Goal: Task Accomplishment & Management: Complete application form

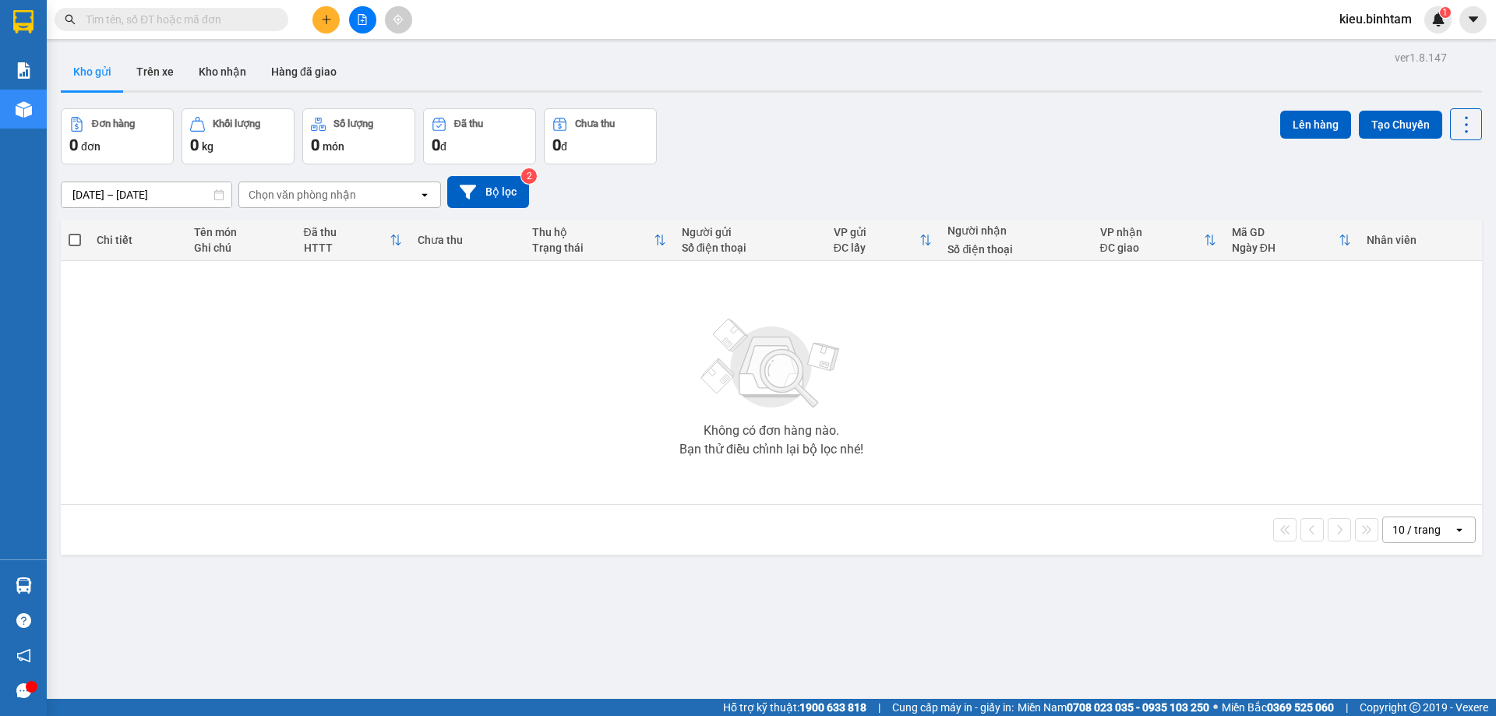
click at [326, 20] on icon "plus" at bounding box center [326, 19] width 11 height 11
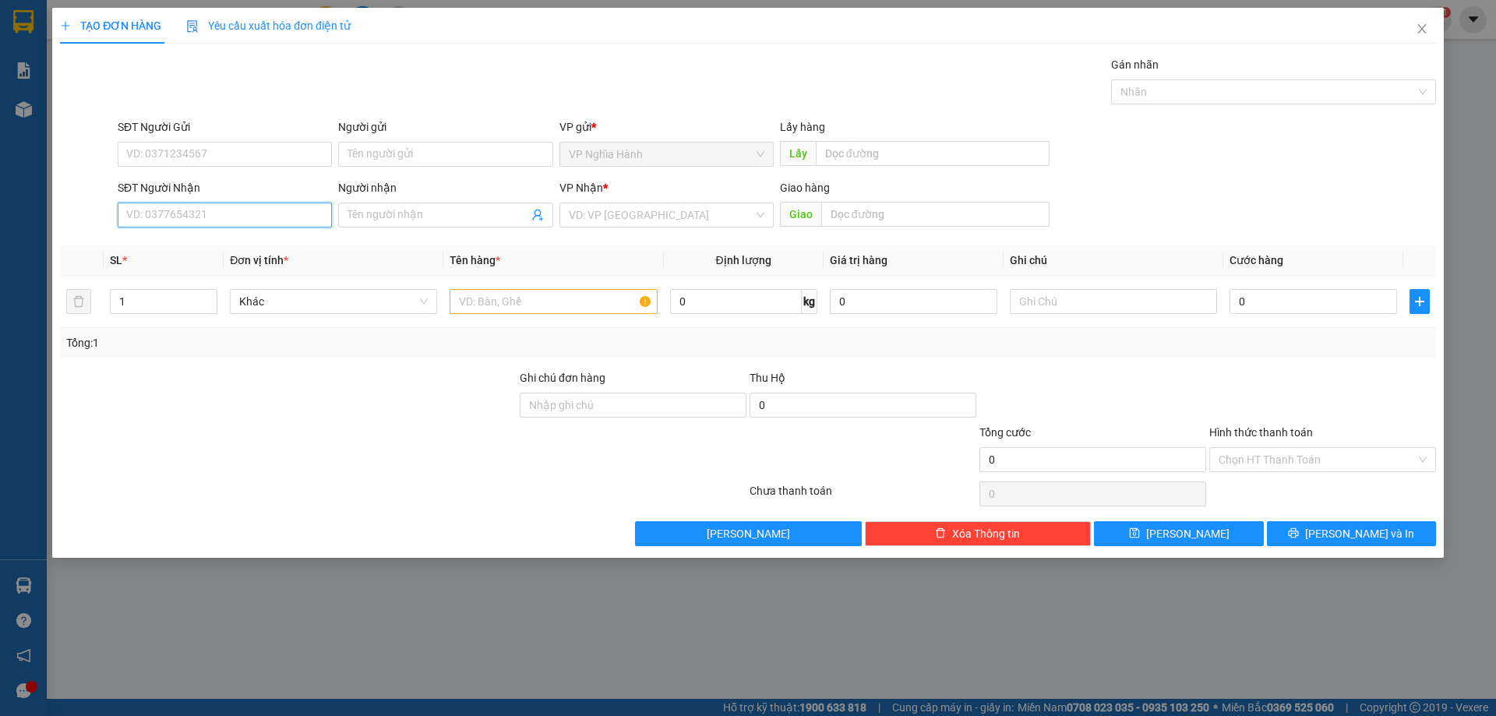
click at [166, 214] on input "SĐT Người Nhận" at bounding box center [225, 215] width 214 height 25
type input "0392011115"
drag, startPoint x: 186, startPoint y: 239, endPoint x: 195, endPoint y: 238, distance: 8.7
click at [185, 239] on div "0392011115 - THẠNH" at bounding box center [225, 246] width 196 height 17
type input "THẠNH"
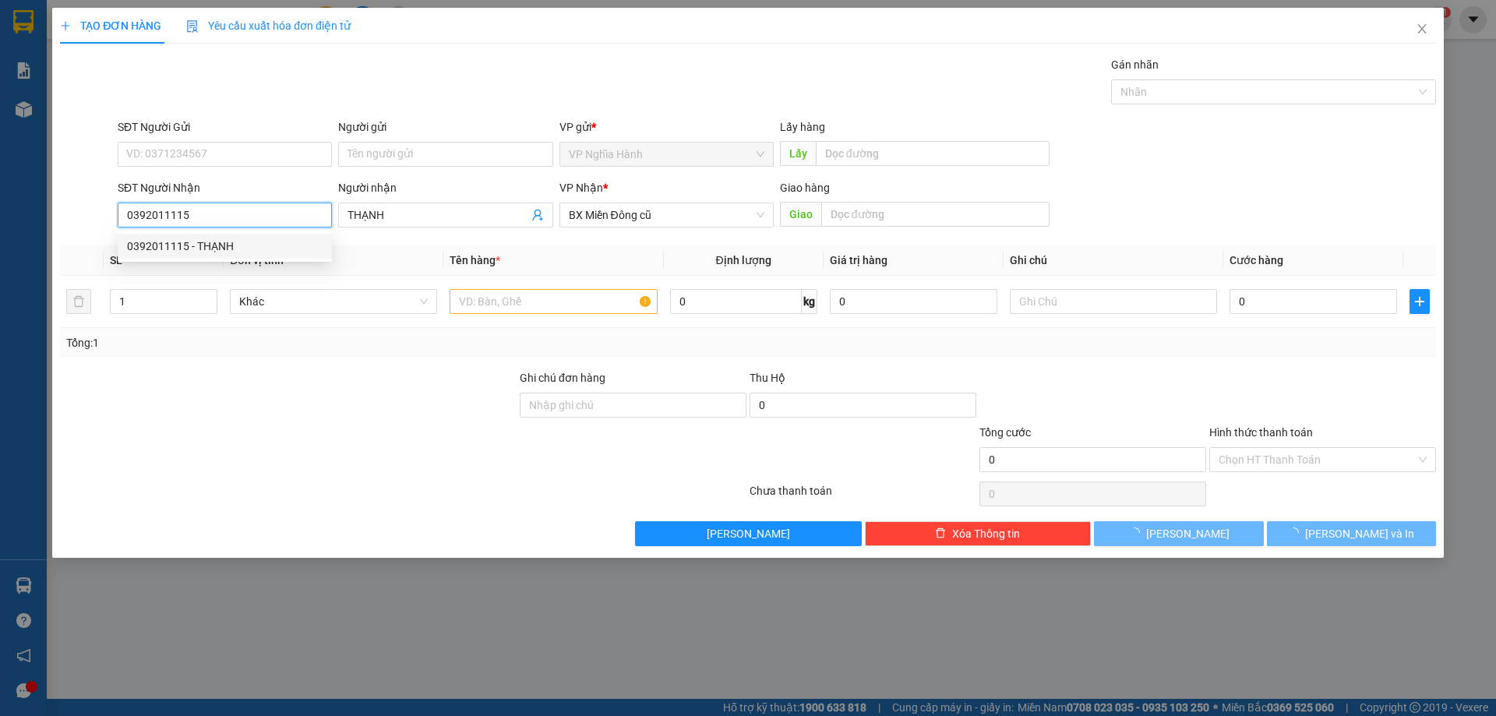
type input "120.000"
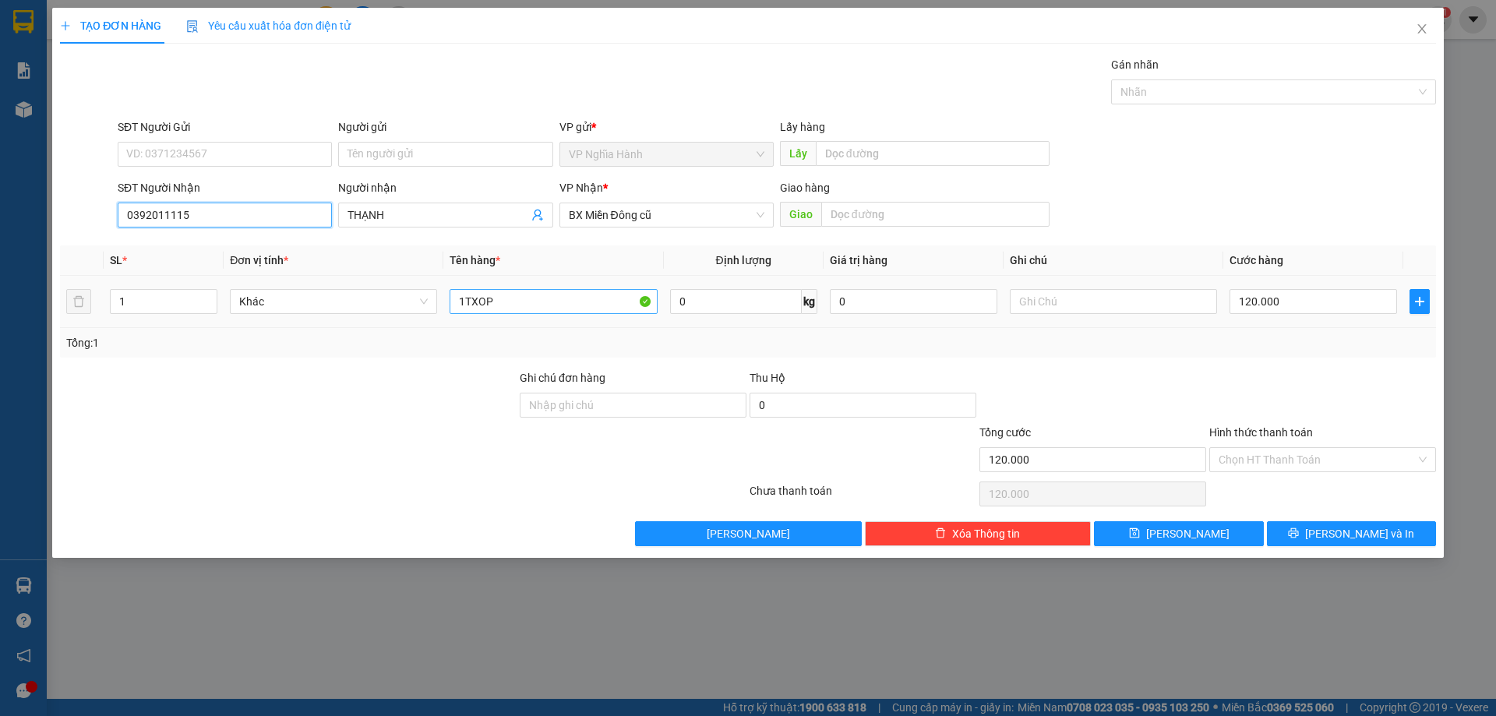
type input "0392011115"
click at [521, 304] on input "1TXOP" at bounding box center [553, 301] width 207 height 25
drag, startPoint x: 468, startPoint y: 302, endPoint x: 450, endPoint y: 307, distance: 18.5
click at [450, 307] on input "1TXOP" at bounding box center [553, 301] width 207 height 25
type input "2TXOP"
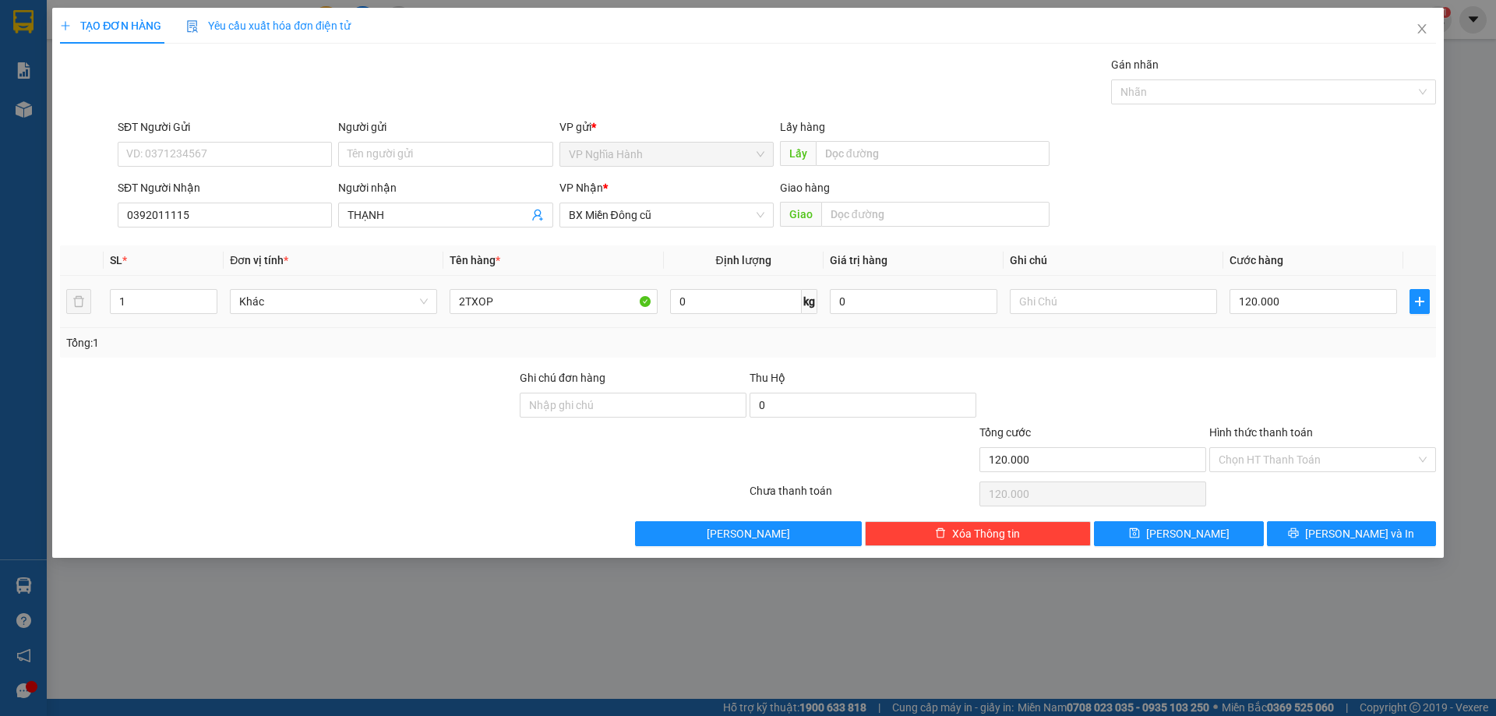
click at [1328, 315] on div "120.000" at bounding box center [1314, 301] width 168 height 31
click at [1322, 305] on input "120.000" at bounding box center [1314, 301] width 168 height 25
type input "2"
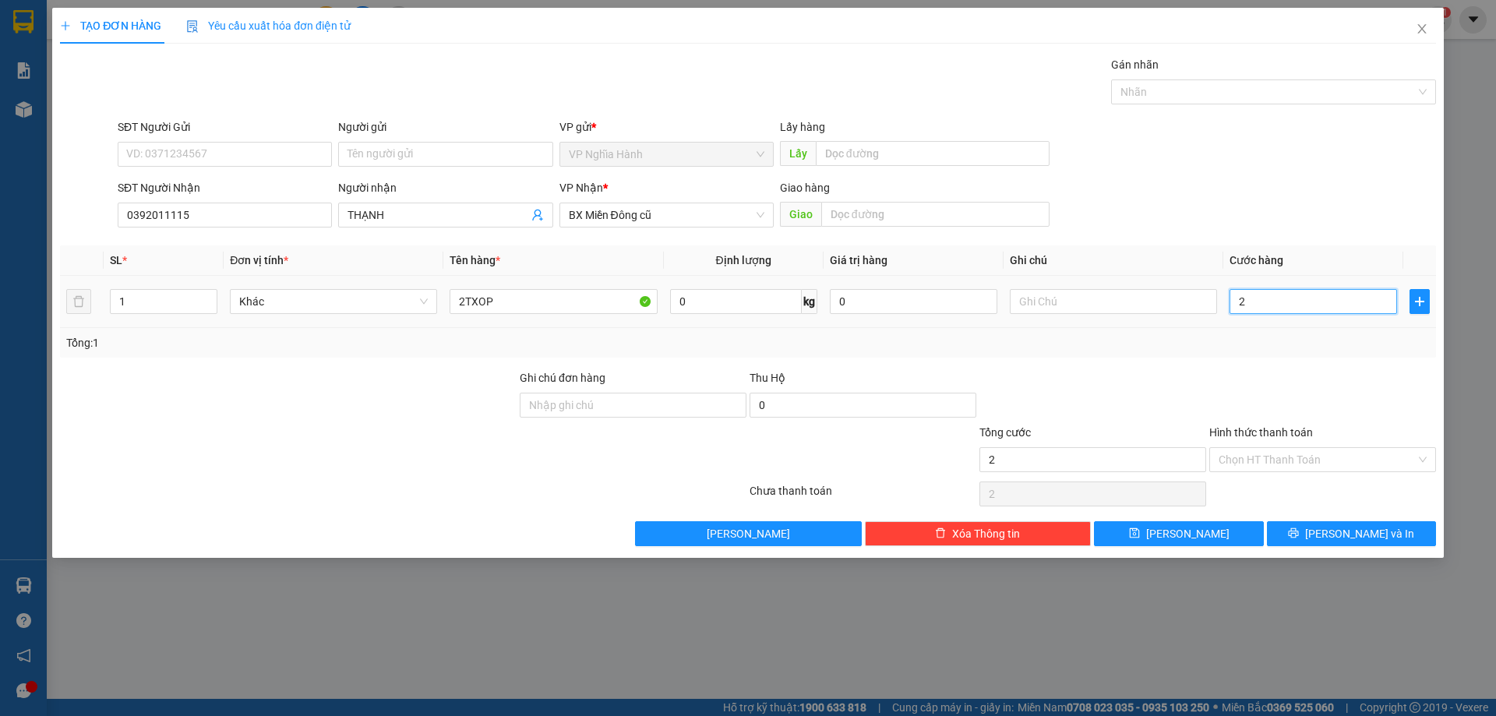
type input "20"
type input "200"
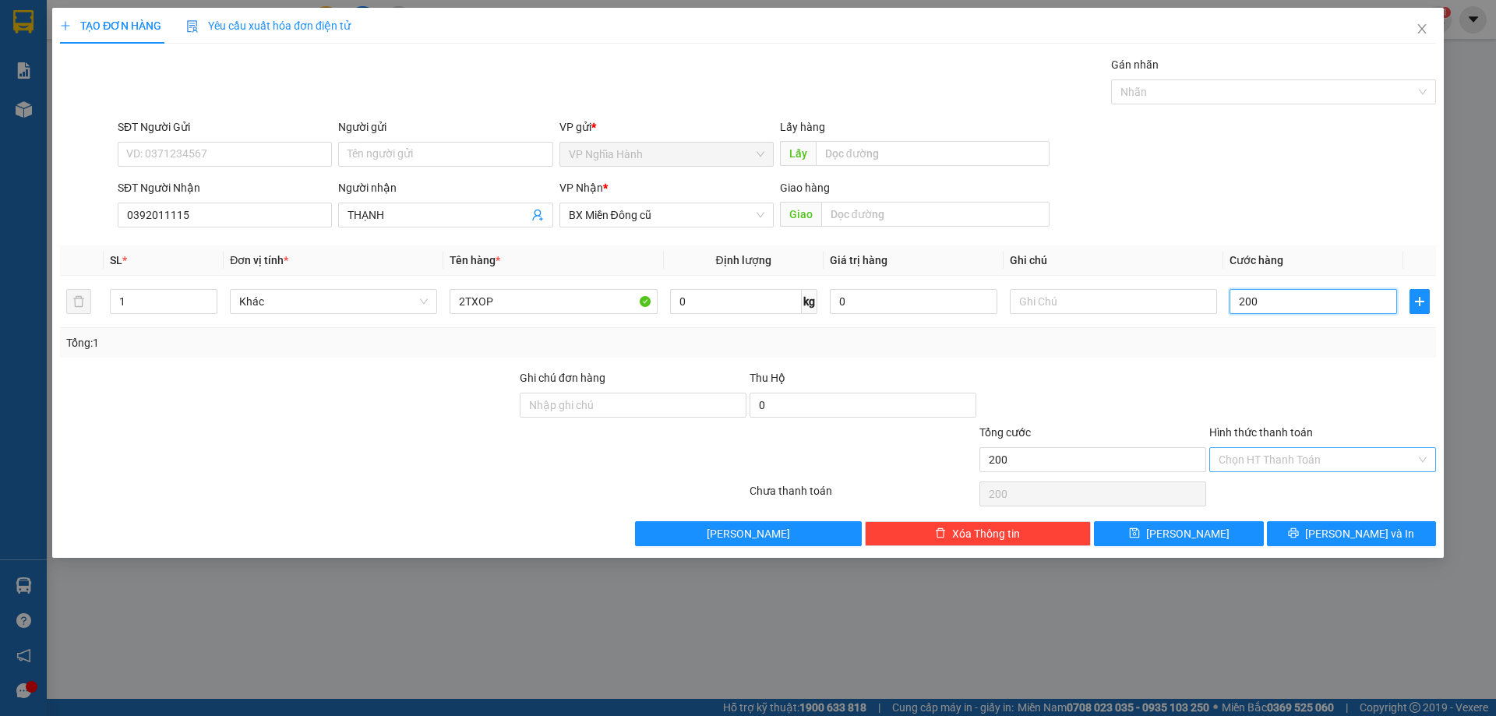
type input "200"
type input "200.000"
click at [1258, 454] on input "Hình thức thanh toán" at bounding box center [1317, 459] width 197 height 23
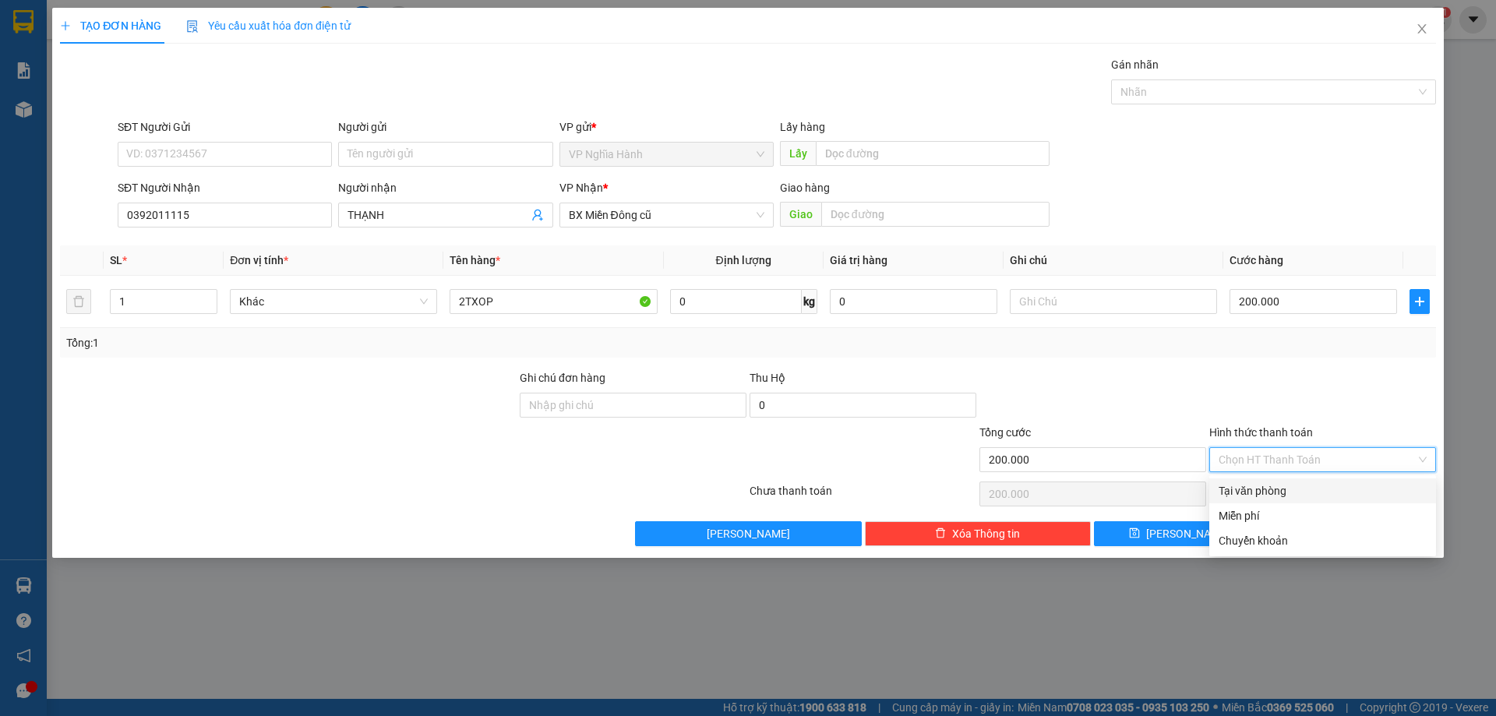
click at [1257, 485] on div "Tại văn phòng" at bounding box center [1323, 490] width 208 height 17
type input "0"
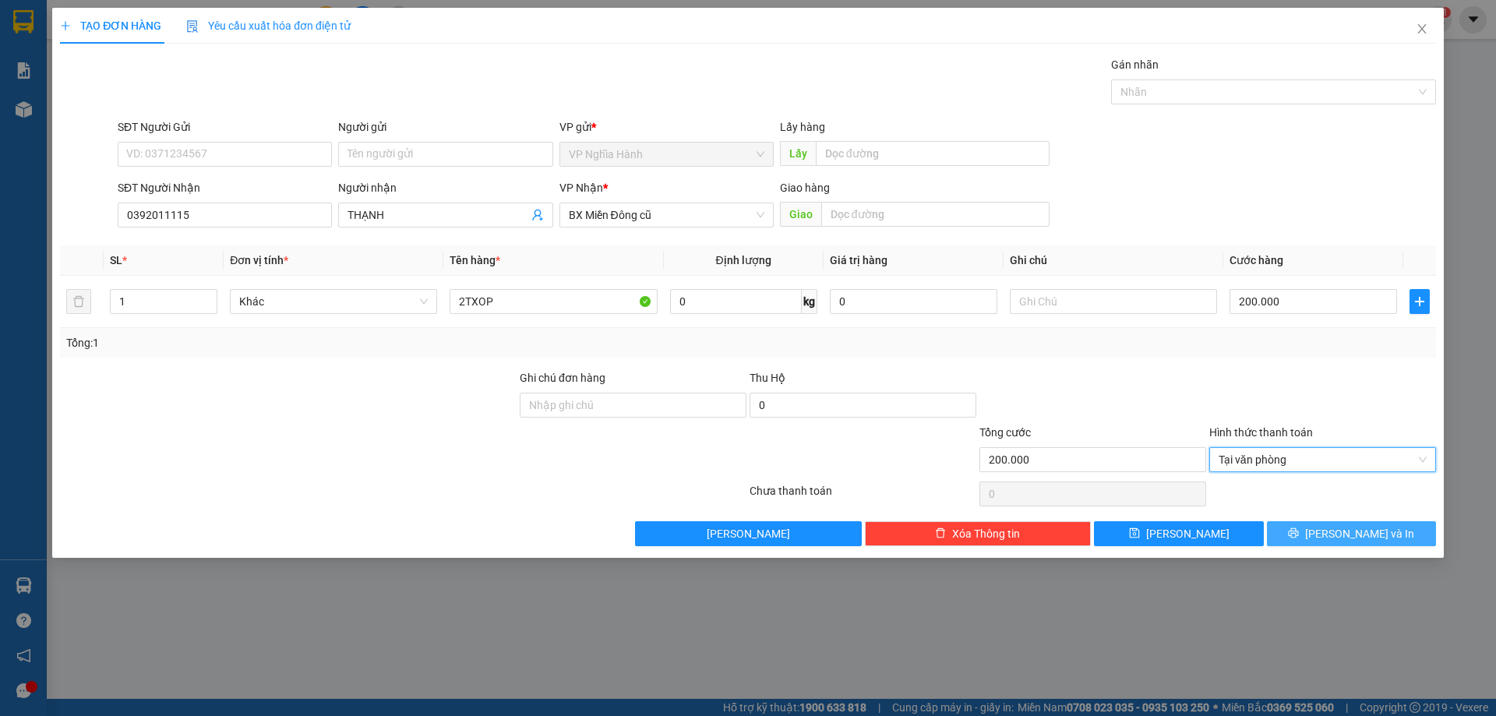
click at [1322, 542] on button "[PERSON_NAME] và In" at bounding box center [1351, 533] width 169 height 25
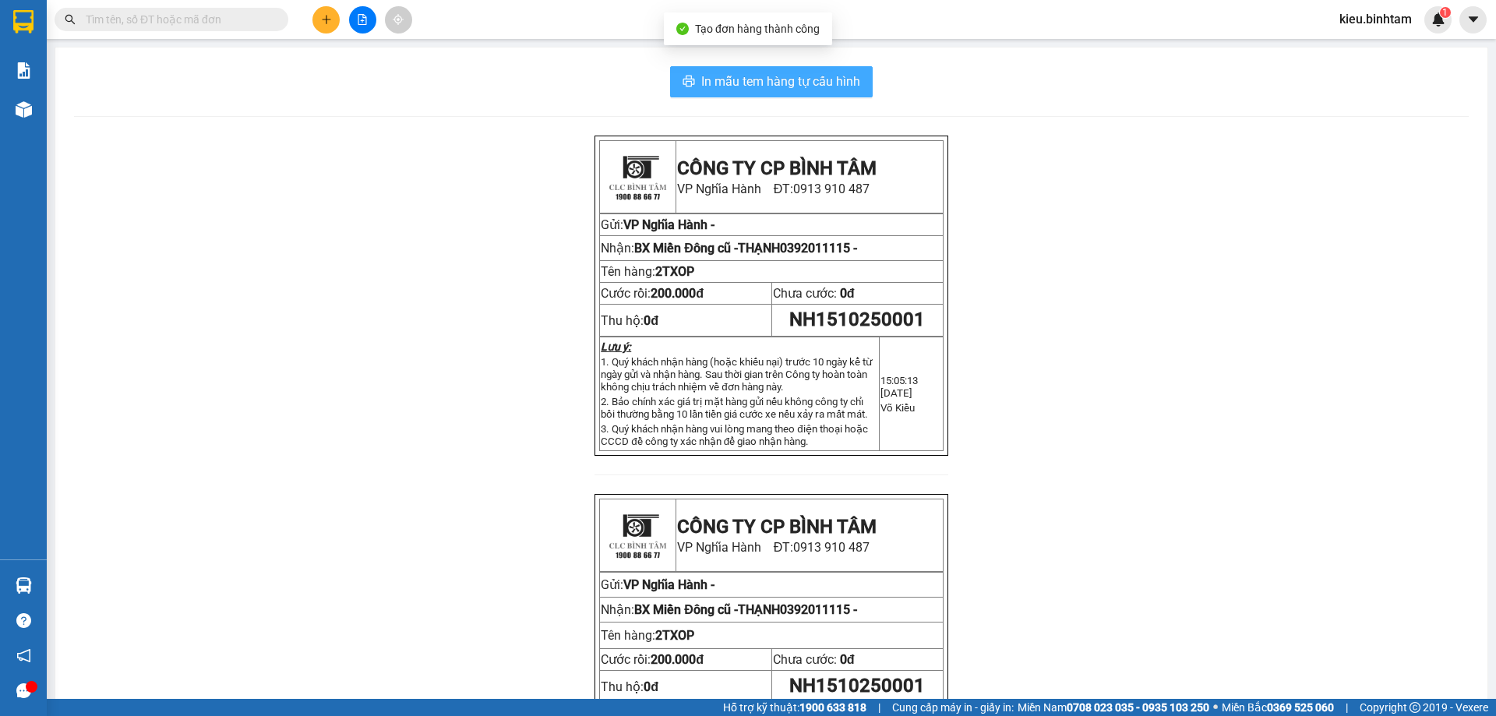
click at [843, 84] on span "In mẫu tem hàng tự cấu hình" at bounding box center [780, 81] width 159 height 19
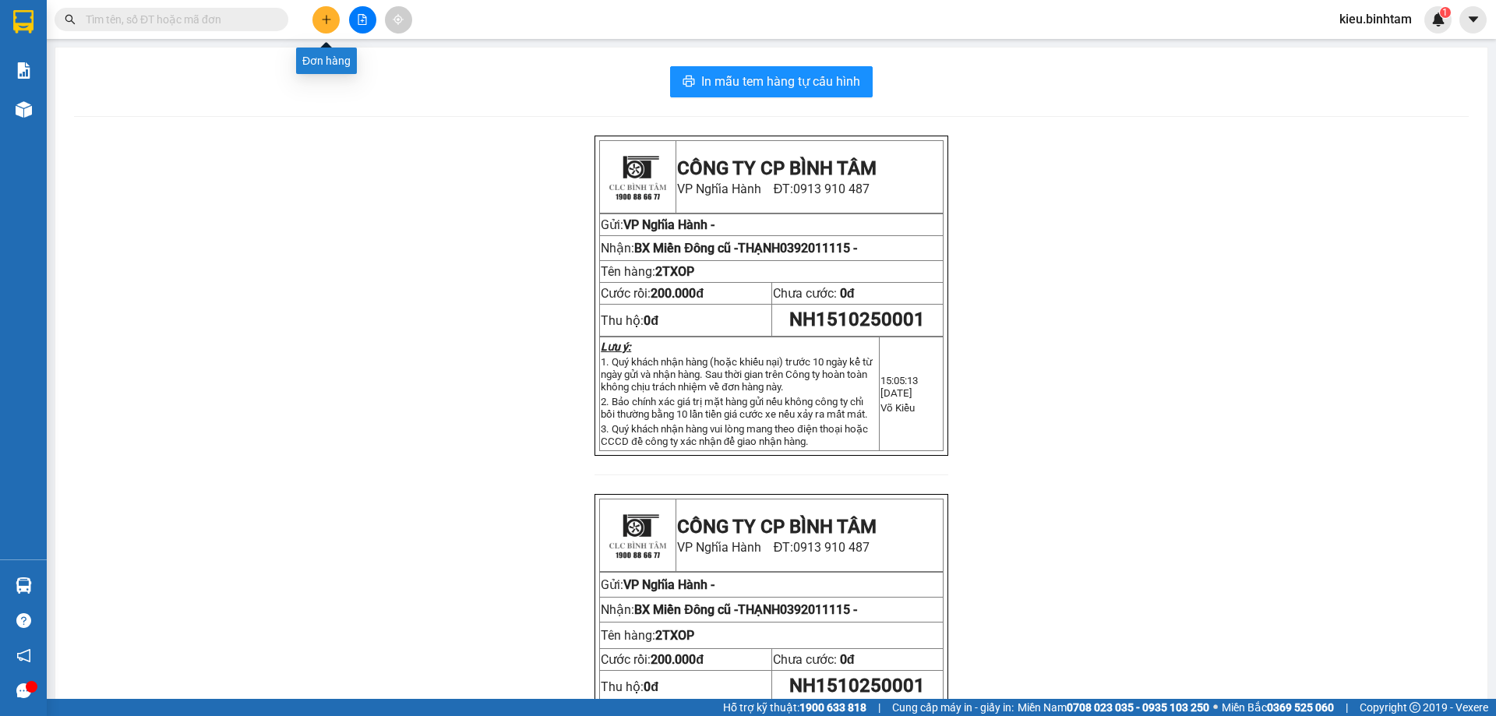
click at [337, 23] on button at bounding box center [325, 19] width 27 height 27
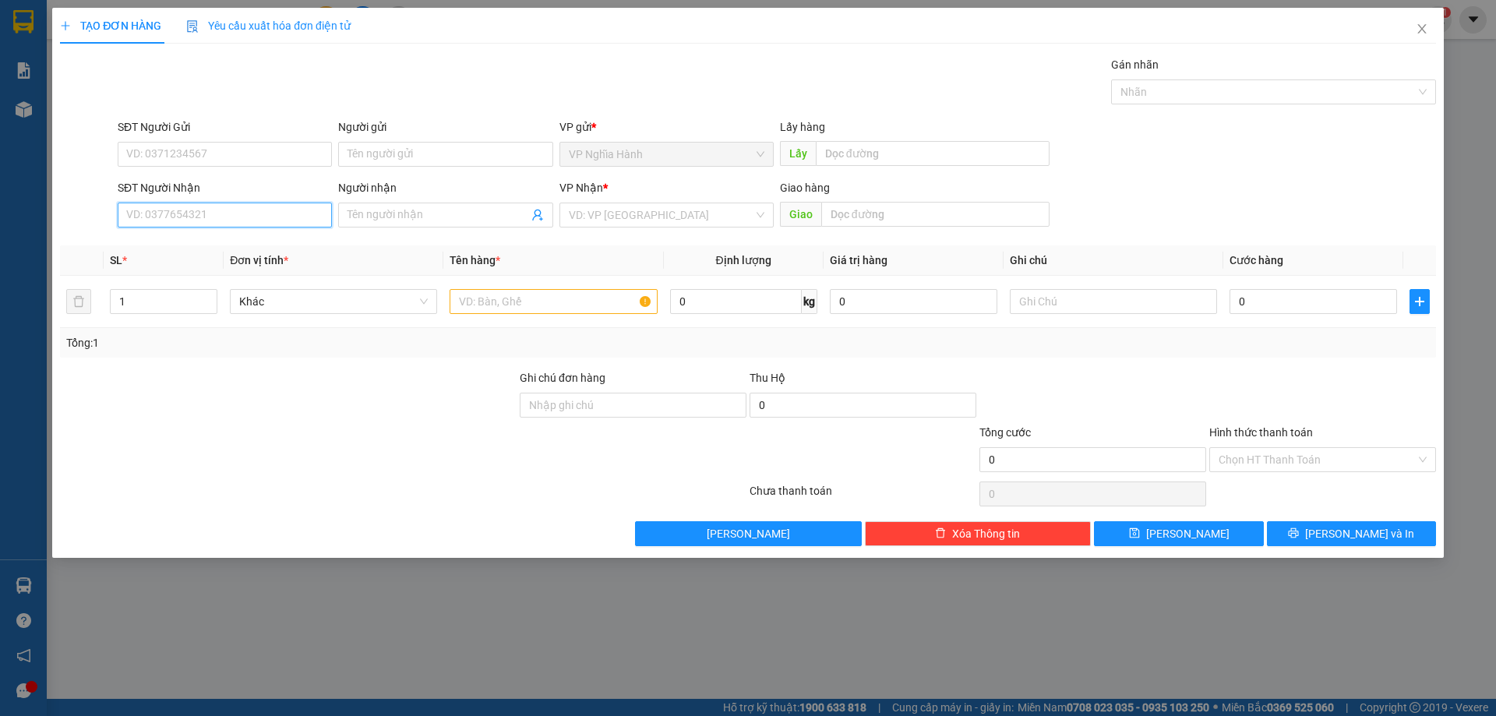
click at [189, 215] on input "SĐT Người Nhận" at bounding box center [225, 215] width 214 height 25
type input "0"
type input "0794067616"
click at [190, 244] on div "0794067616 - thịnh" at bounding box center [225, 246] width 196 height 17
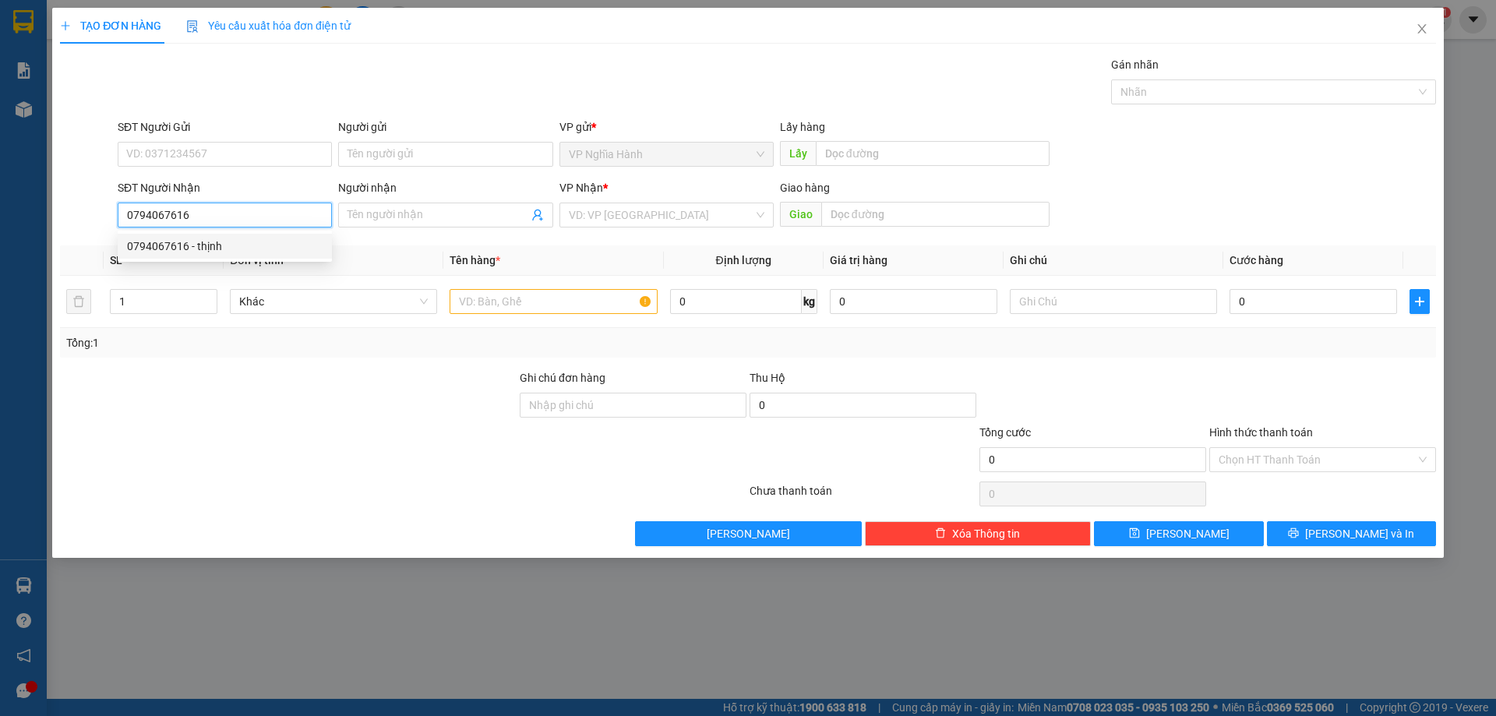
type input "thịnh"
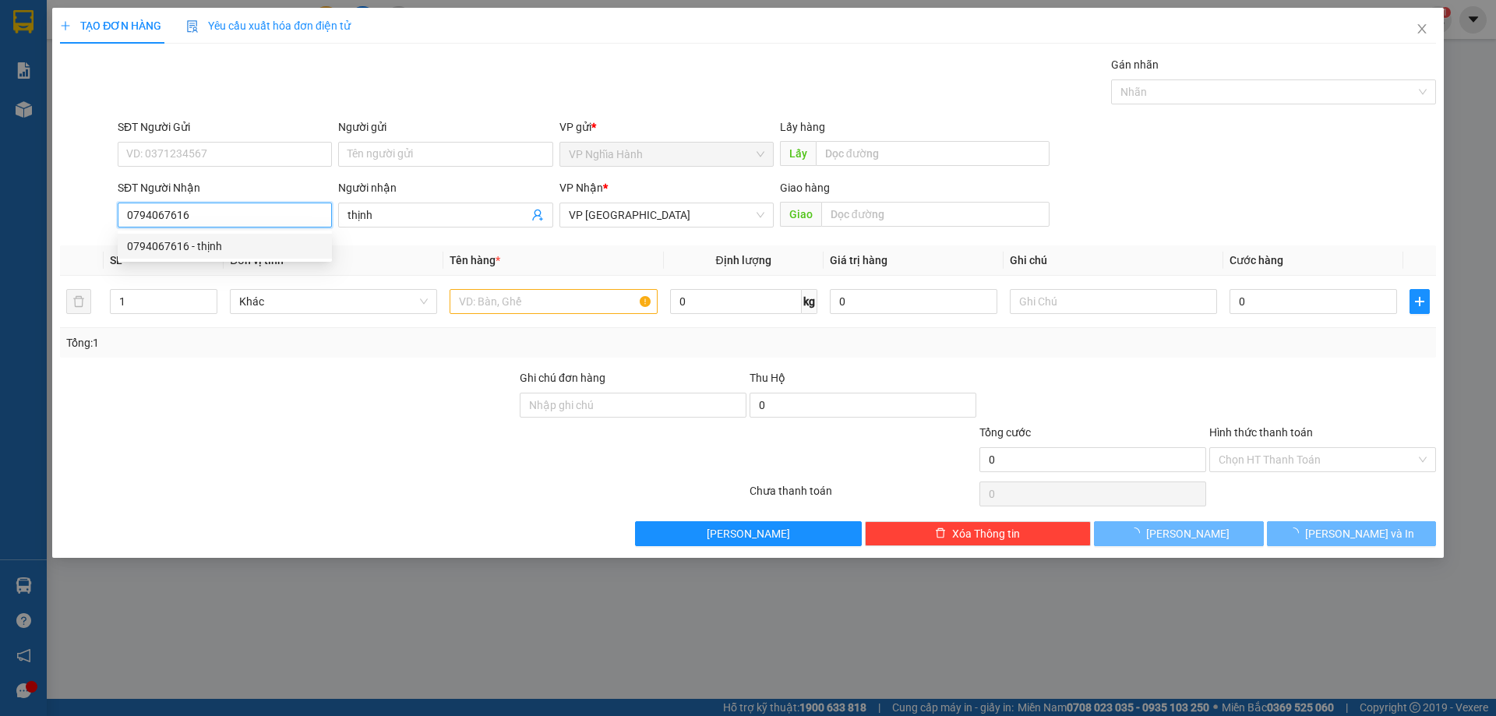
type input "100.000"
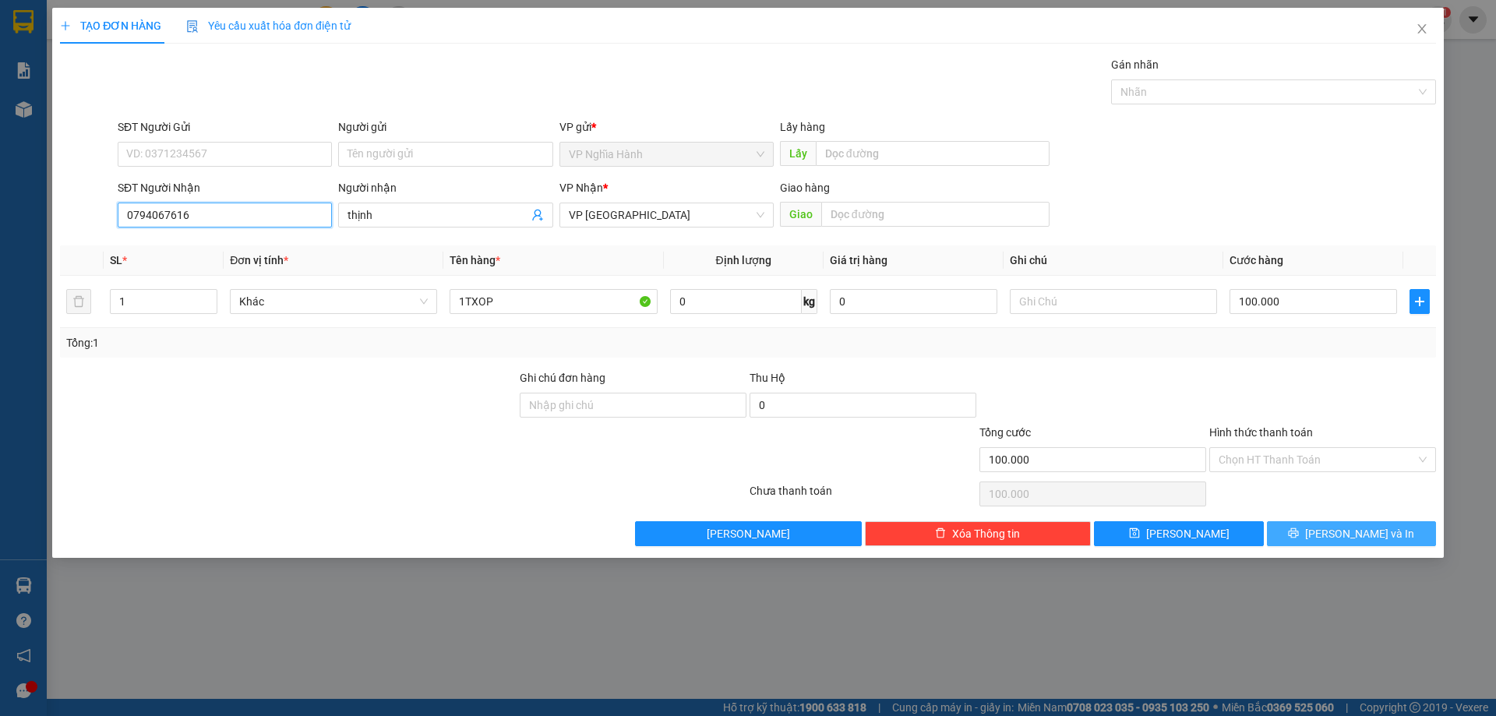
type input "0794067616"
click at [1312, 533] on button "[PERSON_NAME] và In" at bounding box center [1351, 533] width 169 height 25
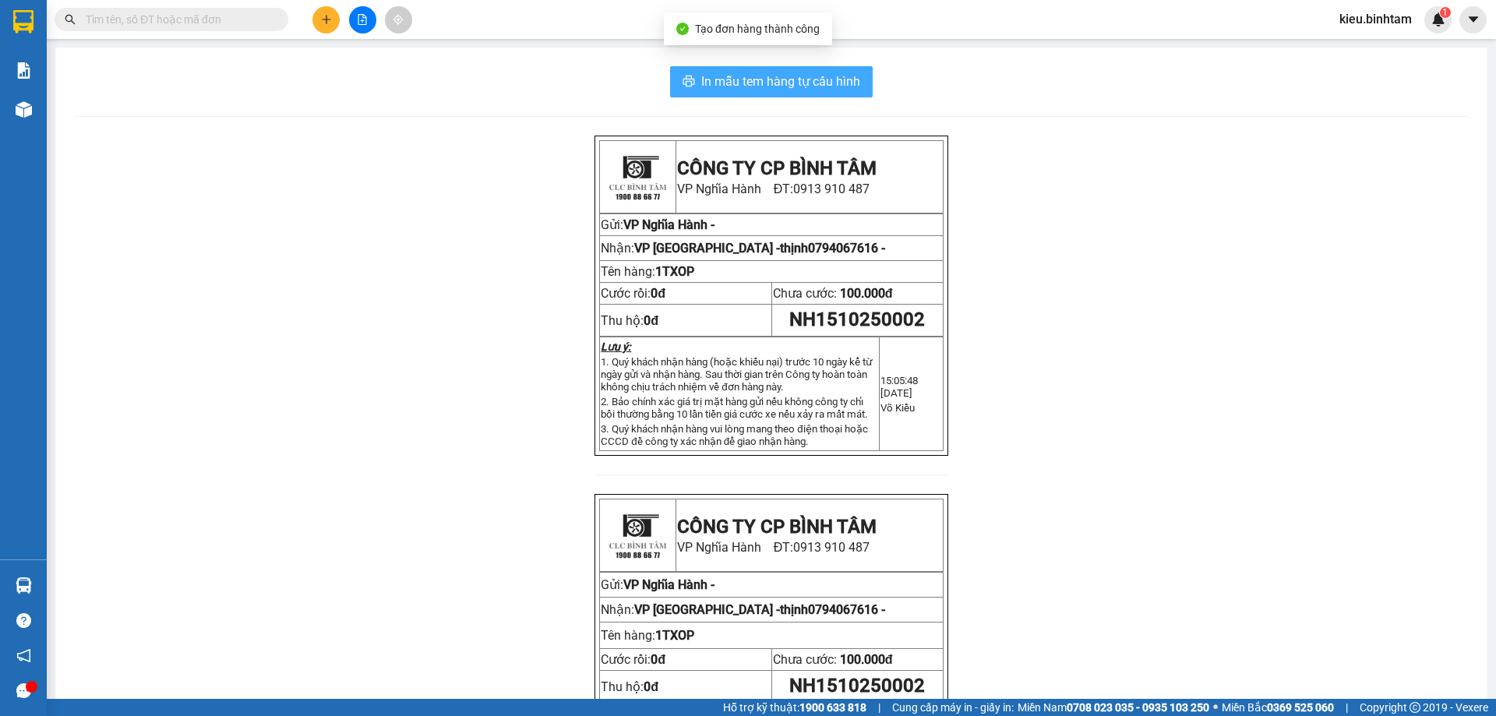
click at [743, 81] on span "In mẫu tem hàng tự cấu hình" at bounding box center [780, 81] width 159 height 19
click at [326, 16] on icon "plus" at bounding box center [326, 19] width 11 height 11
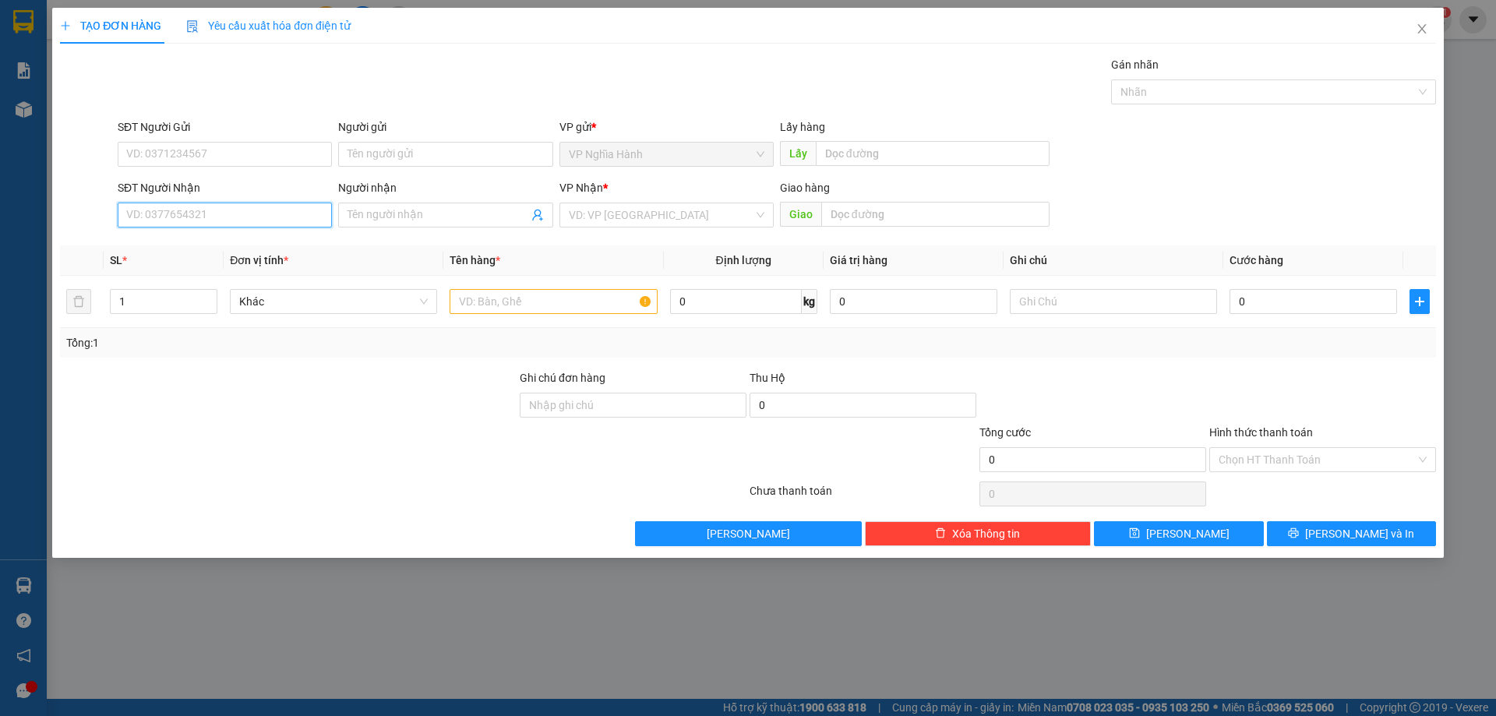
click at [168, 210] on input "SĐT Người Nhận" at bounding box center [225, 215] width 214 height 25
type input "0961618076"
click at [190, 239] on div "0961618076" at bounding box center [225, 246] width 196 height 17
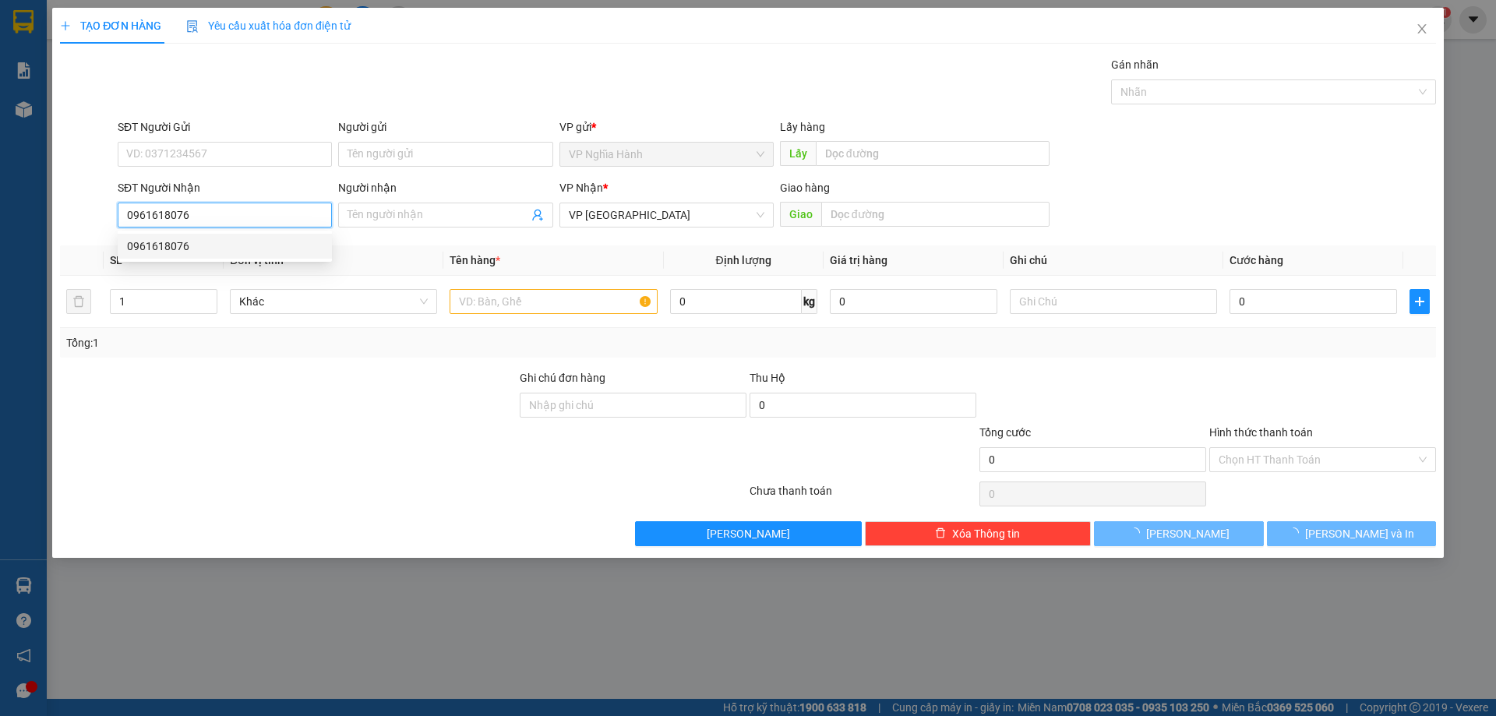
type input "150.000"
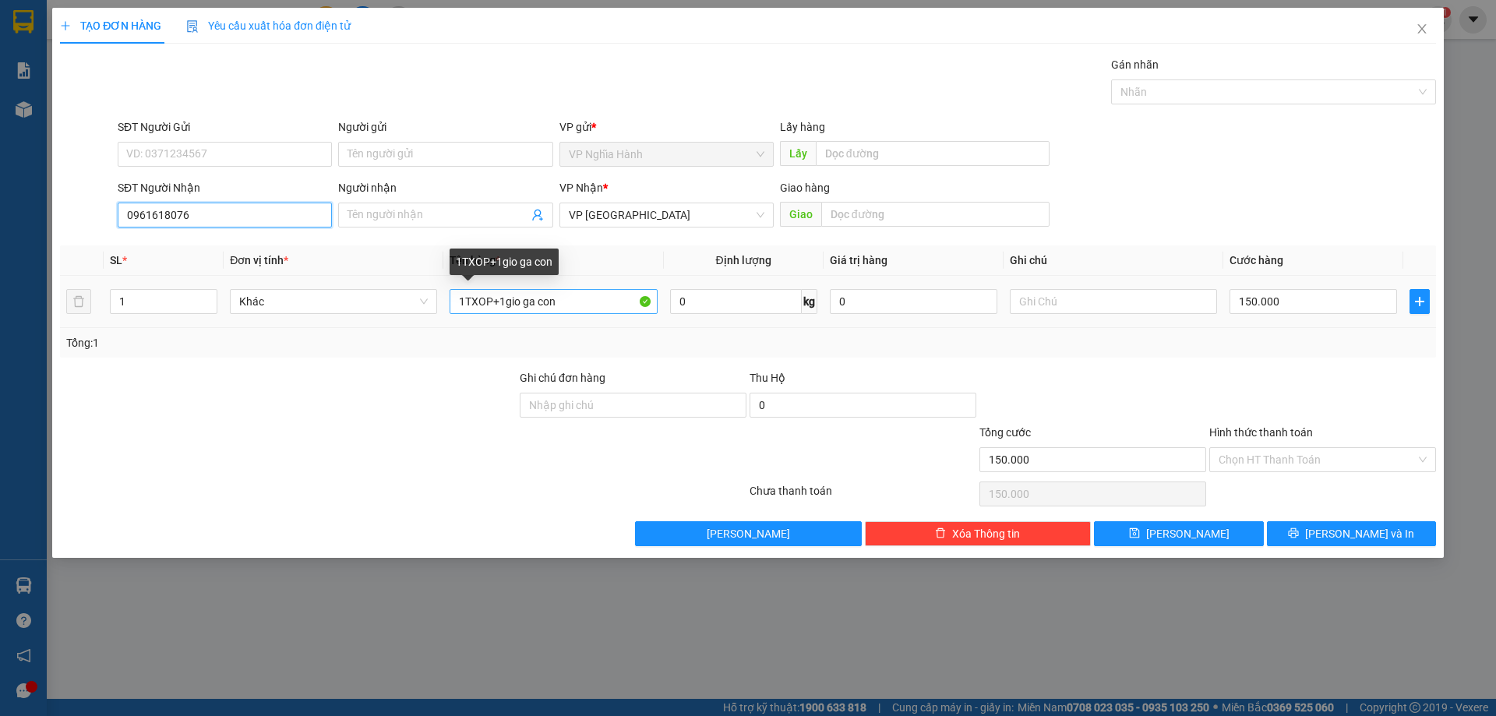
type input "0961618076"
drag, startPoint x: 582, startPoint y: 297, endPoint x: 409, endPoint y: 306, distance: 173.2
click at [409, 306] on tr "1 Khác 1TXOP+1gio ga con 0 kg 0 150.000" at bounding box center [748, 302] width 1376 height 52
type input "2TX"
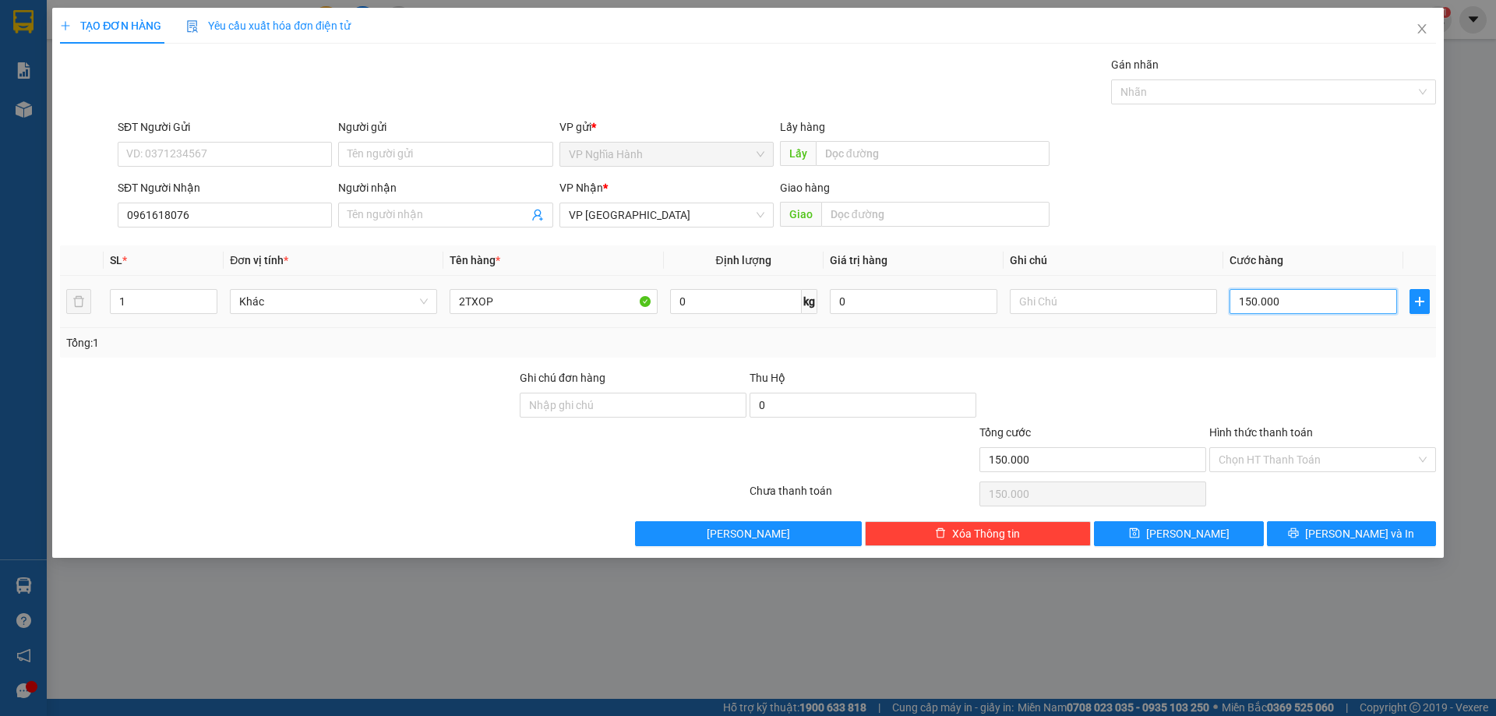
click at [1287, 298] on input "150.000" at bounding box center [1314, 301] width 168 height 25
click at [1299, 531] on icon "printer" at bounding box center [1293, 533] width 11 height 11
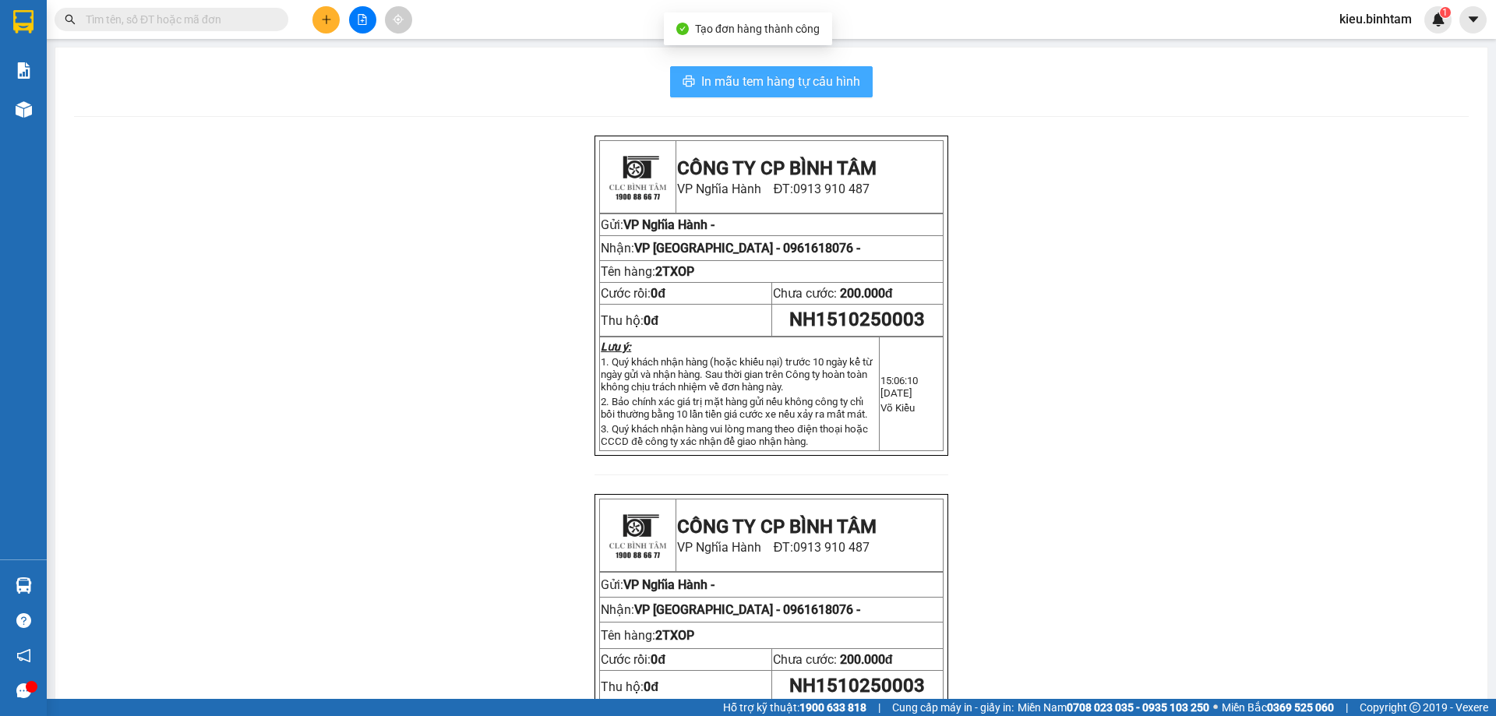
click at [852, 72] on span "In mẫu tem hàng tự cấu hình" at bounding box center [780, 81] width 159 height 19
click at [315, 19] on button at bounding box center [325, 19] width 27 height 27
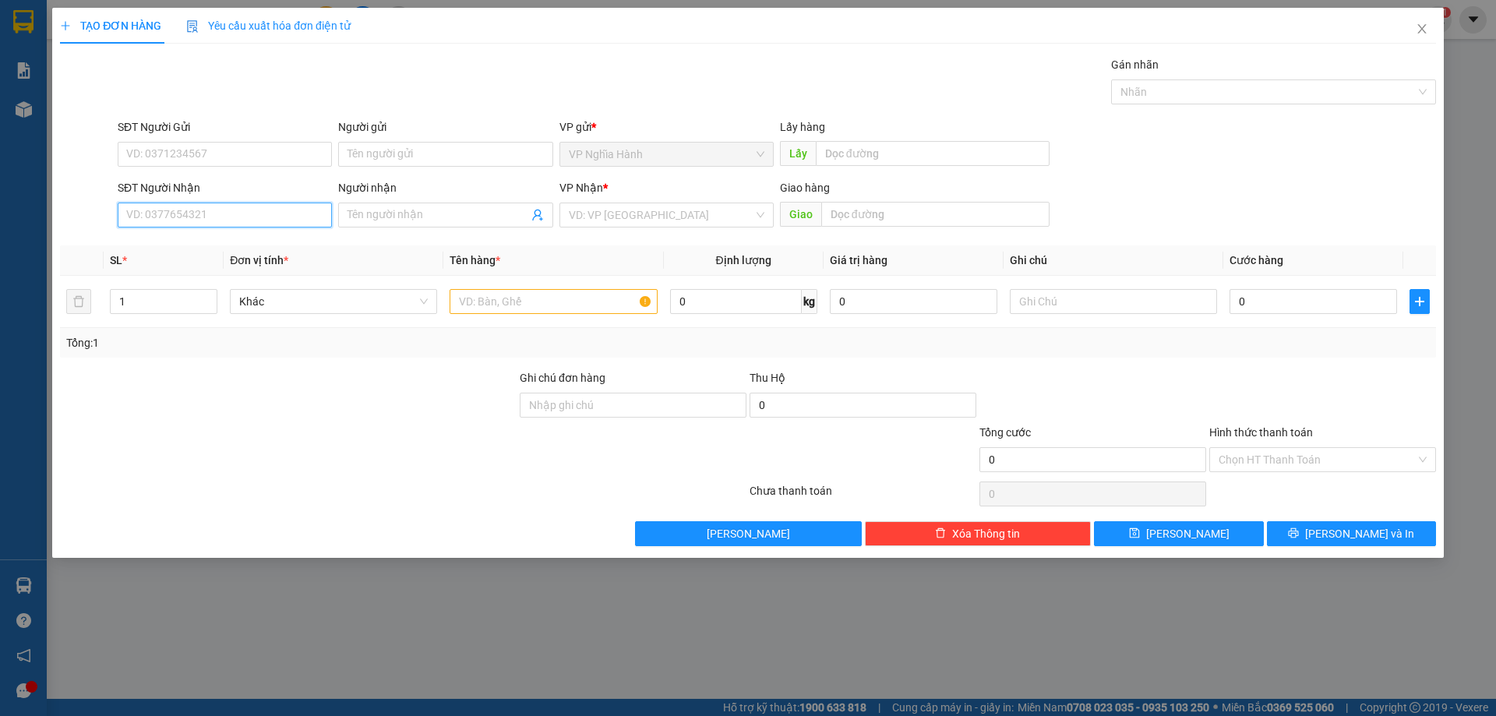
click at [170, 220] on input "SĐT Người Nhận" at bounding box center [225, 215] width 214 height 25
click at [185, 214] on input "09899297637" at bounding box center [225, 215] width 214 height 25
type input "0989929767"
click at [176, 249] on div "0989929767" at bounding box center [225, 246] width 196 height 17
type input "AN SUONG"
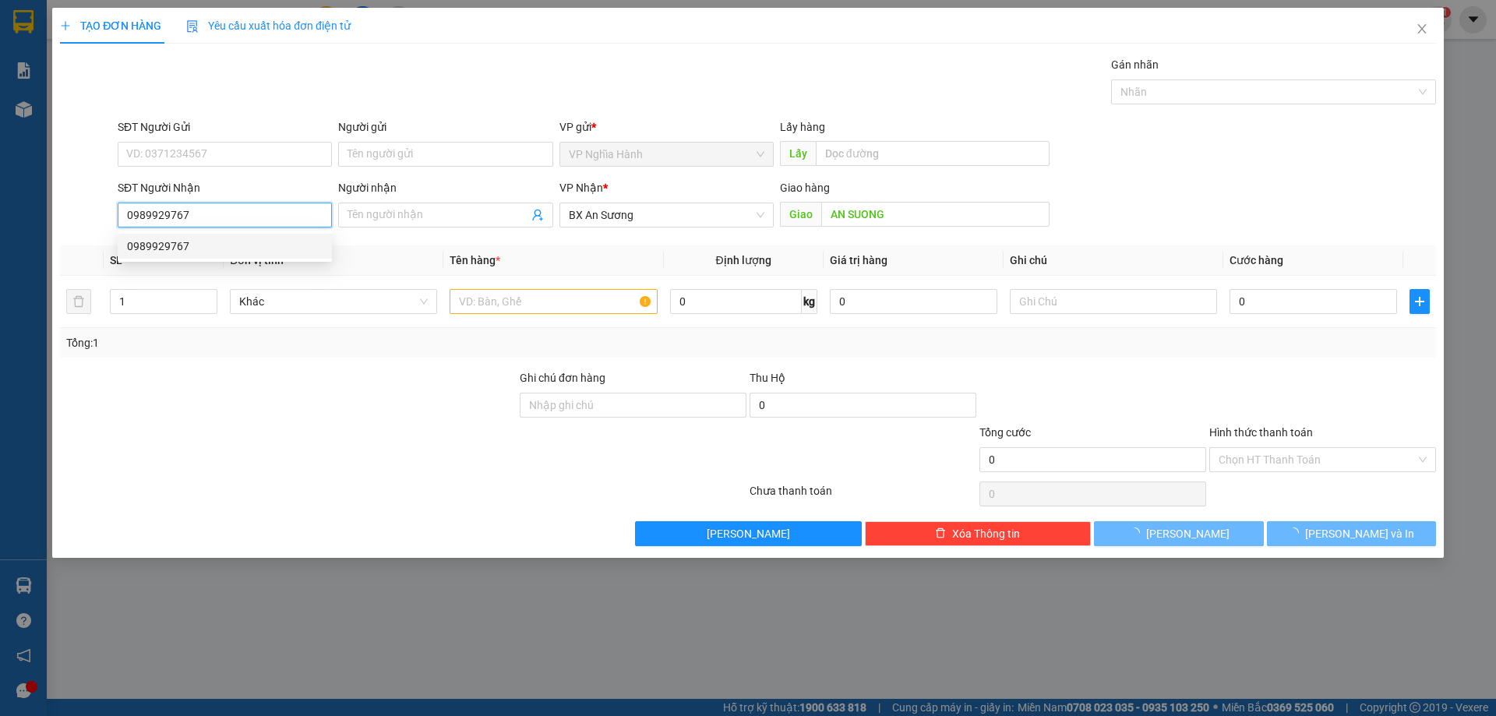
type input "150.000"
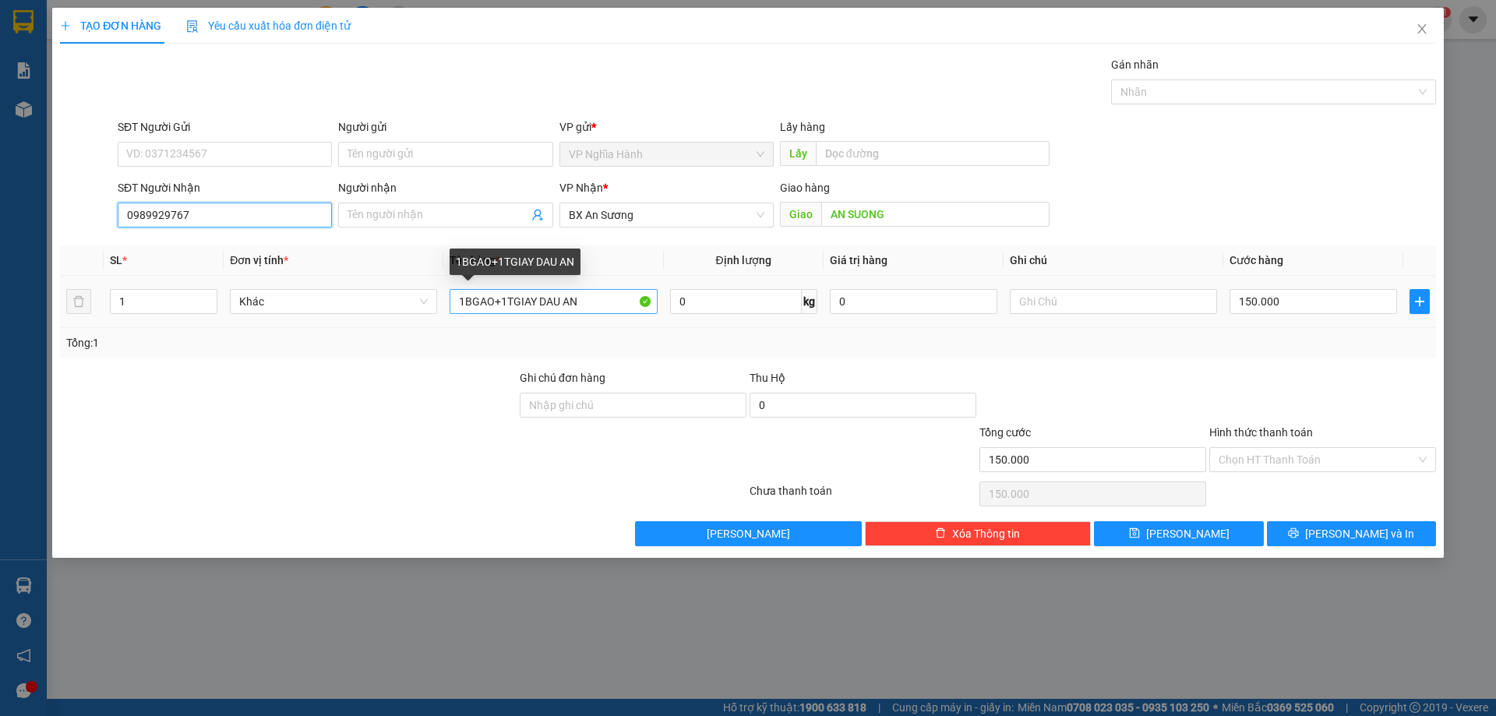
type input "0989929767"
drag, startPoint x: 612, startPoint y: 301, endPoint x: 454, endPoint y: 327, distance: 161.0
click at [454, 327] on td "1BGAO+1TGIAY DAU AN" at bounding box center [553, 302] width 220 height 52
click at [600, 299] on input "1BGAO+1TGIAY DAU AN" at bounding box center [553, 301] width 207 height 25
drag, startPoint x: 502, startPoint y: 307, endPoint x: 612, endPoint y: 322, distance: 110.9
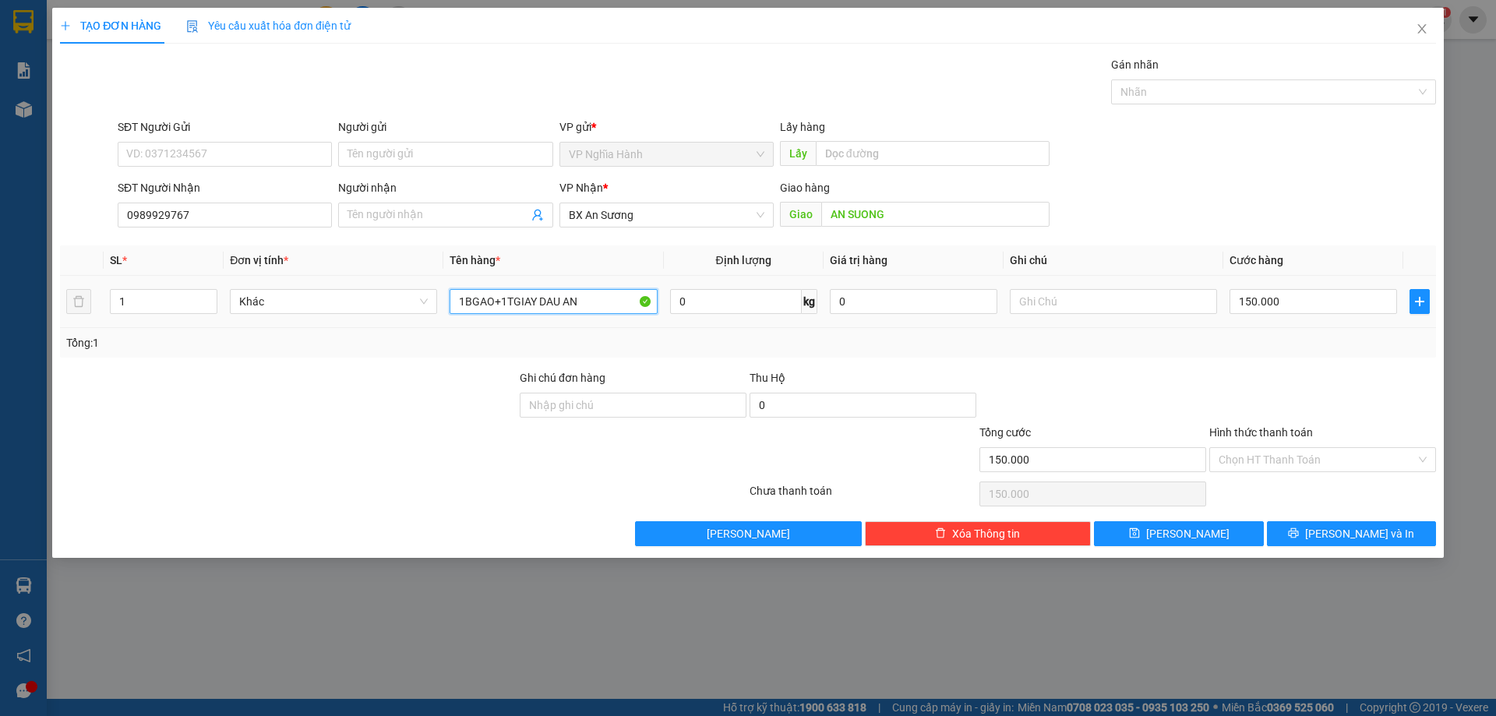
click at [612, 322] on td "1BGAO+1TGIAY DAU AN" at bounding box center [553, 302] width 220 height 52
type input "1BGAO+1TXOP"
click at [1302, 295] on input "150.000" at bounding box center [1314, 301] width 168 height 25
click at [1280, 453] on input "Hình thức thanh toán" at bounding box center [1317, 459] width 197 height 23
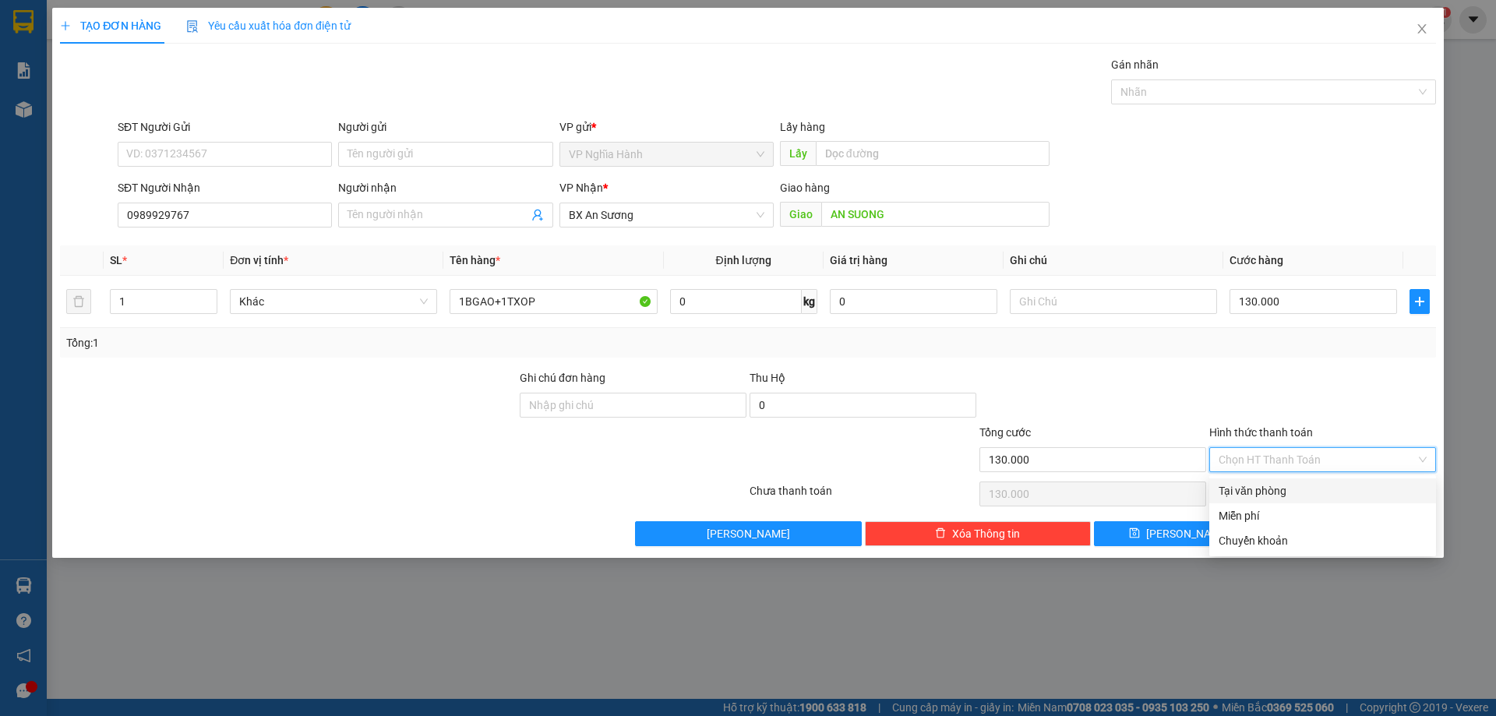
click at [1268, 486] on div "Tại văn phòng" at bounding box center [1323, 490] width 208 height 17
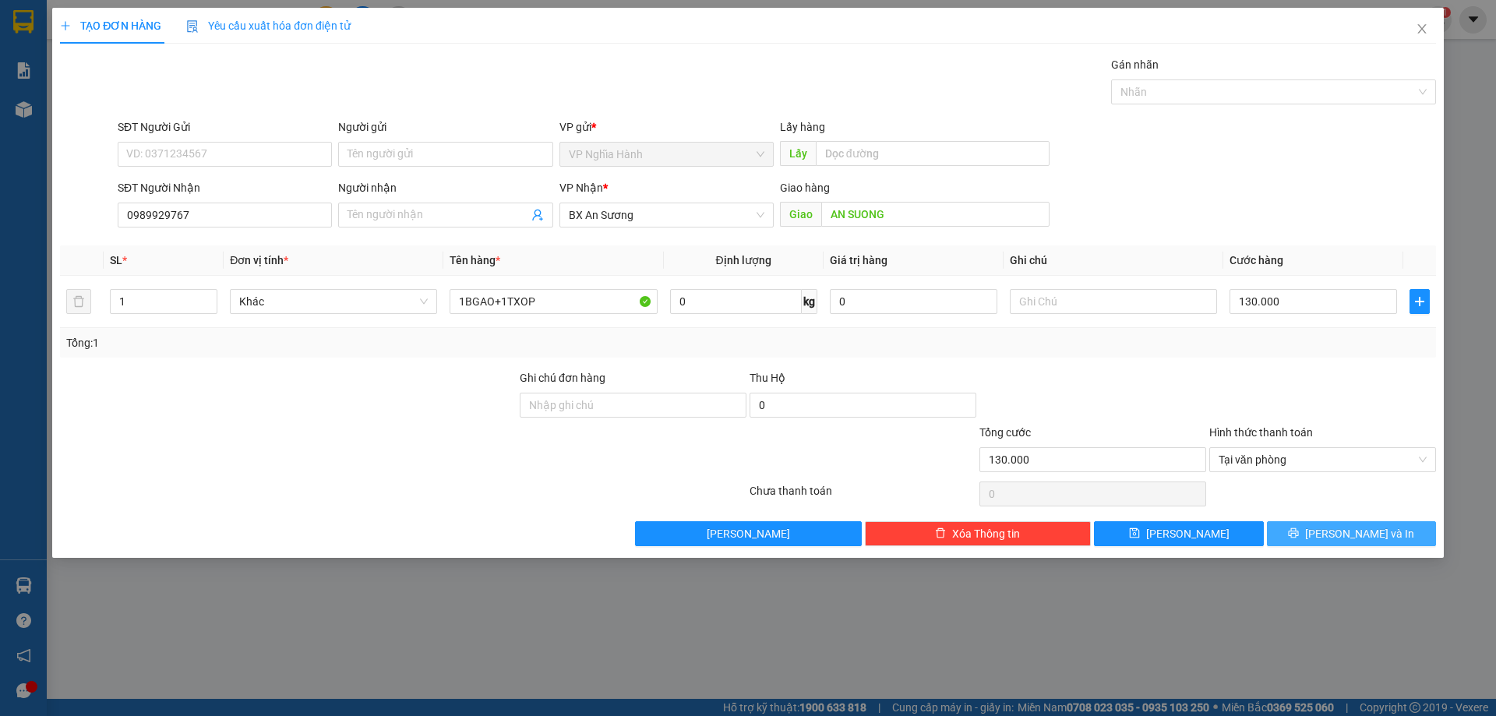
click at [1307, 531] on button "[PERSON_NAME] và In" at bounding box center [1351, 533] width 169 height 25
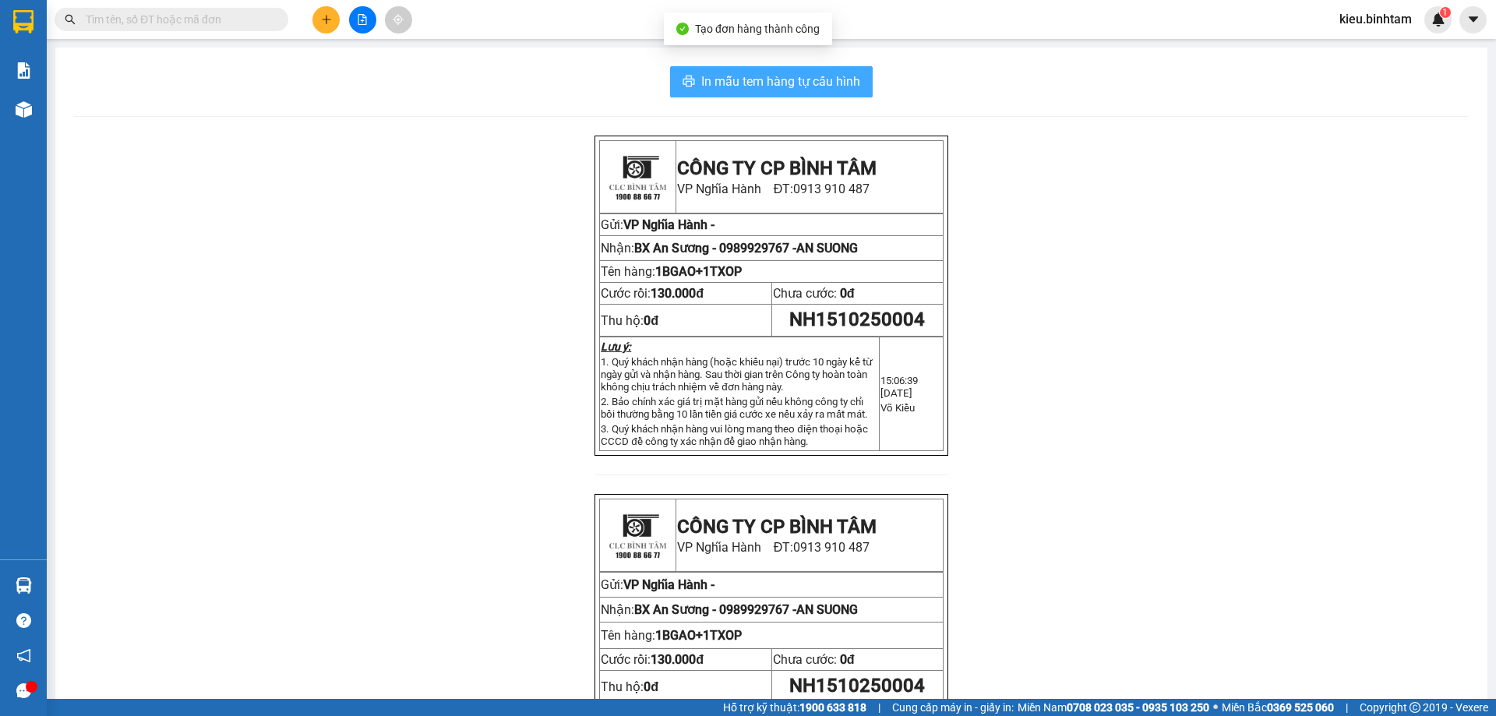
click at [821, 86] on span "In mẫu tem hàng tự cấu hình" at bounding box center [780, 81] width 159 height 19
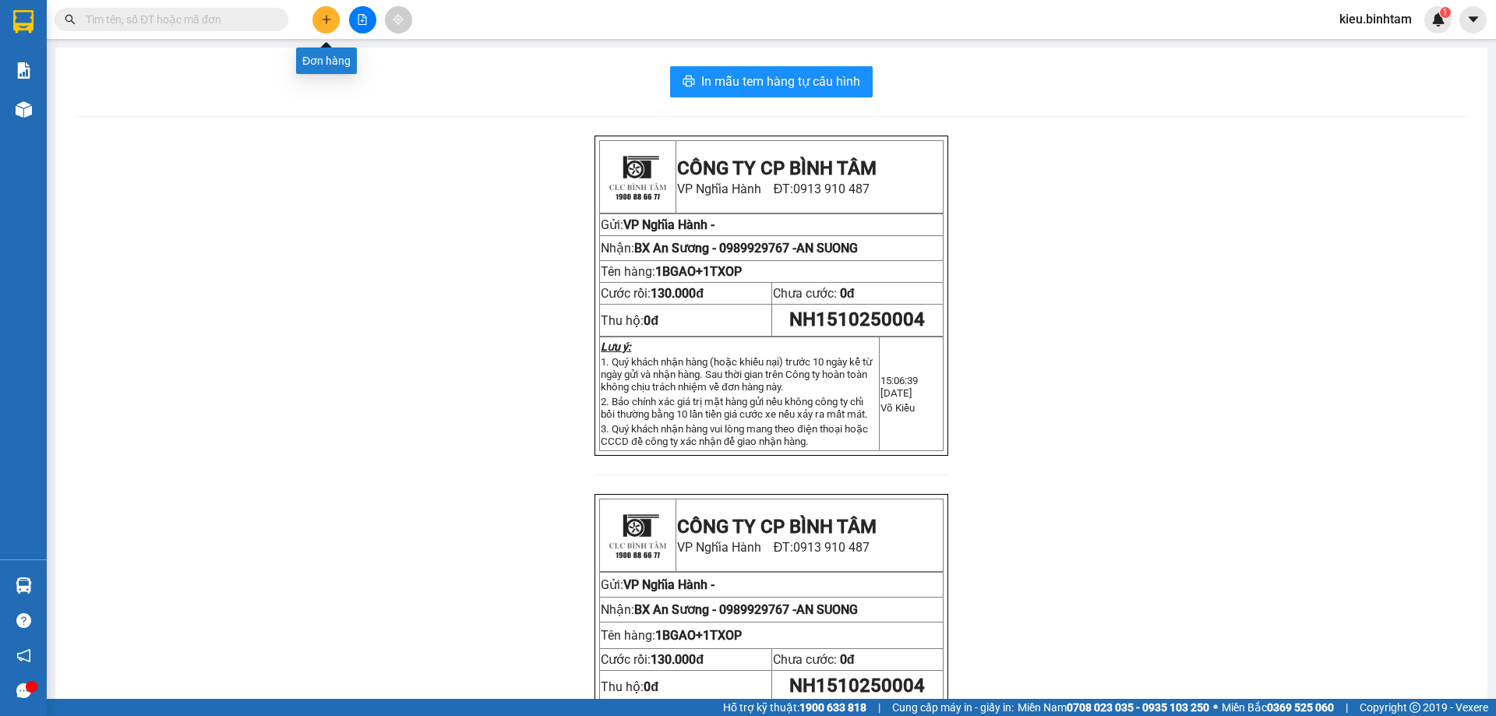
click at [323, 23] on icon "plus" at bounding box center [326, 19] width 11 height 11
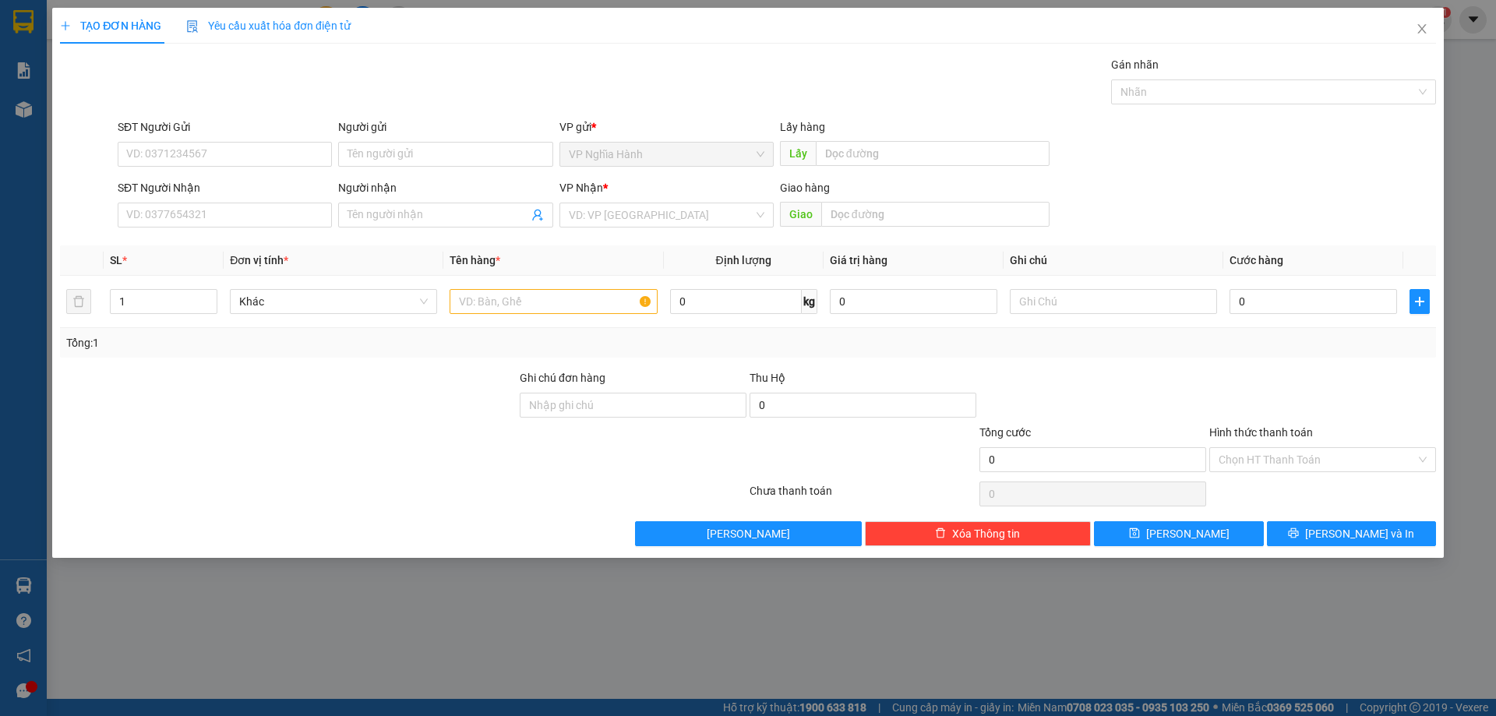
click at [184, 185] on div "SĐT Người Nhận" at bounding box center [225, 187] width 214 height 17
click at [184, 203] on input "SĐT Người Nhận" at bounding box center [225, 215] width 214 height 25
click at [169, 210] on input "SĐT Người Nhận" at bounding box center [225, 215] width 214 height 25
type input "0976759784"
click at [588, 221] on input "search" at bounding box center [661, 214] width 185 height 23
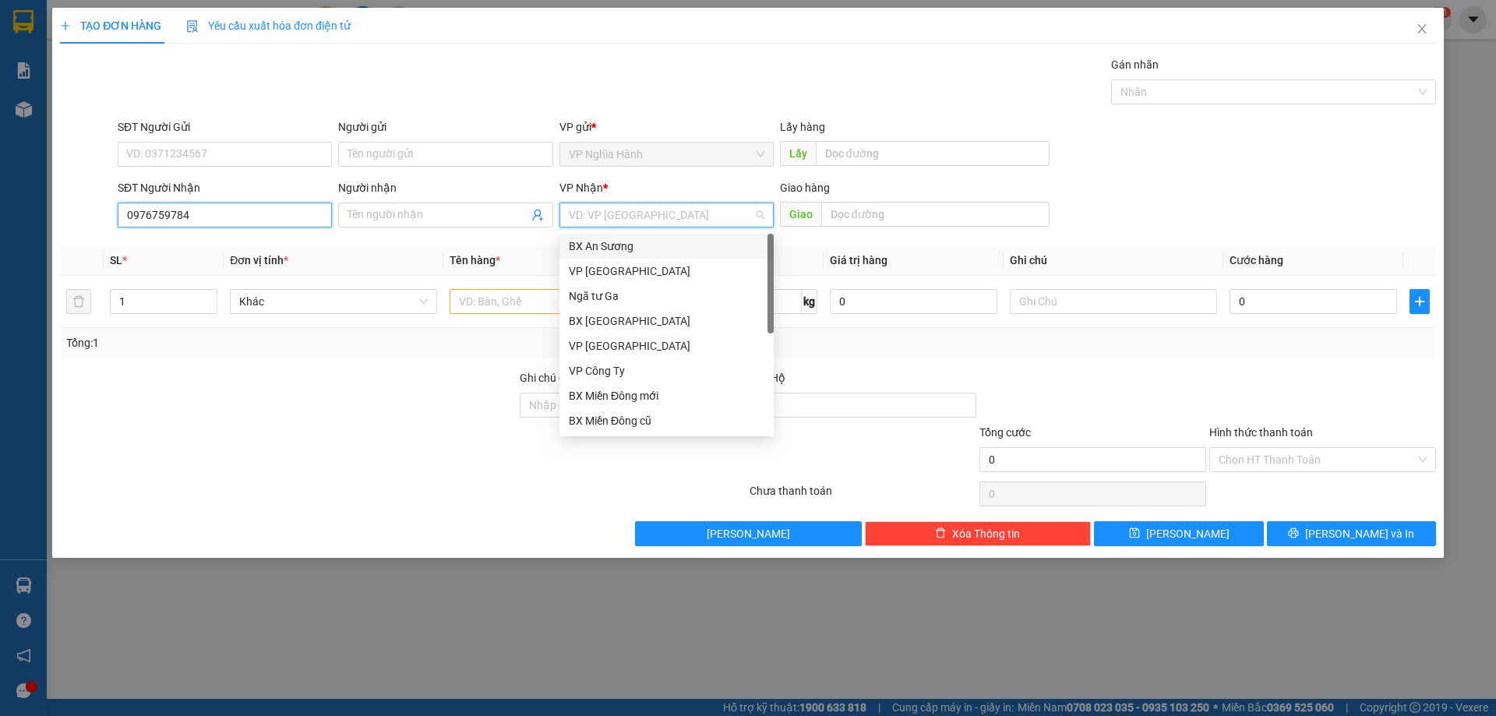
click at [207, 208] on input "0976759784" at bounding box center [225, 215] width 214 height 25
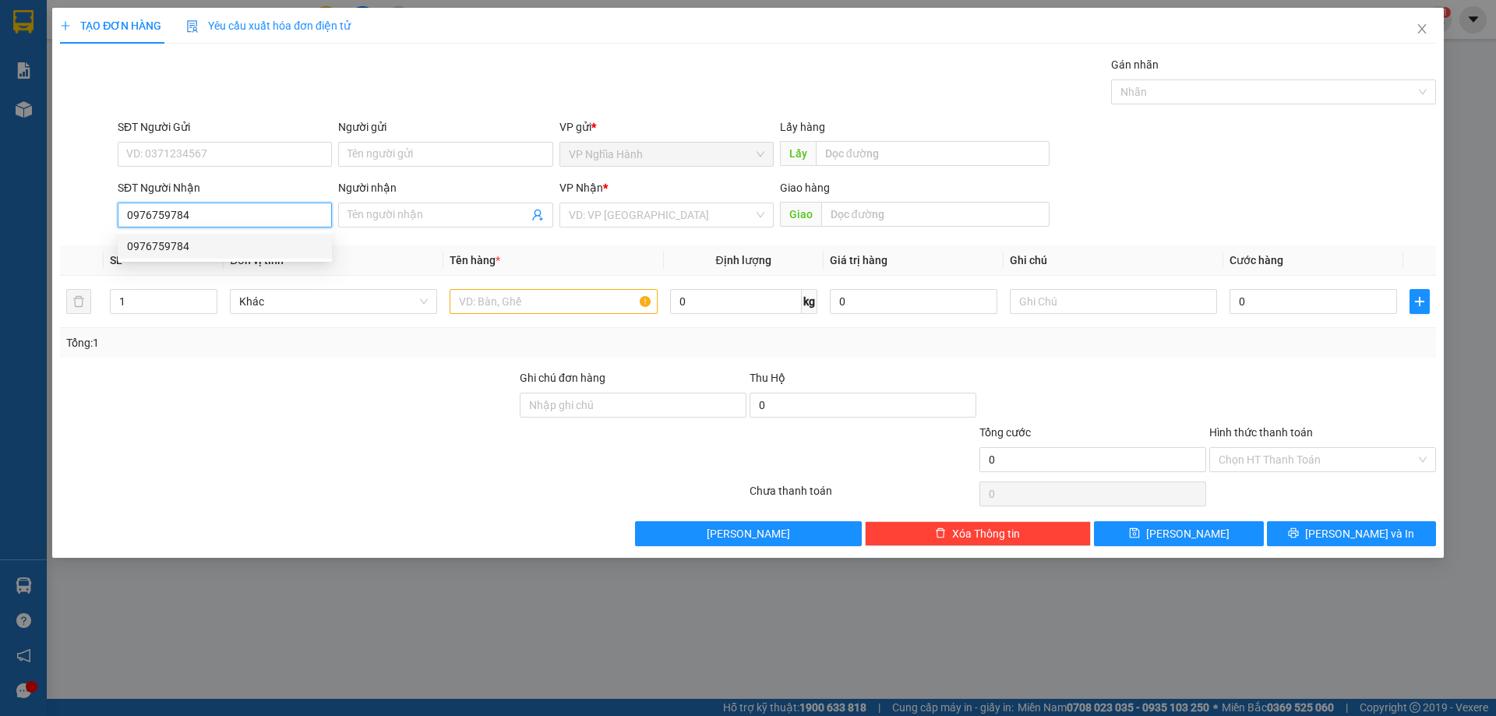
click at [182, 242] on div "0976759784" at bounding box center [225, 246] width 196 height 17
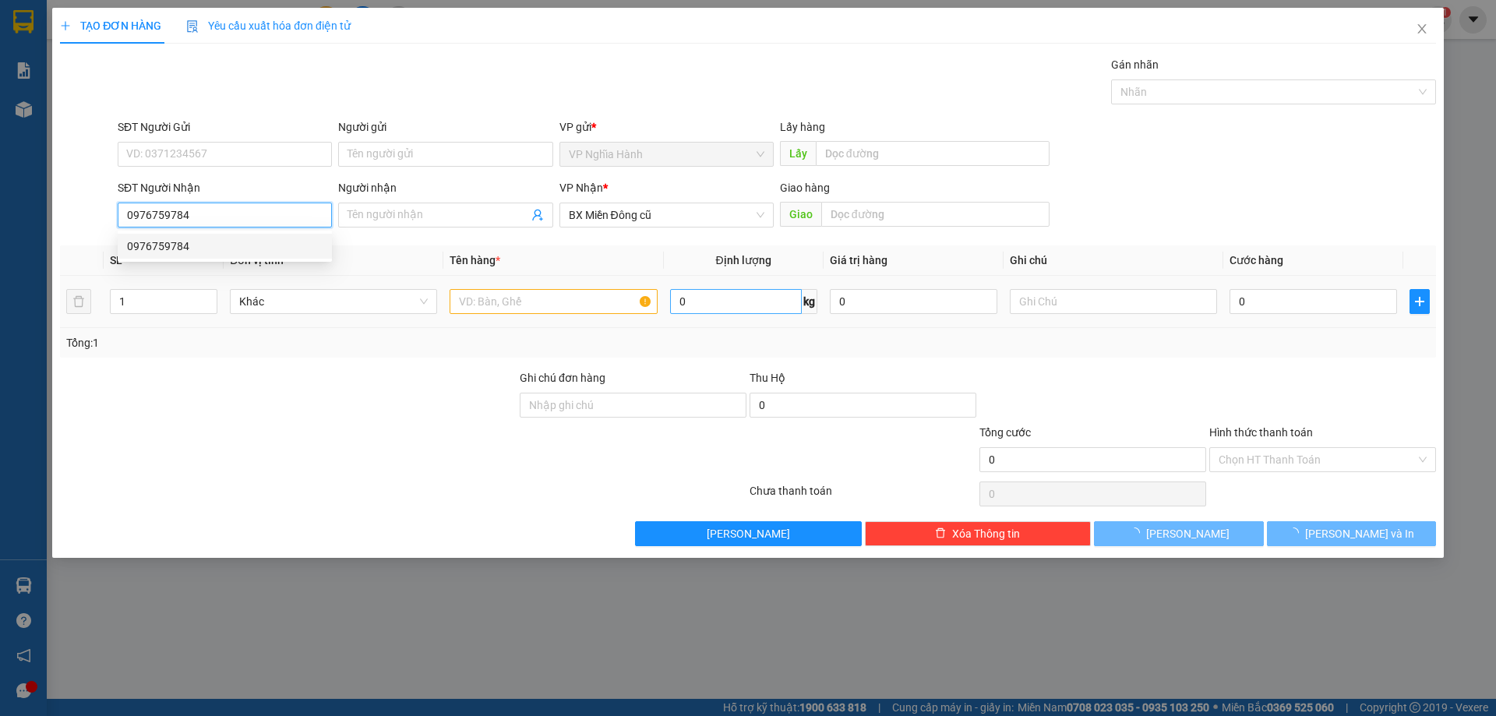
type input "70.000"
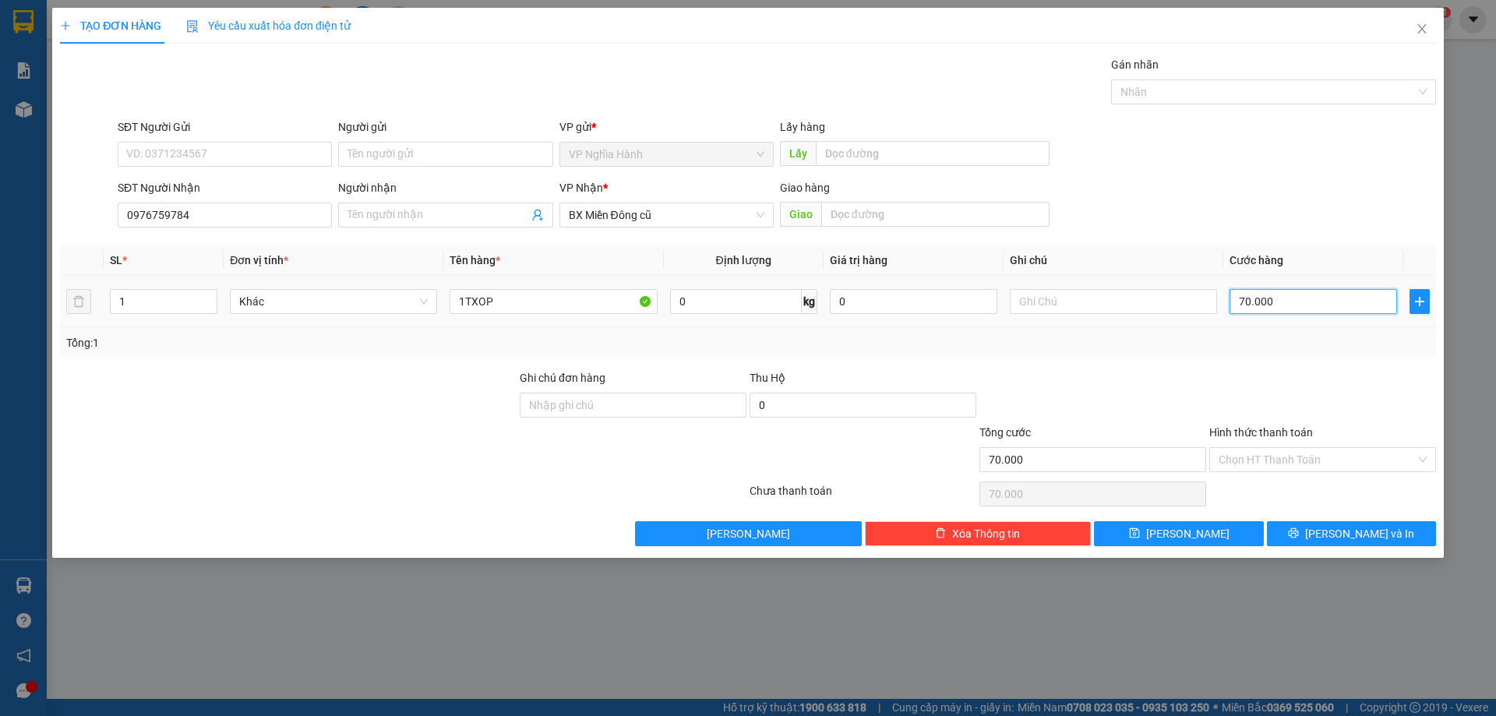
click at [1290, 296] on input "70.000" at bounding box center [1314, 301] width 168 height 25
type input "8"
type input "80"
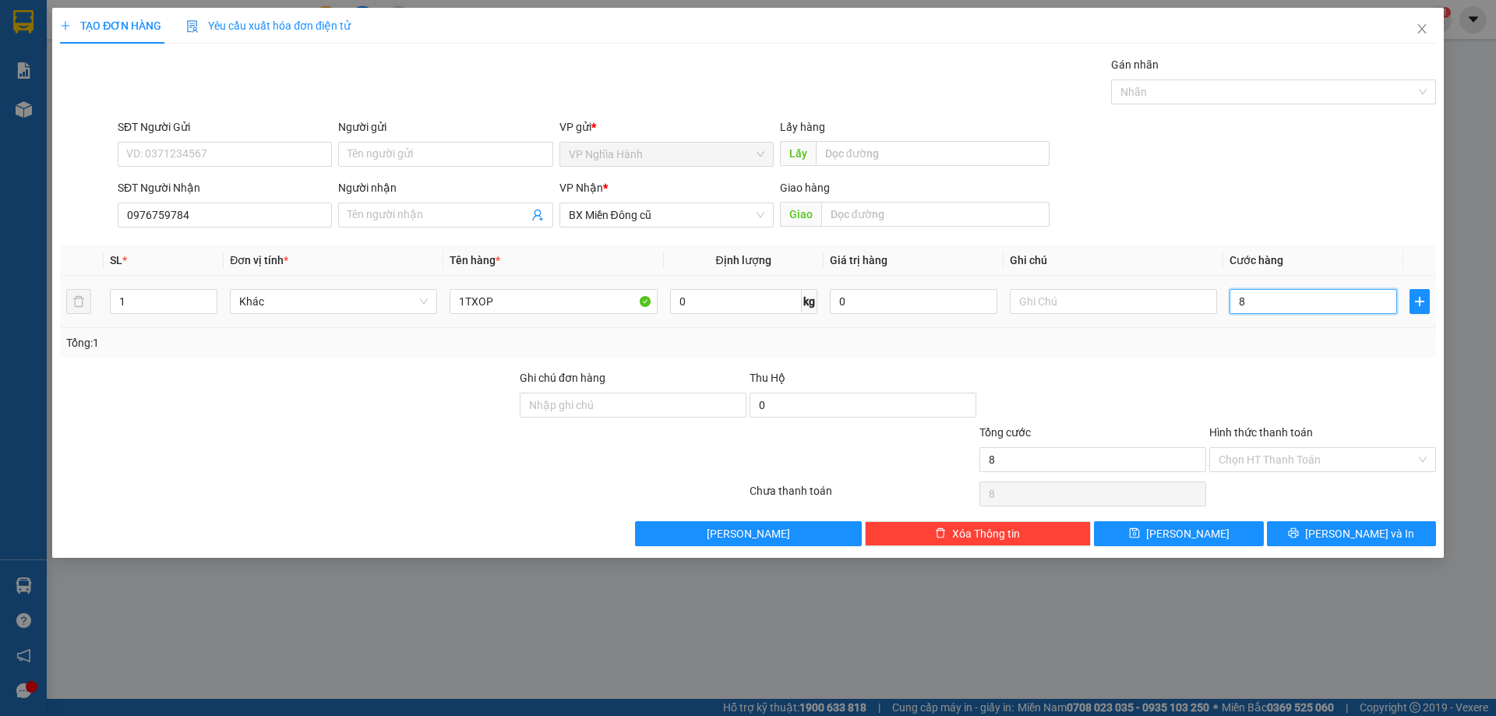
type input "80"
click at [1287, 469] on input "Hình thức thanh toán" at bounding box center [1317, 459] width 197 height 23
type input "80.000"
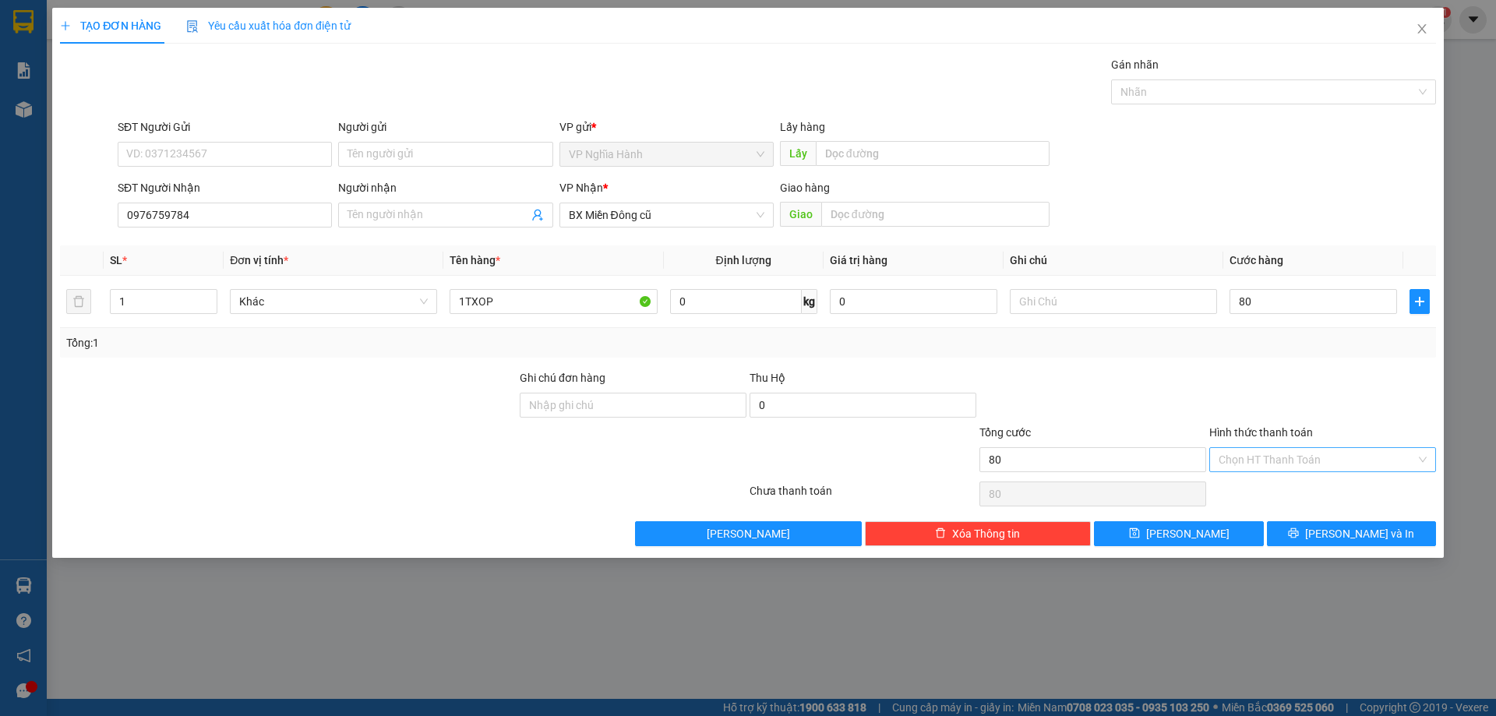
type input "80.000"
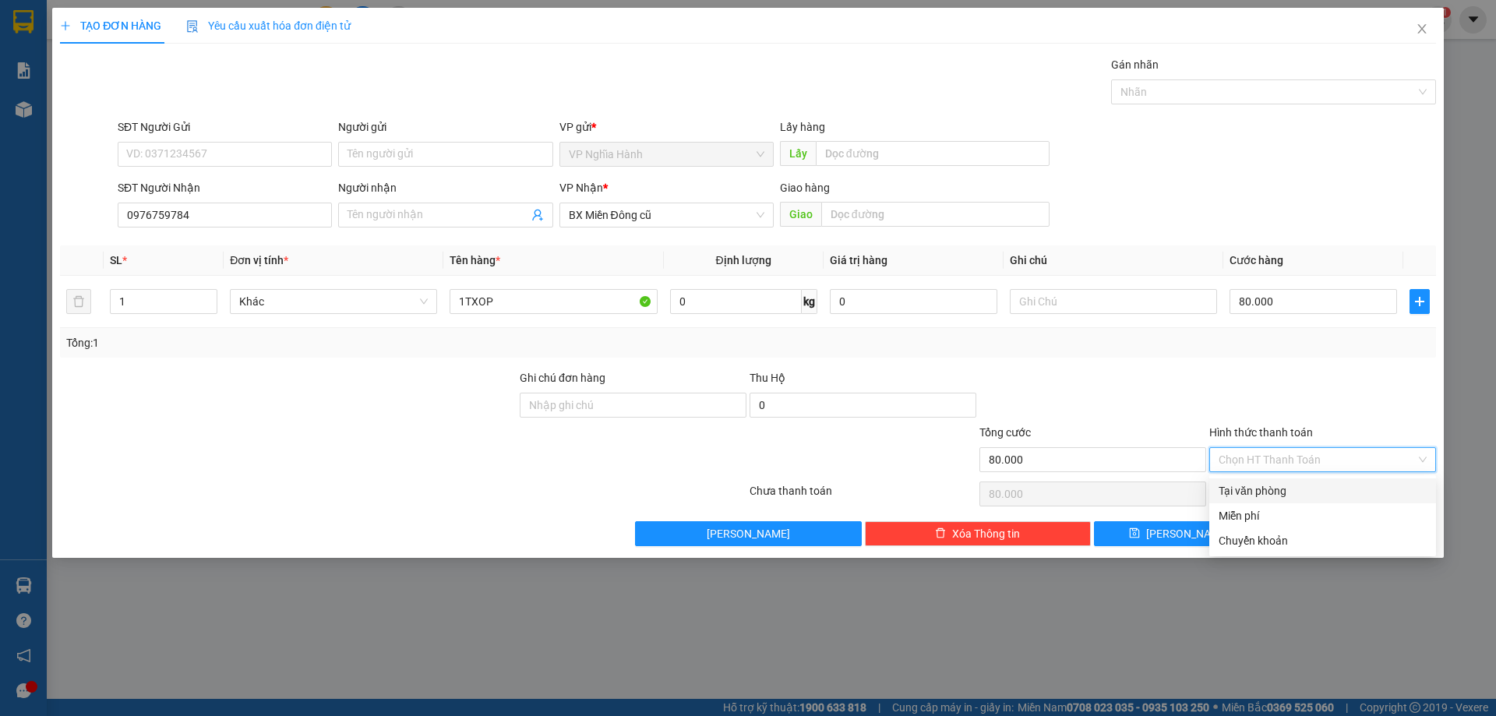
click at [1289, 482] on div "Tại văn phòng" at bounding box center [1323, 490] width 208 height 17
type input "0"
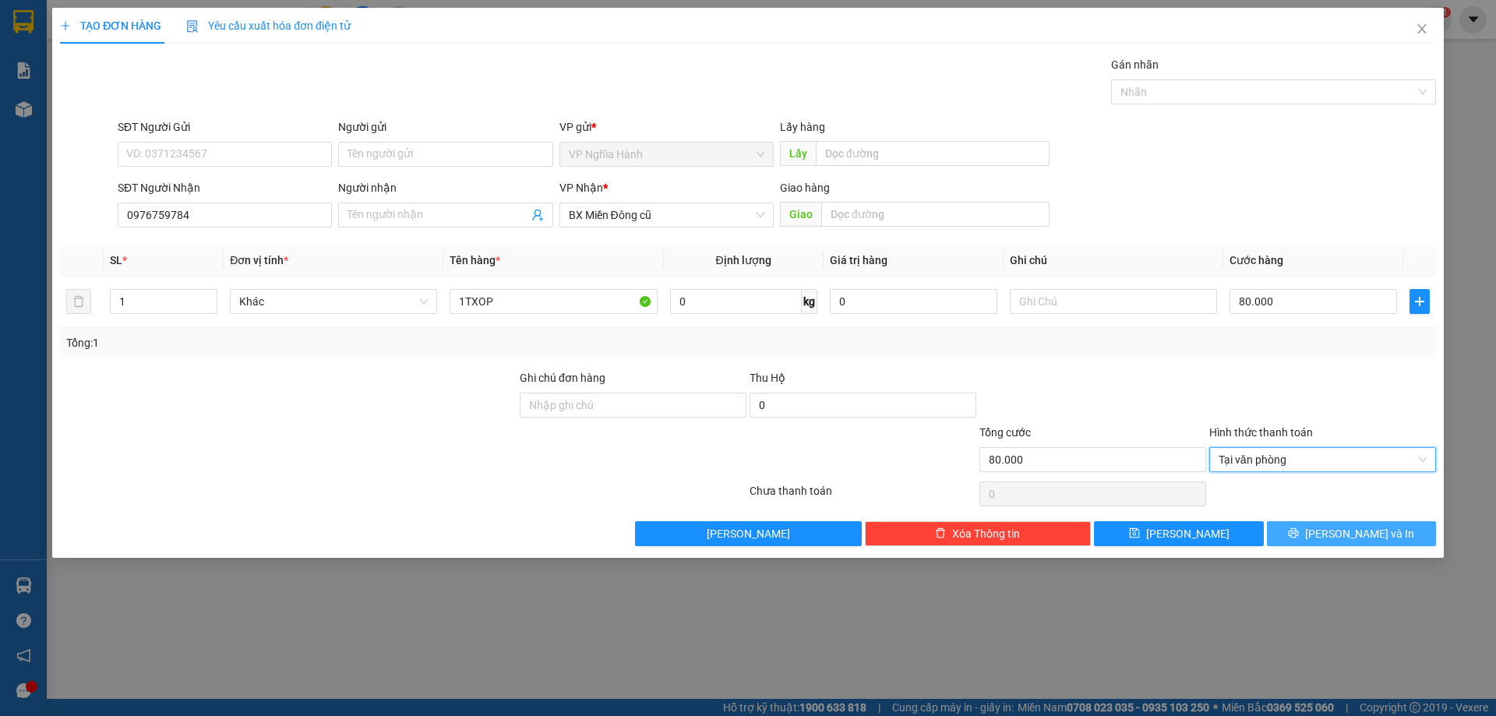
click at [1312, 538] on button "[PERSON_NAME] và In" at bounding box center [1351, 533] width 169 height 25
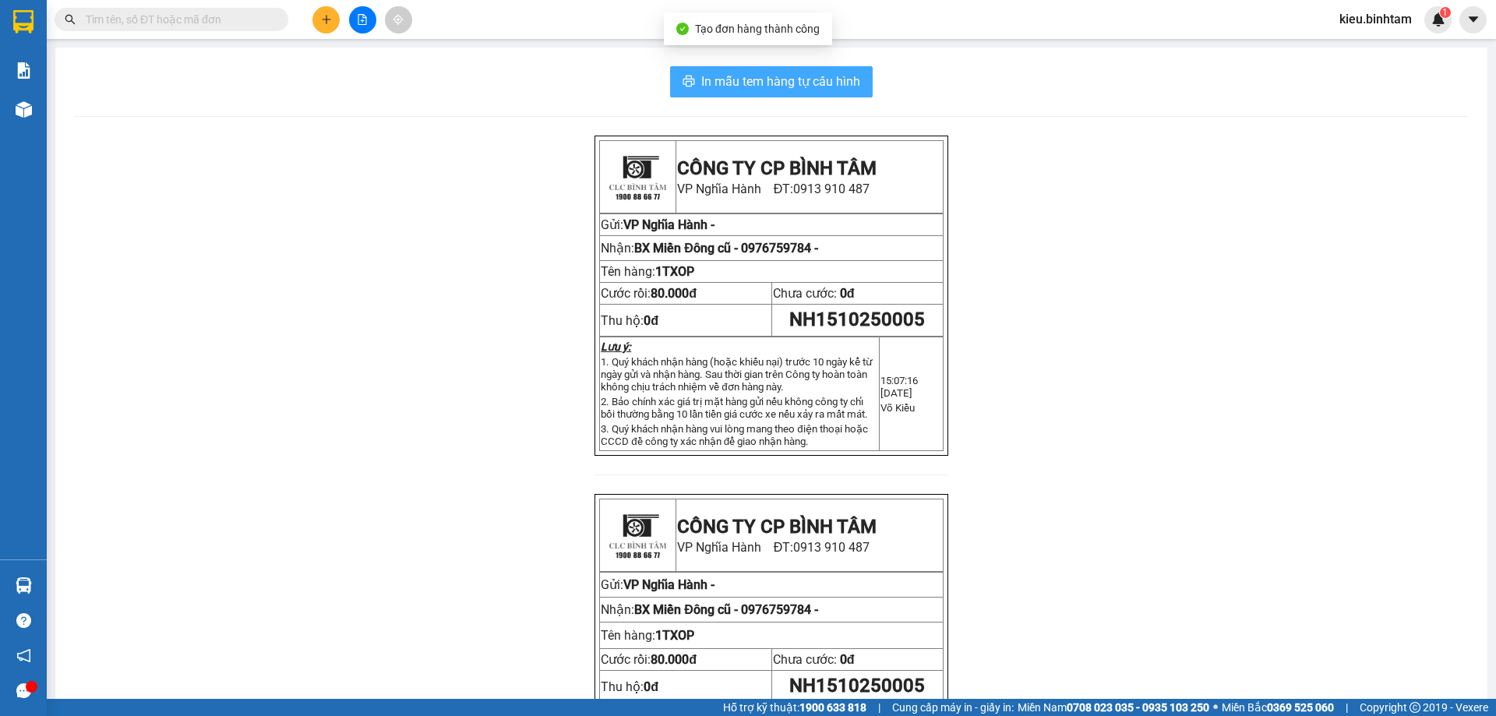
click at [845, 80] on span "In mẫu tem hàng tự cấu hình" at bounding box center [780, 81] width 159 height 19
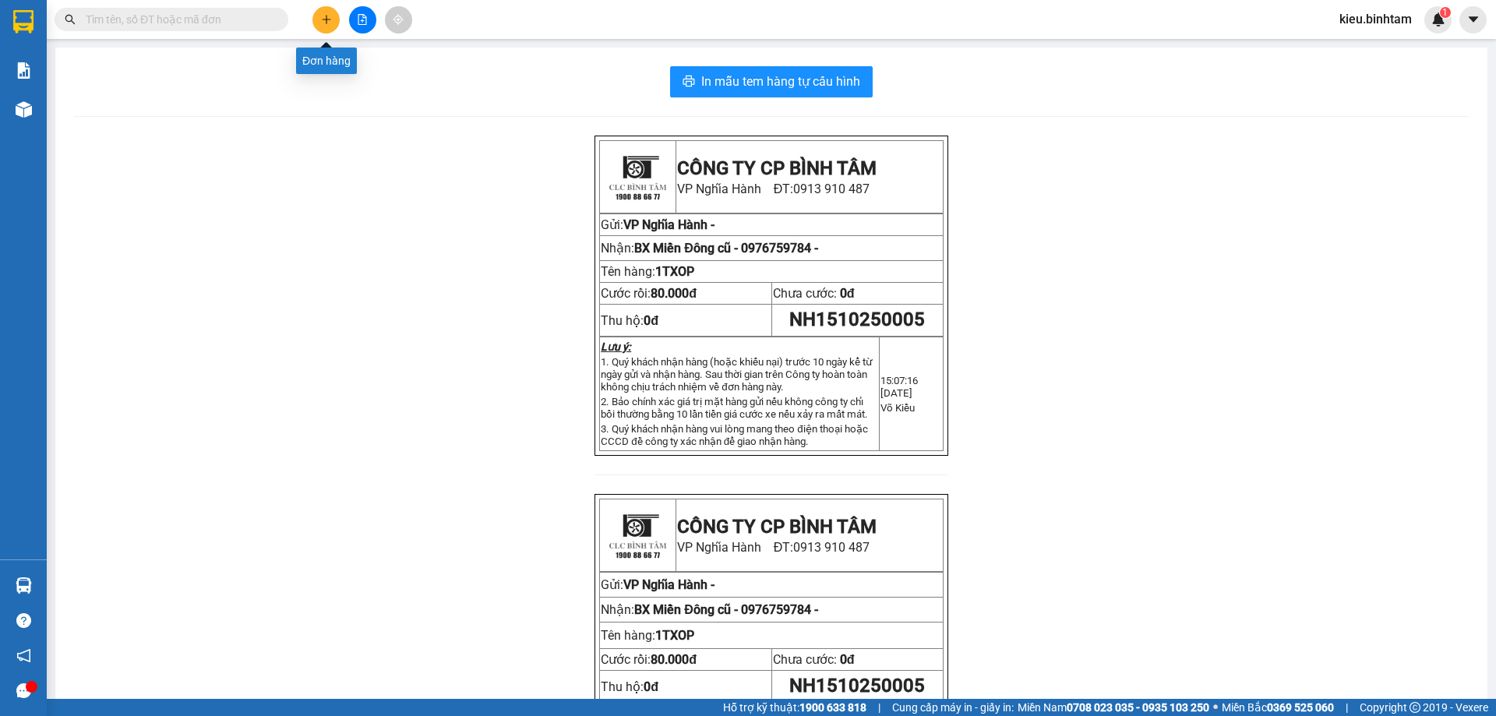
click at [330, 21] on icon "plus" at bounding box center [326, 19] width 11 height 11
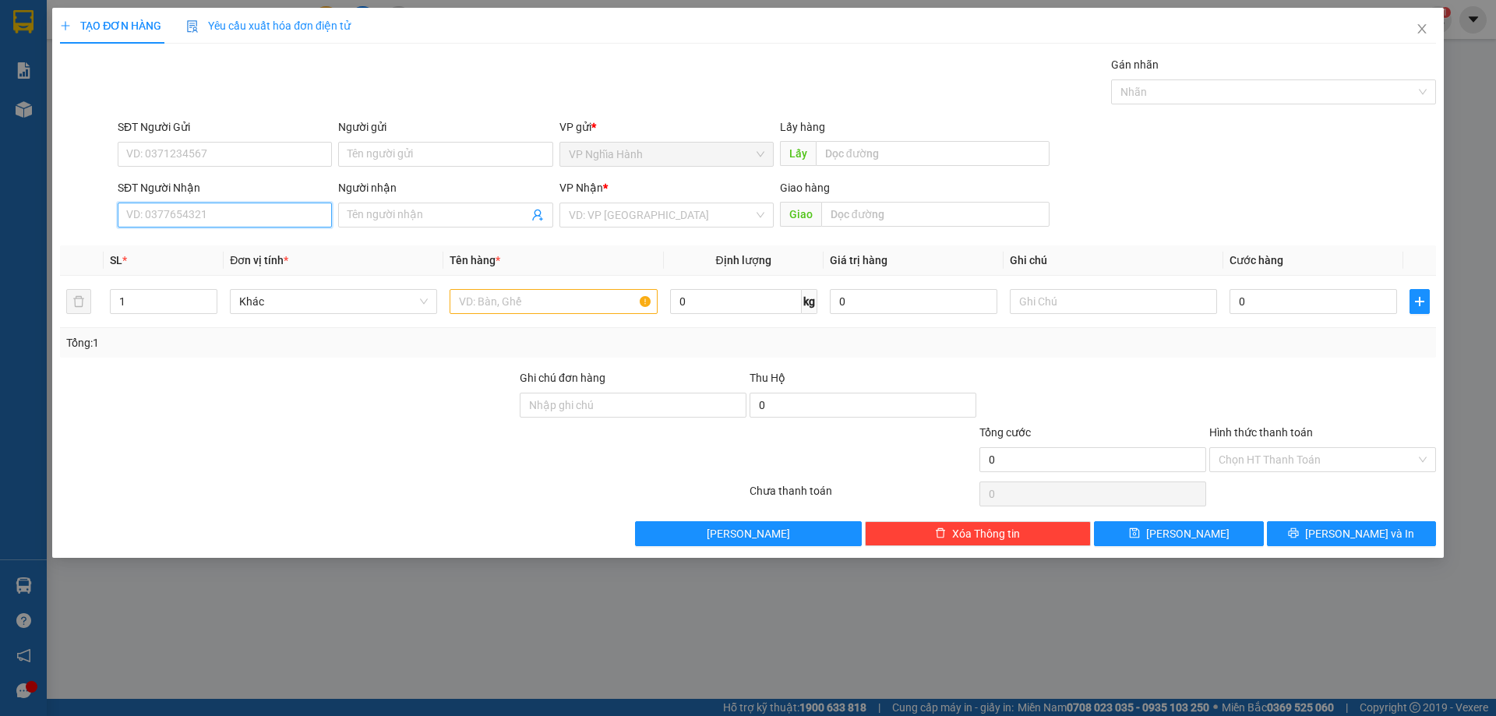
click at [143, 215] on input "SĐT Người Nhận" at bounding box center [225, 215] width 214 height 25
type input "0967775177"
click at [185, 247] on div "0967775177" at bounding box center [225, 246] width 196 height 17
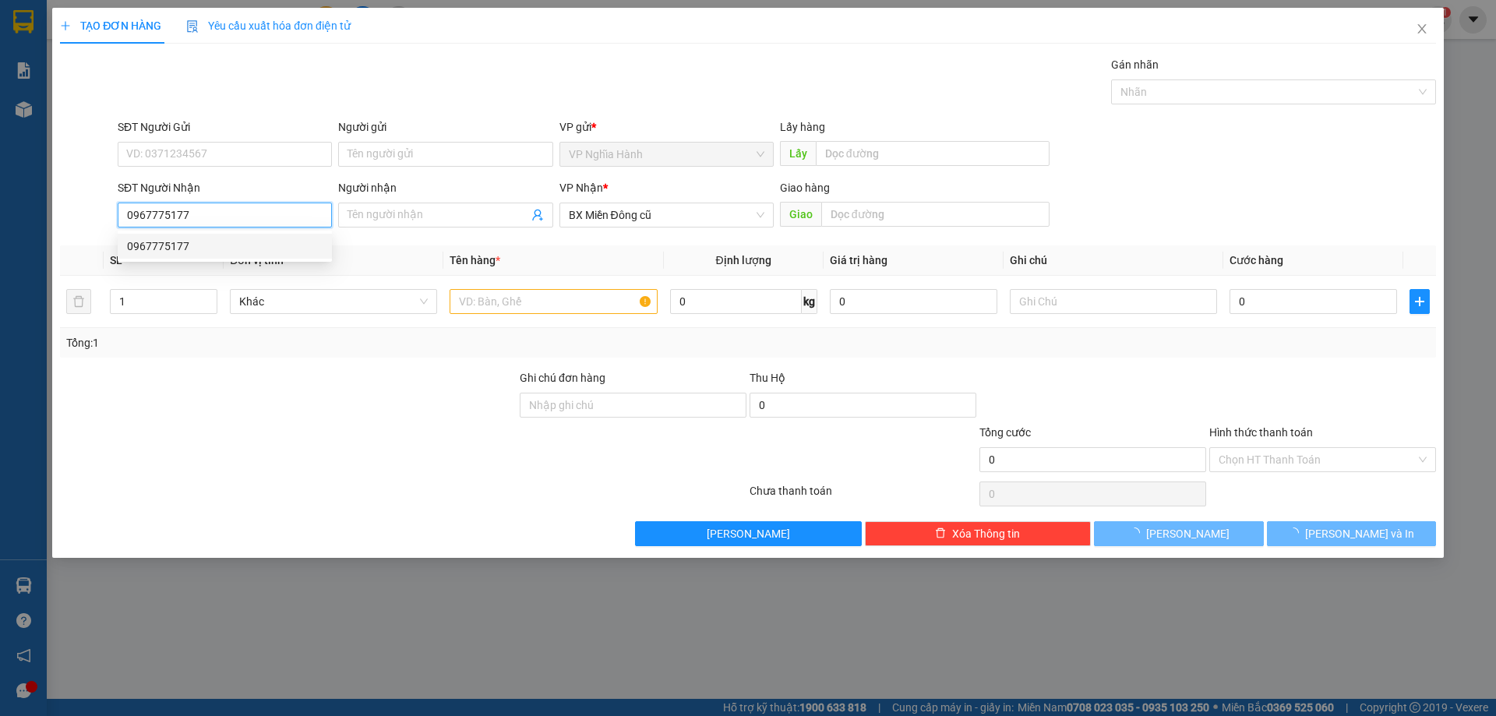
type input "170.000"
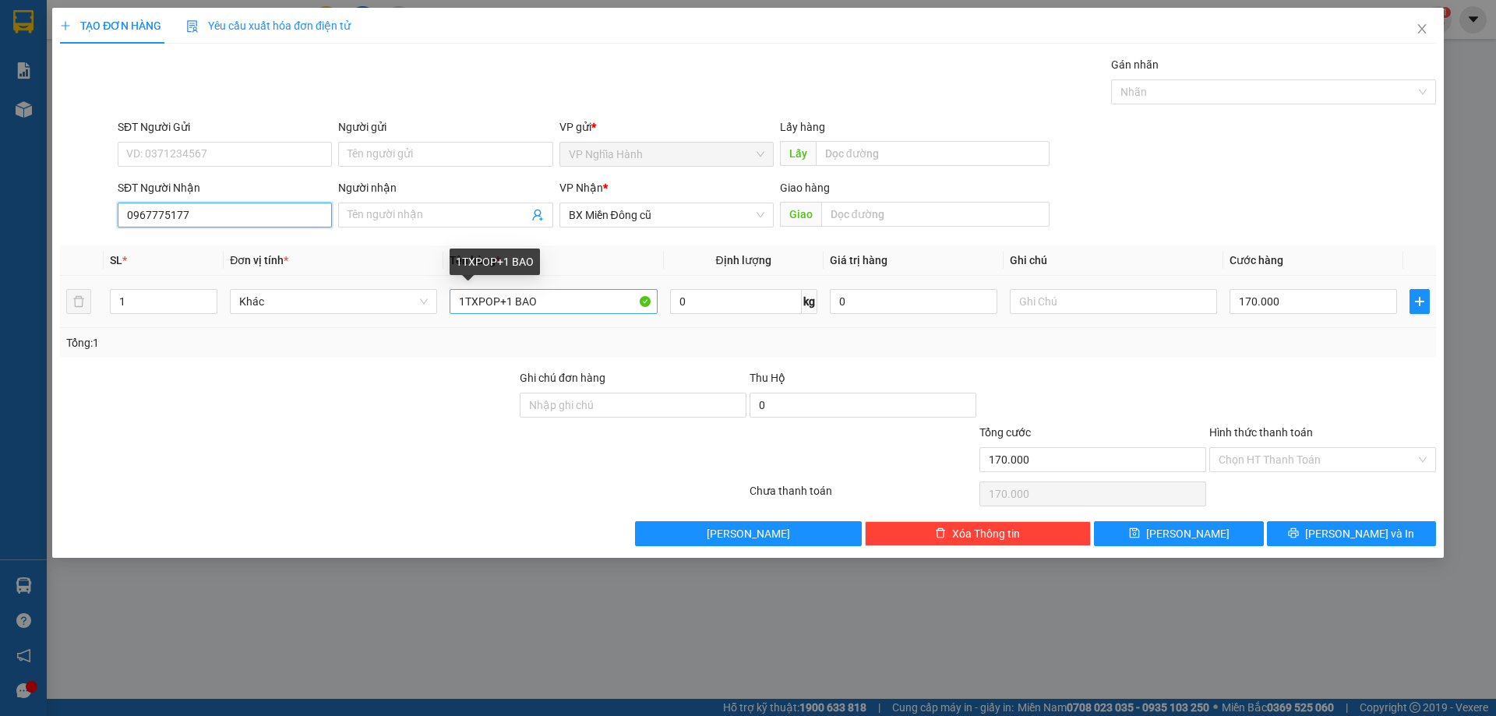
type input "0967775177"
drag, startPoint x: 566, startPoint y: 300, endPoint x: 495, endPoint y: 306, distance: 71.2
click at [495, 306] on input "1TXPOP+1 BAO" at bounding box center [553, 301] width 207 height 25
type input "1TXPOP"
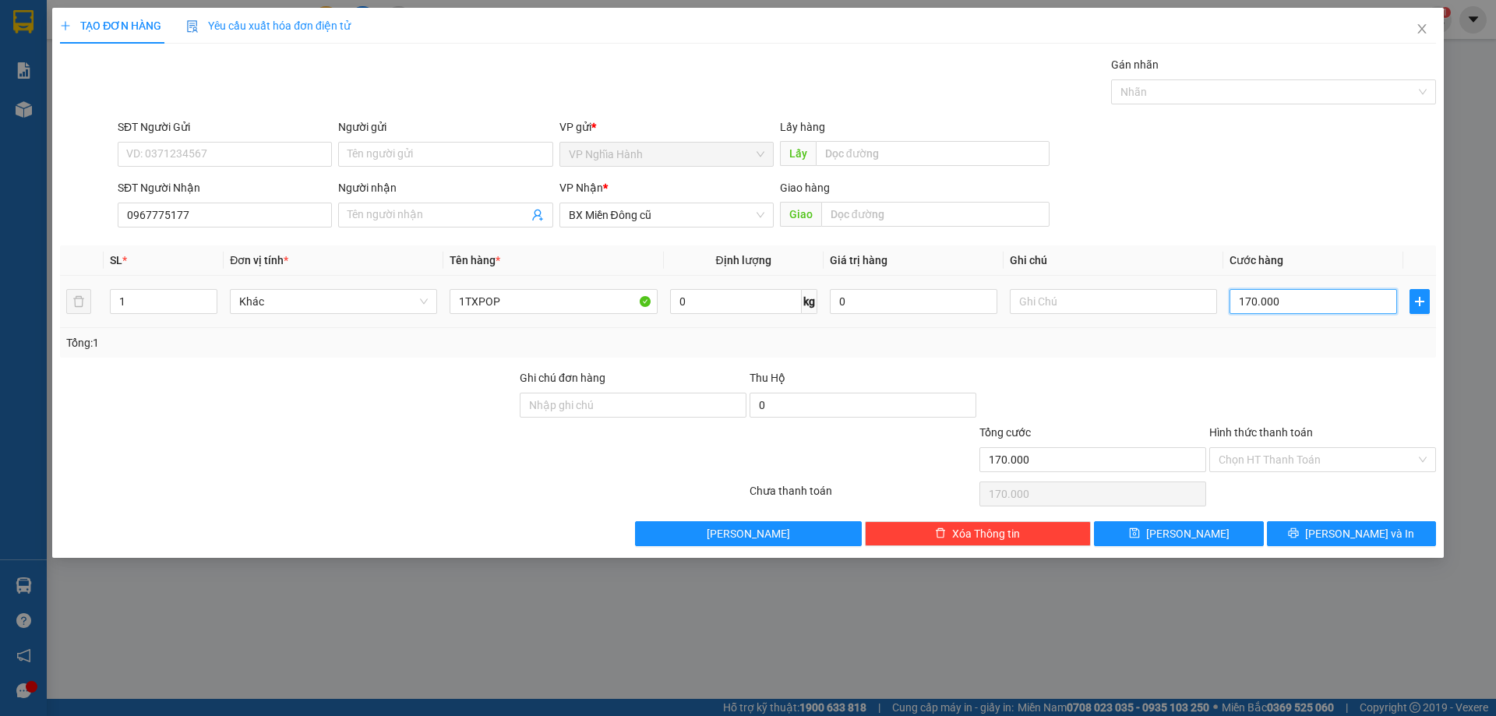
click at [1288, 298] on input "170.000" at bounding box center [1314, 301] width 168 height 25
type input "5"
type input "50"
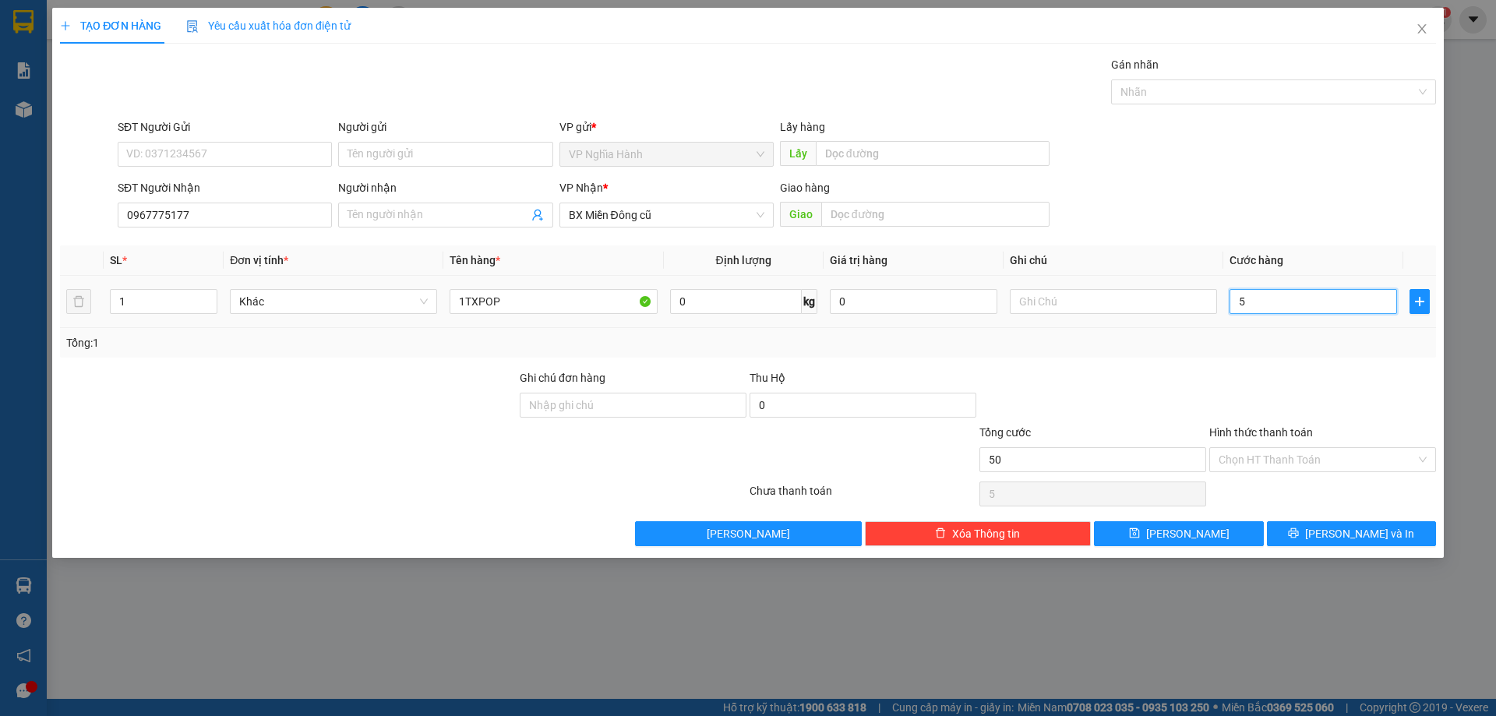
type input "50"
type input "50.000"
type input "500.000"
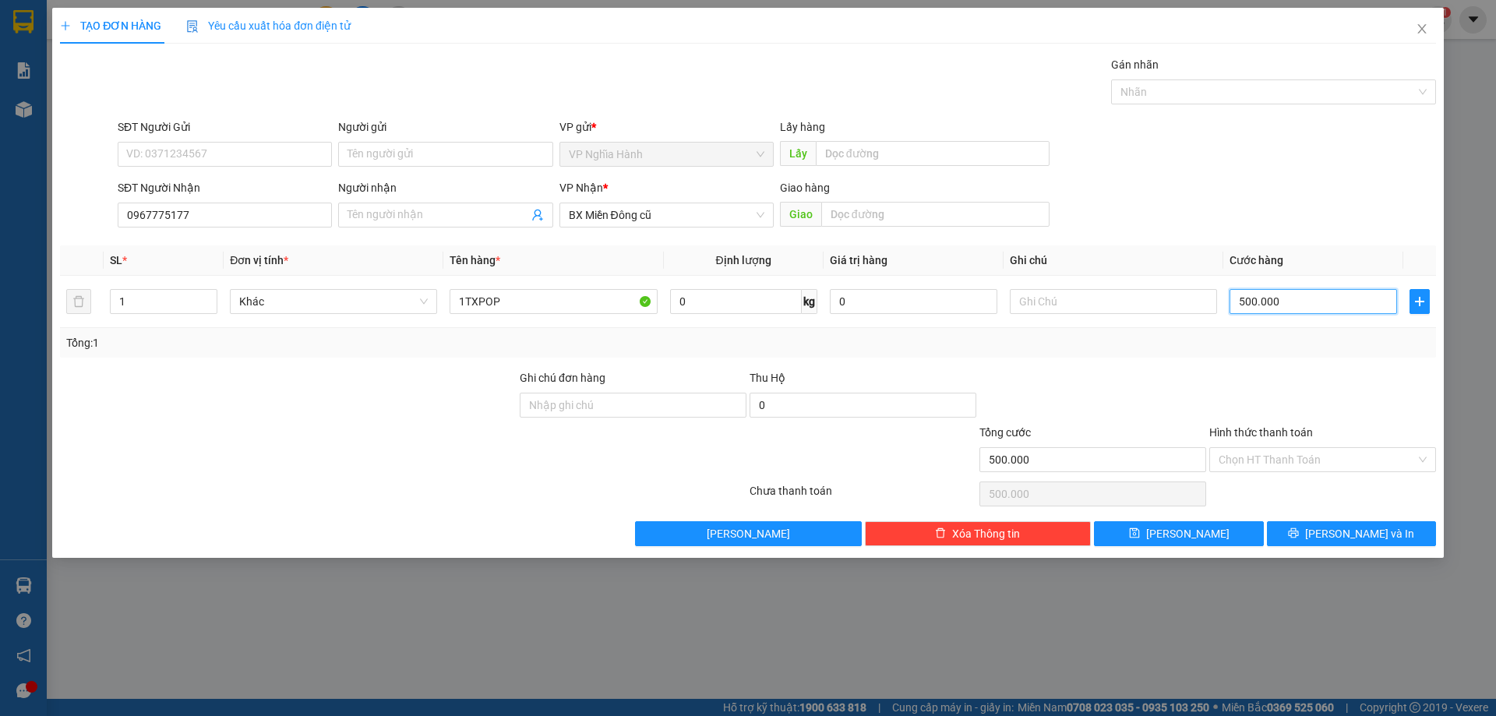
type input "5.000.000"
type input "50.000.000"
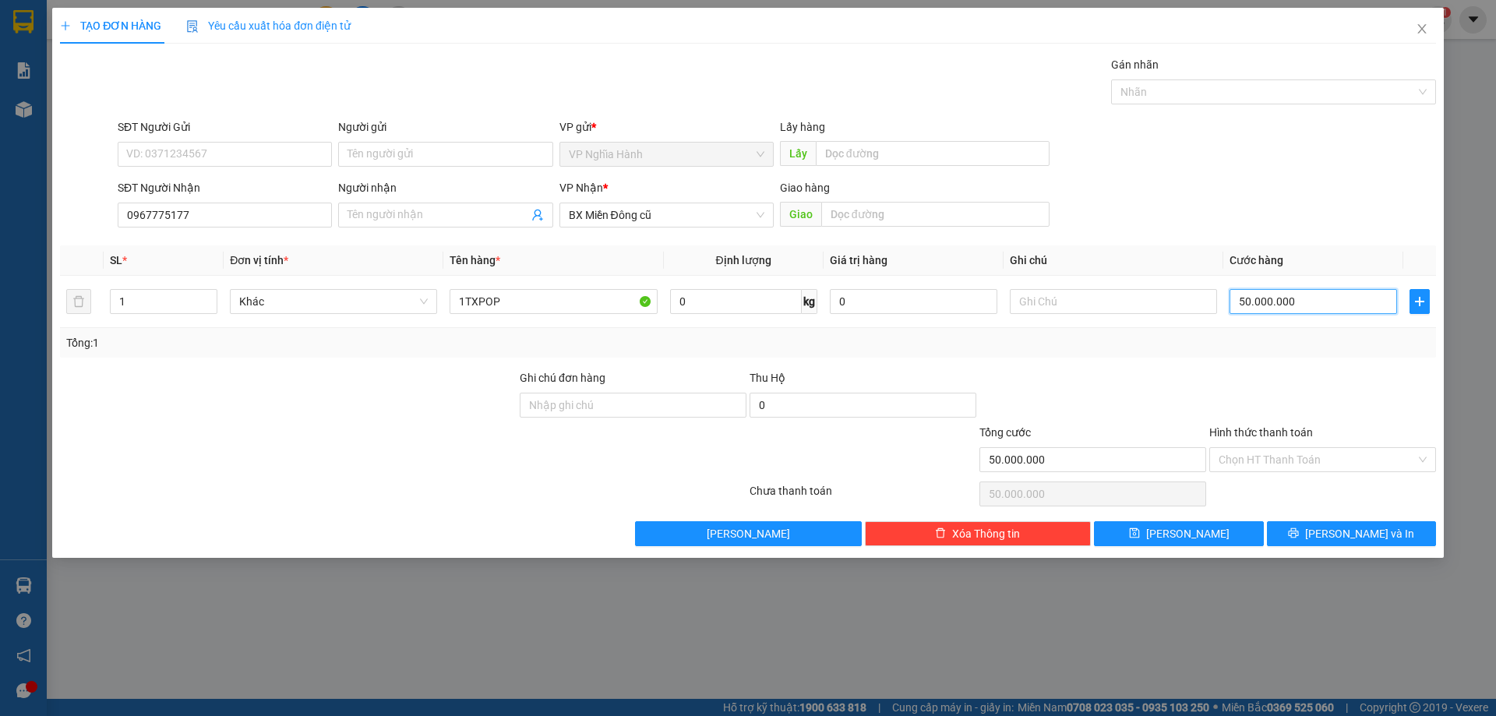
type input "500.000.000"
type input "5.000.000.000"
type input "50.000.000.000"
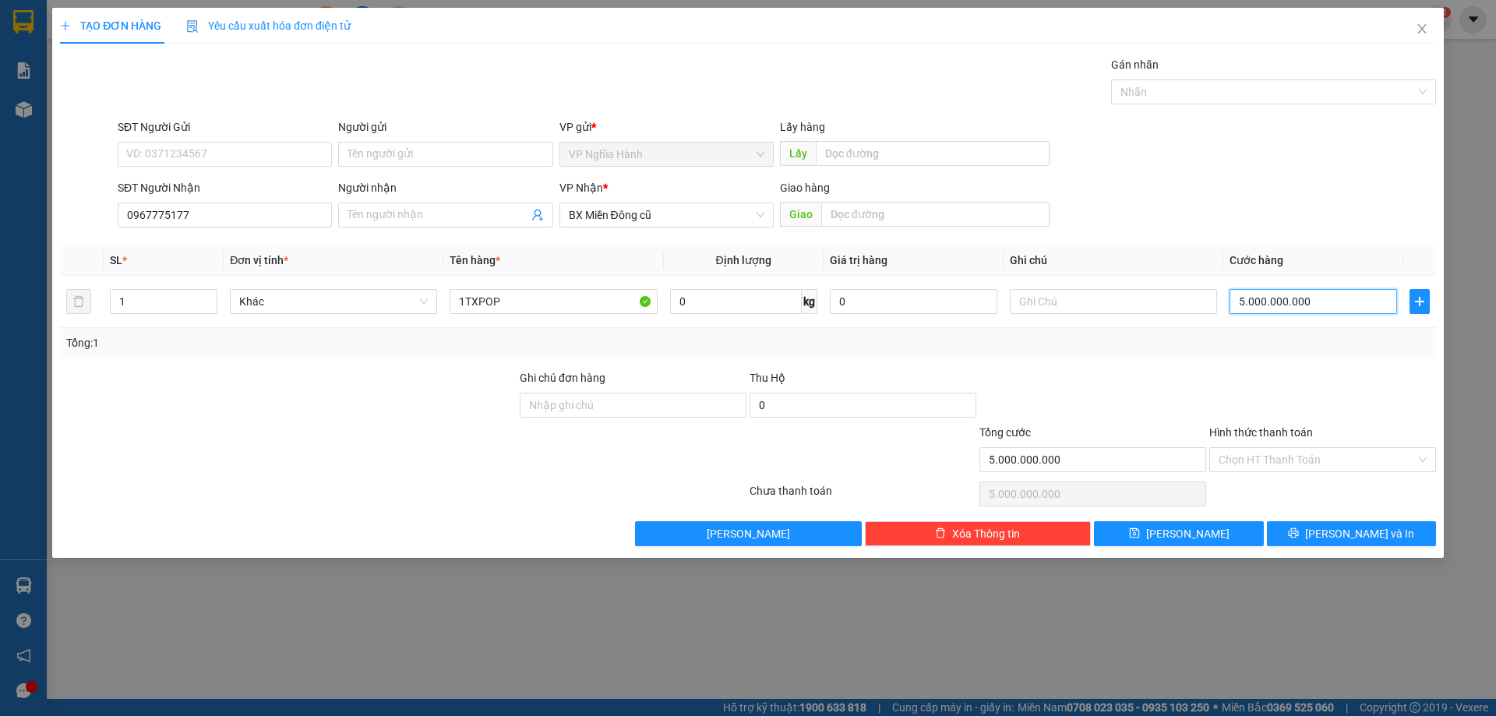
type input "50.000.000.000"
type input "5.000.000.000.000"
type input "50.000.000.000.000"
type input "5.000.000.000.000.000.000.000"
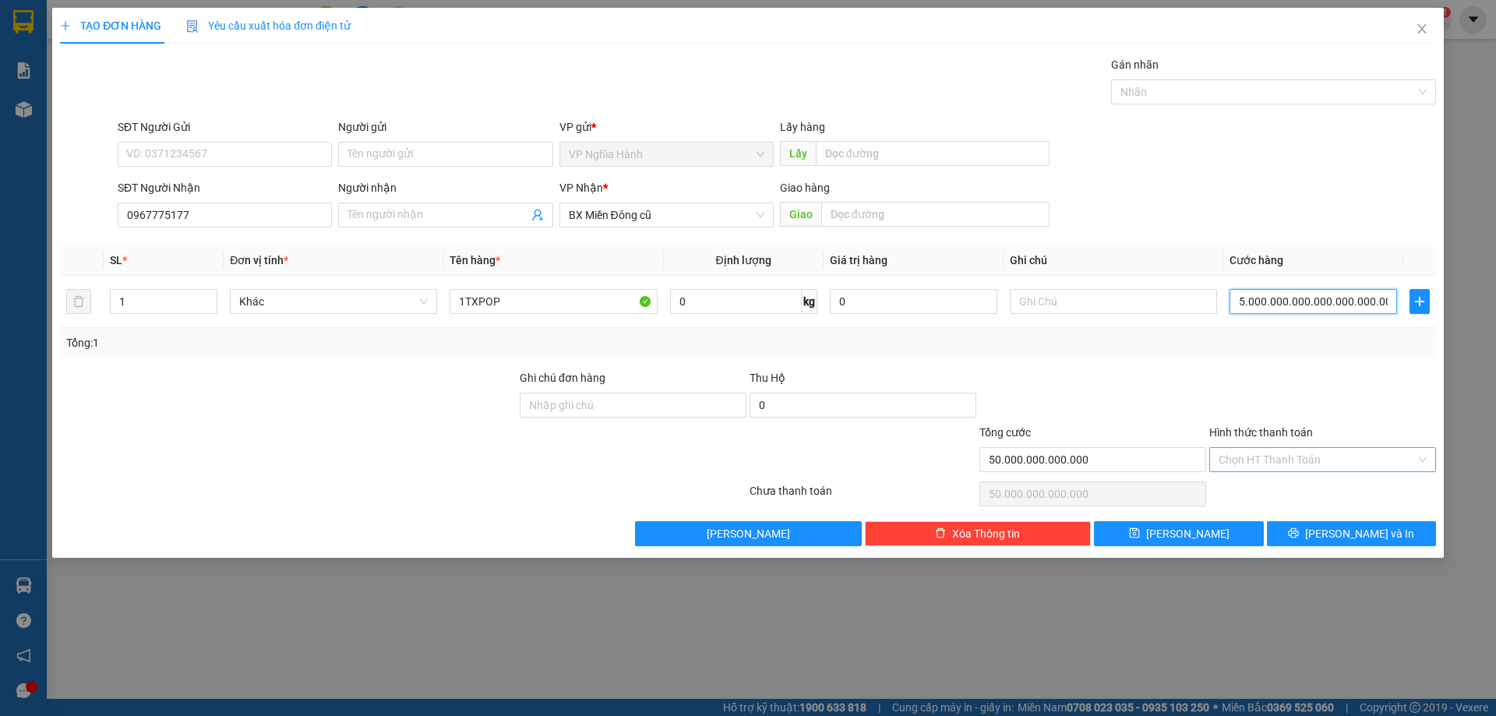
type input "5e+22"
type input "50.000.000.000.000.000.000.000.000"
type input "5e+26"
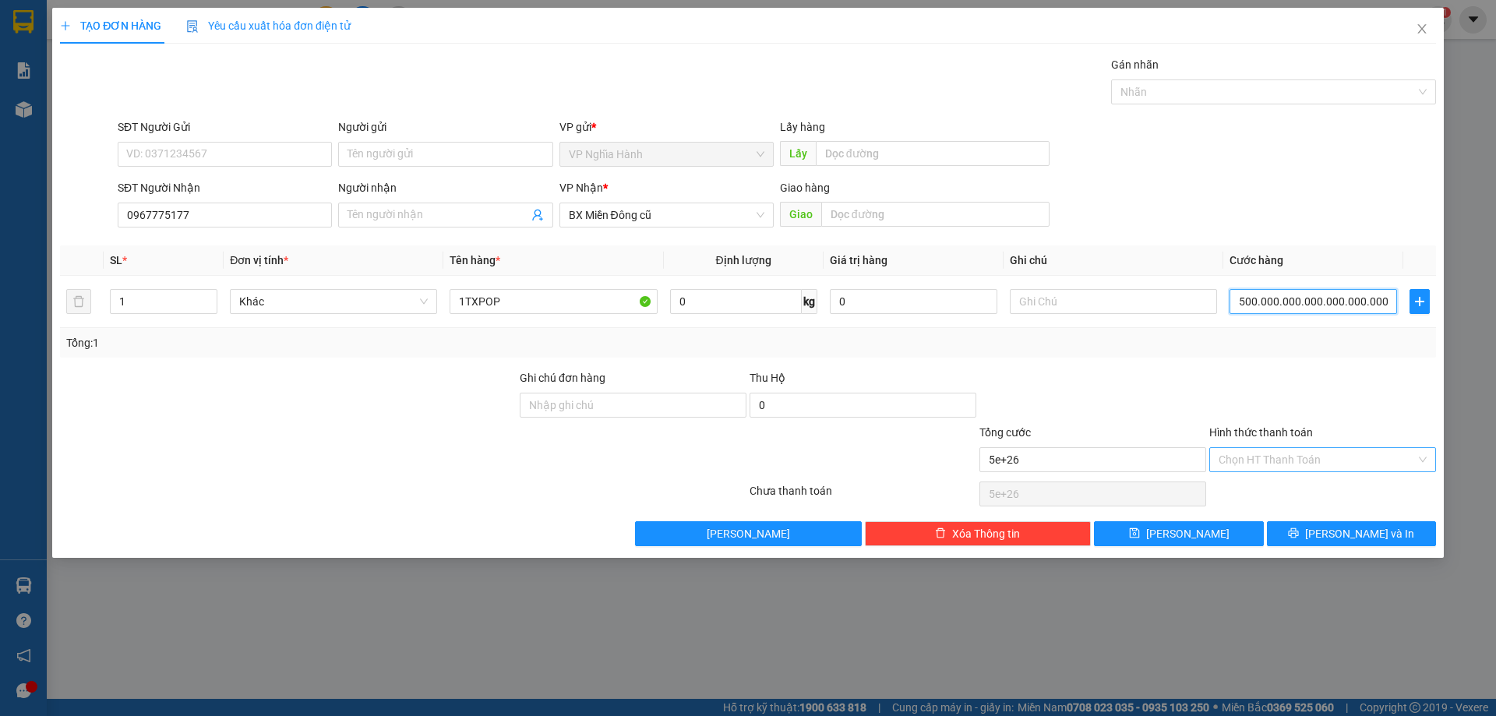
type input "5.000.000.000.000.000.000.000.000.000"
type input "5e+28"
type input "50.000.000.000.000.000.000.000.000.000"
type input "5e+29"
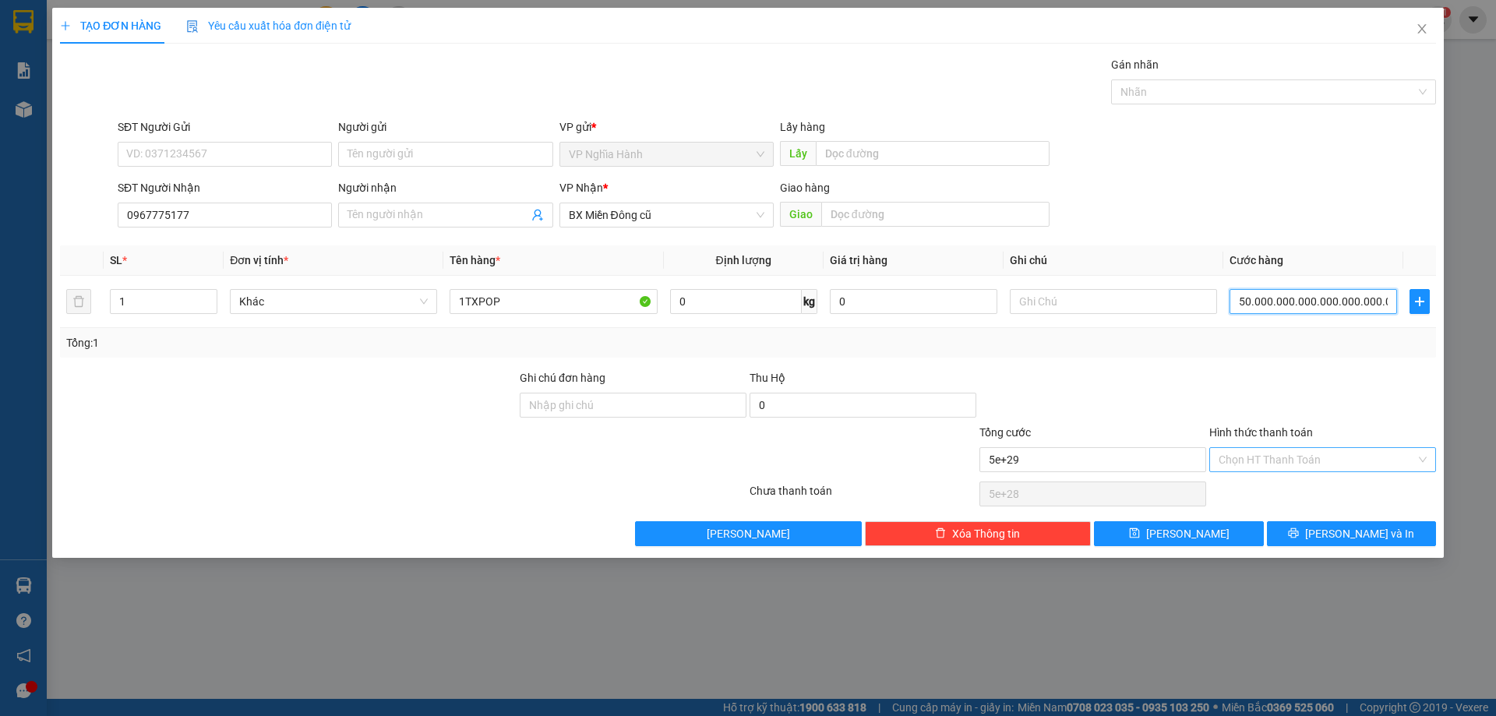
type input "5e+29"
type input "500.000.000.000.000.000.000.000.000.000"
type input "5e+30"
type input "5.000.000.000.000.000.000.000.000.000.000"
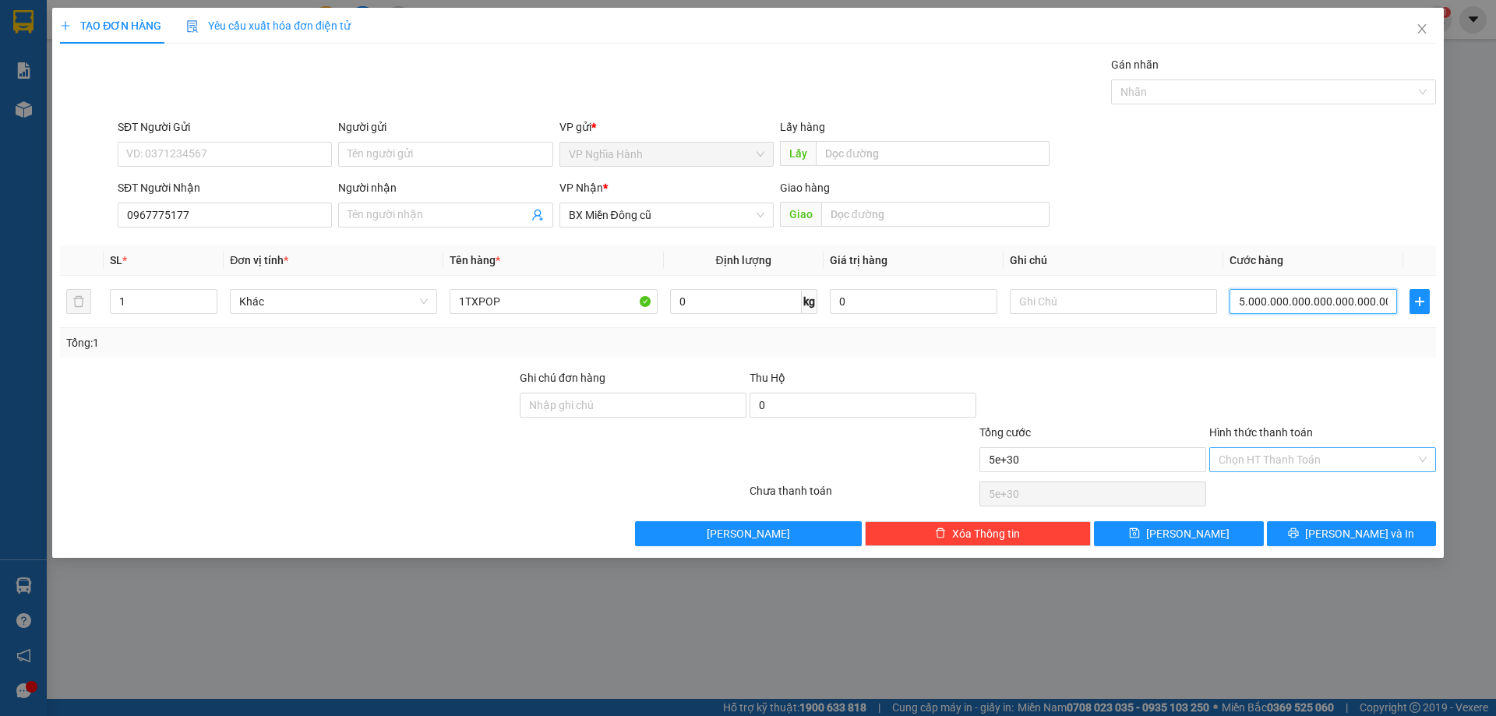
type input "5e+31"
type input "50.000.000.000.000.000.000.000.000.000.000"
type input "5e+32"
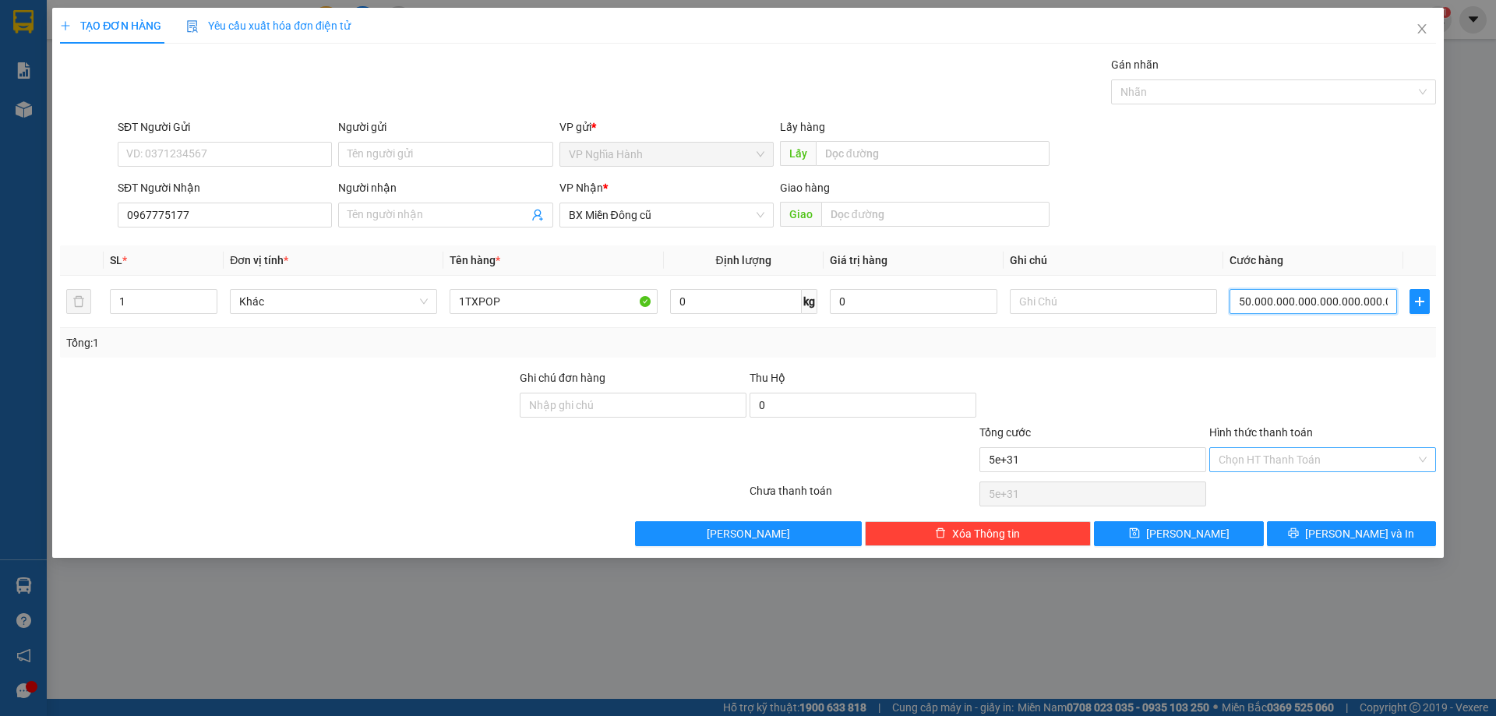
type input "500.000.000.000.000.000.000.000.000.000.000"
type input "5e+33"
type input "5.000.000.000.000.000.000.000.000.000.000.000"
type input "5e+34"
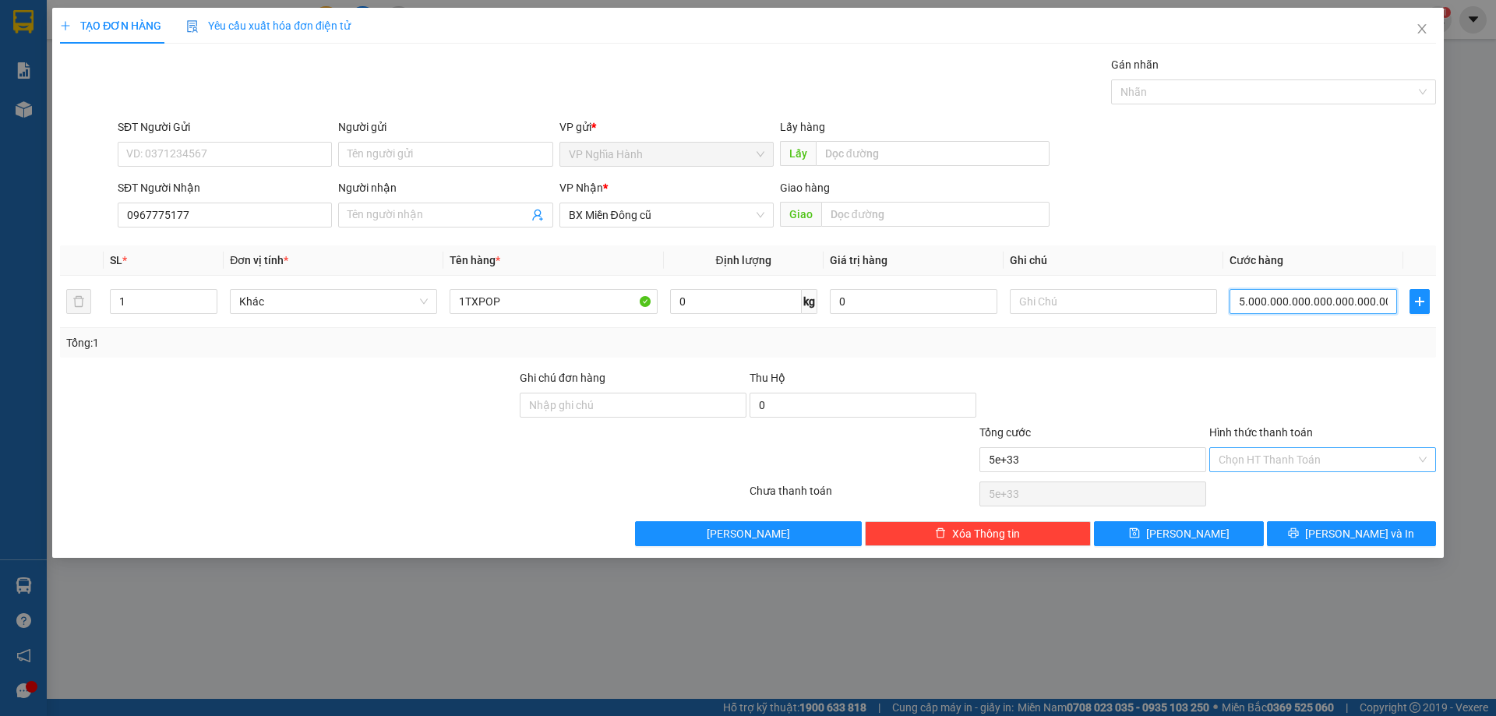
type input "5e+34"
type input "50.000.000.000.000.000.000.000.000.000.000.000"
type input "5e+35"
type input "500.000.000.000.000.000.000.000.000.000.000.000"
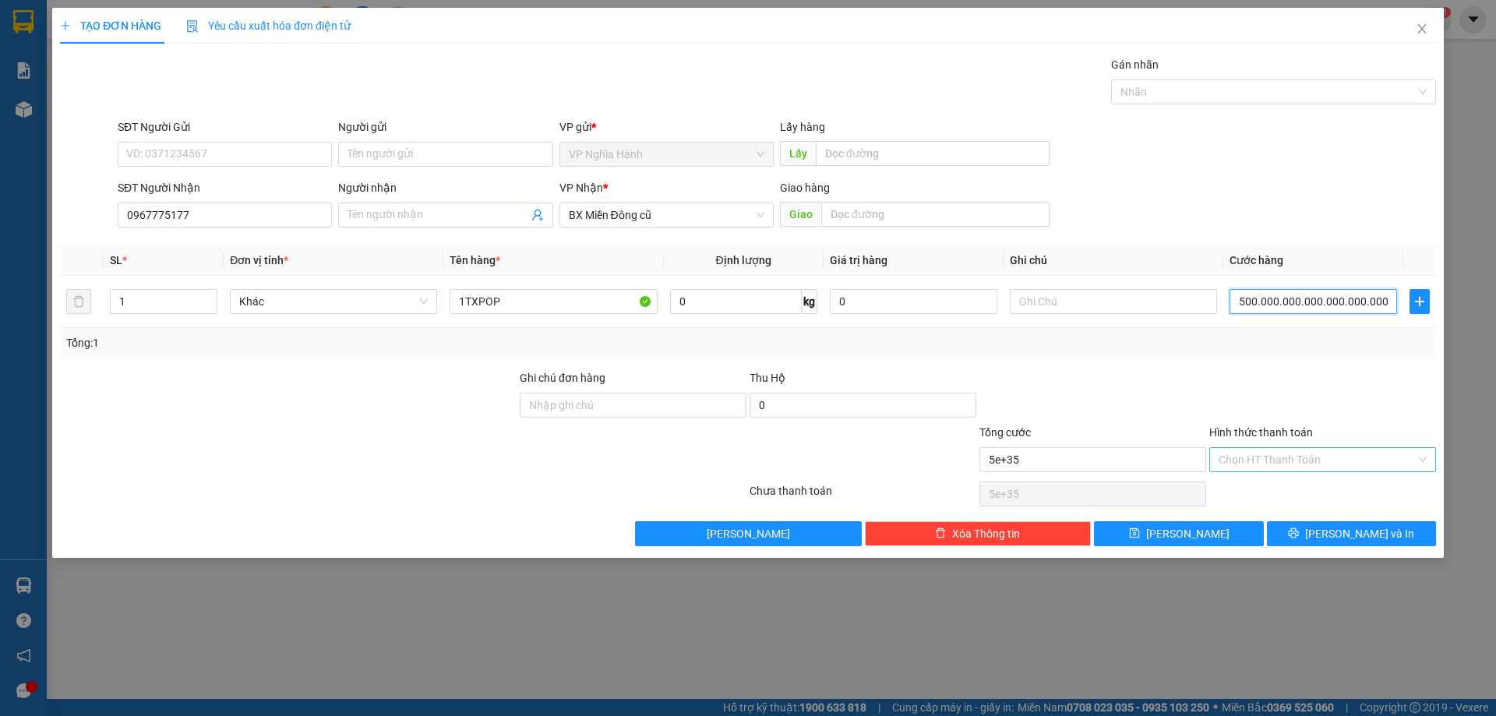
type input "5e+36"
type input "5.000.000.000.000.000.000.000.000.000.000.000.000"
type input "5e+37"
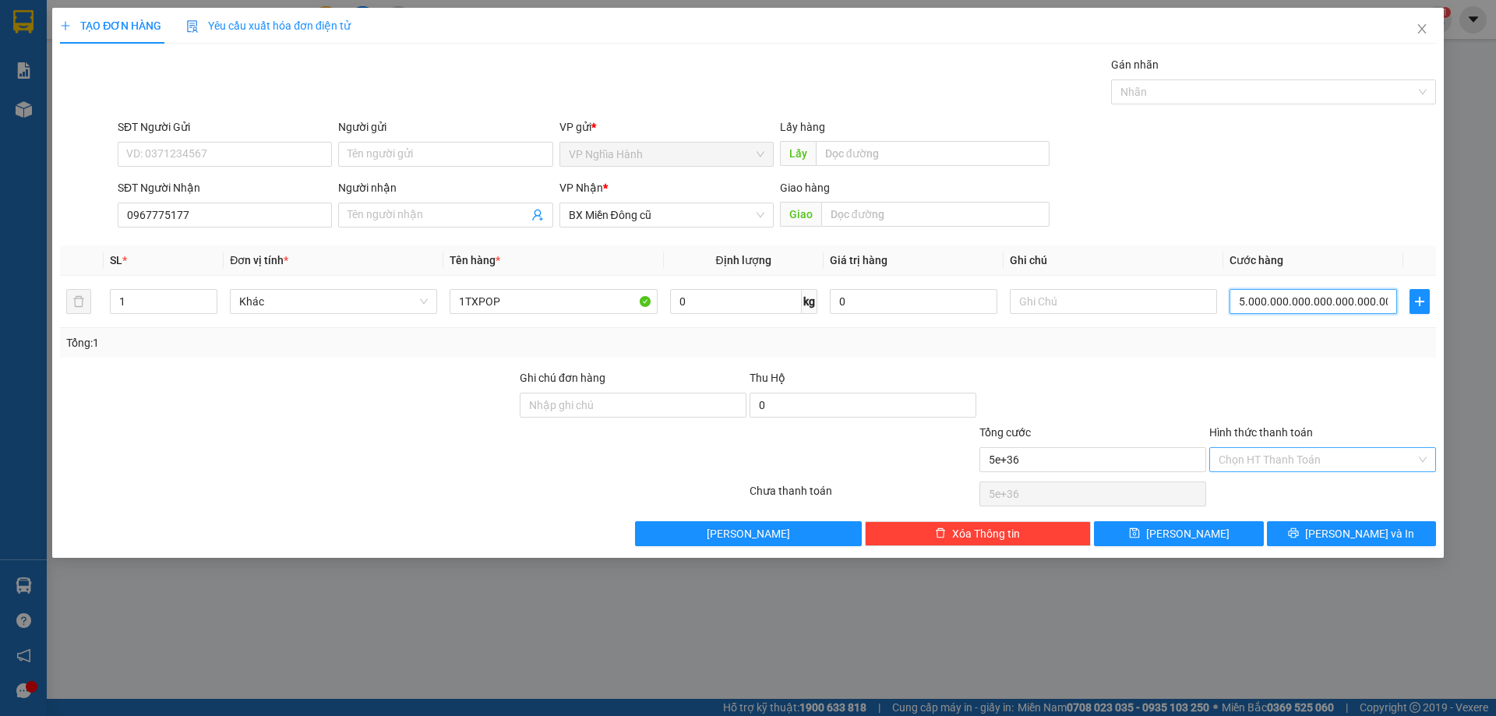
type input "50.000.000.000.000.000.000.000.000.000.000.000.000"
type input "5e+38"
type input "500.000.000.000.000.000.000.000.000.000.000.000.000"
type input "5e+39"
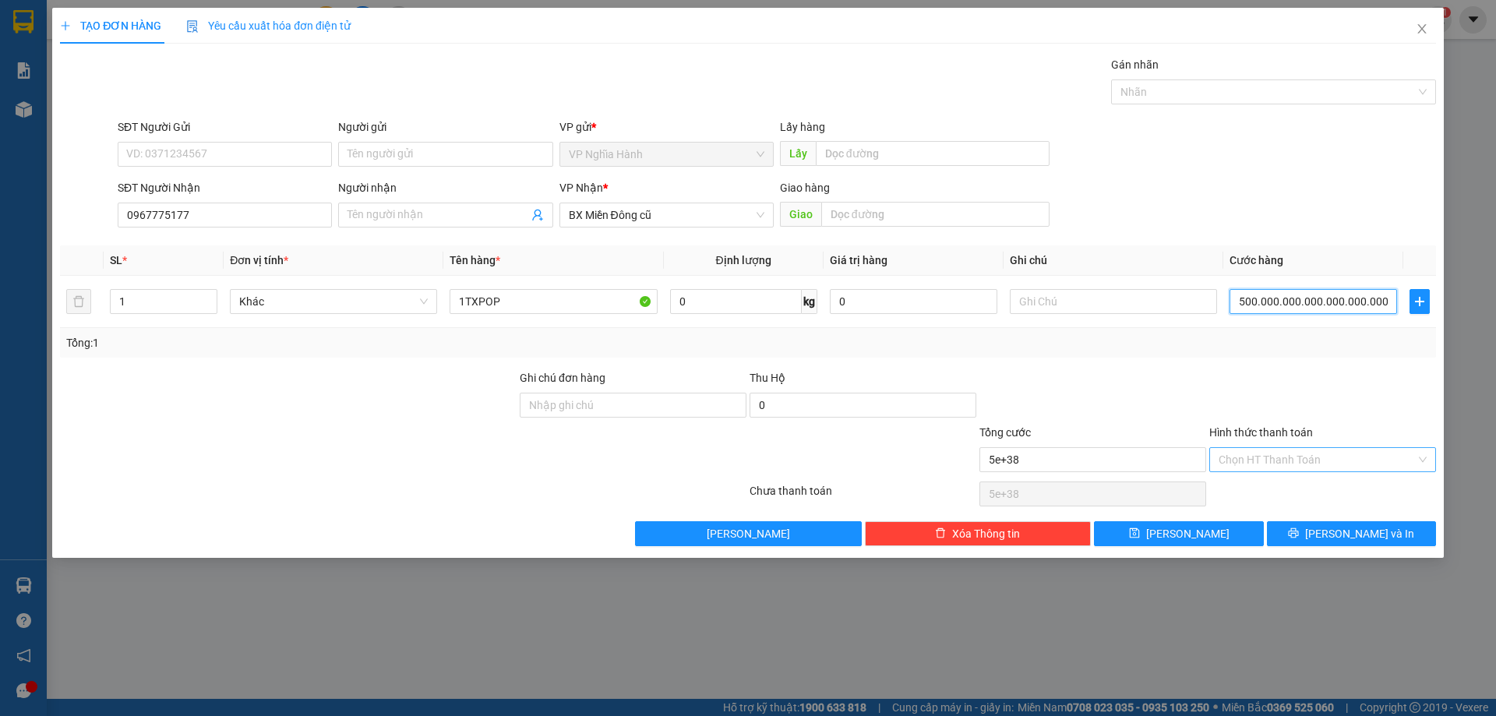
type input "5e+39"
type input "5.000.000.000.000.000.000.000.000.000.000.000.000.000"
type input "5e+40"
type input "50.000.000.000.000.000.000.000.000.000.000.000.000.000"
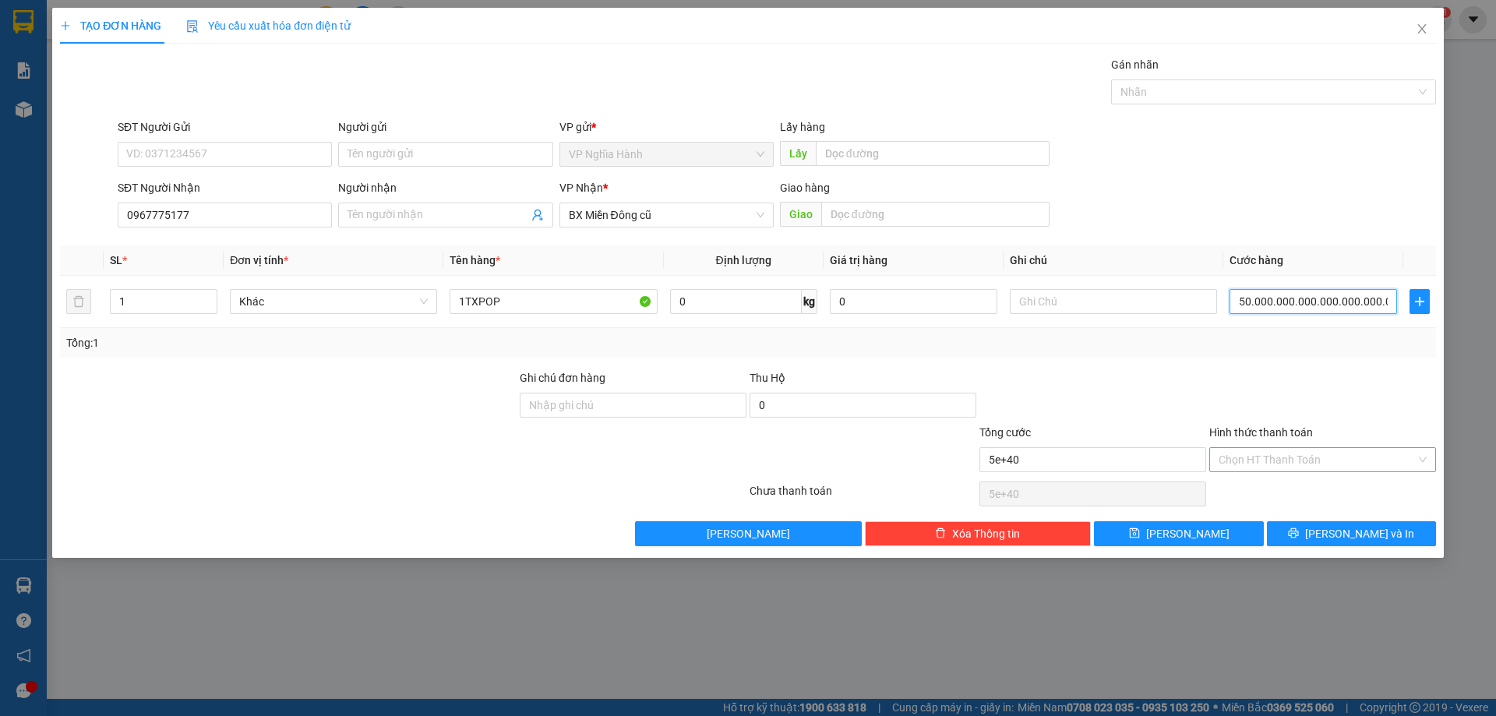
type input "5e+40"
type input "500.000.000.000.000.000.000.000.000.000.000.000.000"
type input "5e+38"
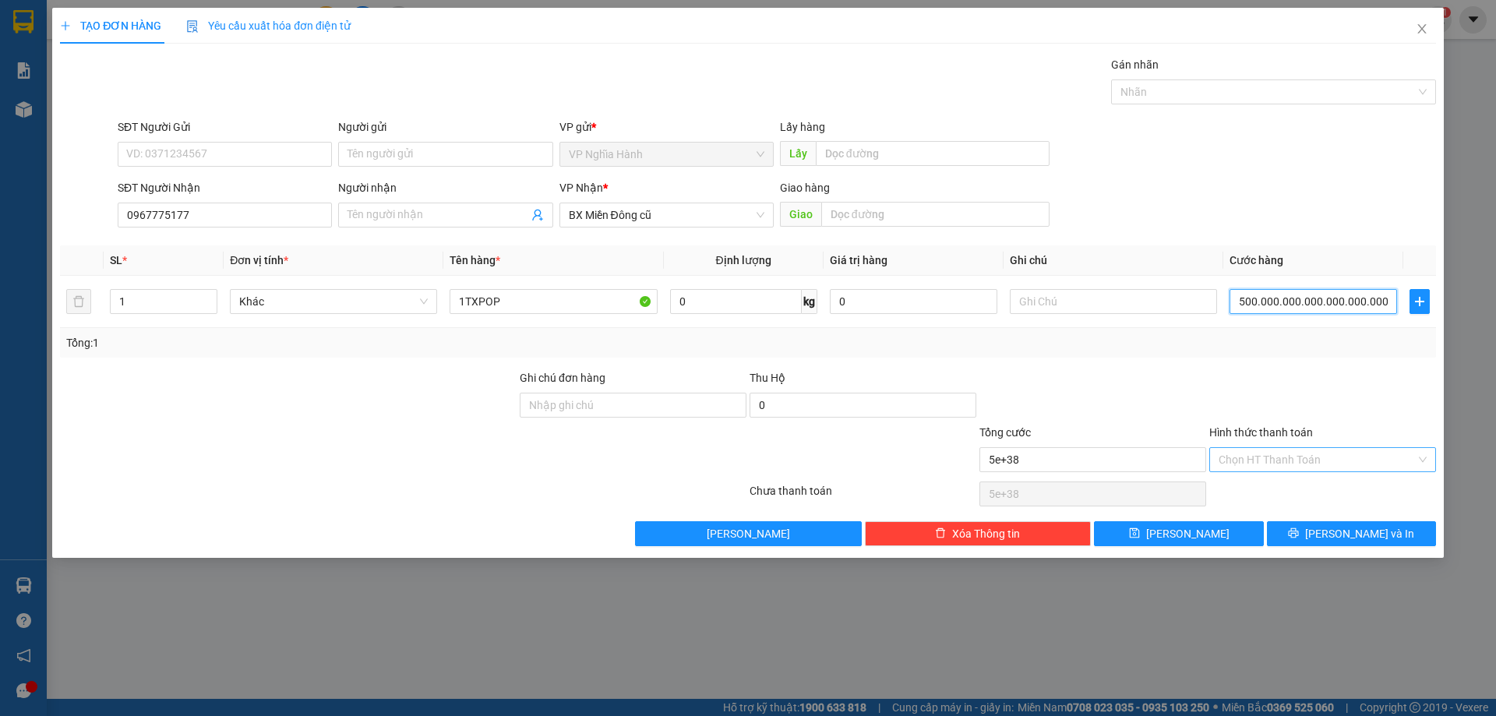
type input "50.000.000.000.000.000.000.000.000.000.000.000.000"
type input "5e+37"
type input "5.000.000.000.000.000.000.000.000.000.000.000.000"
type input "5e+36"
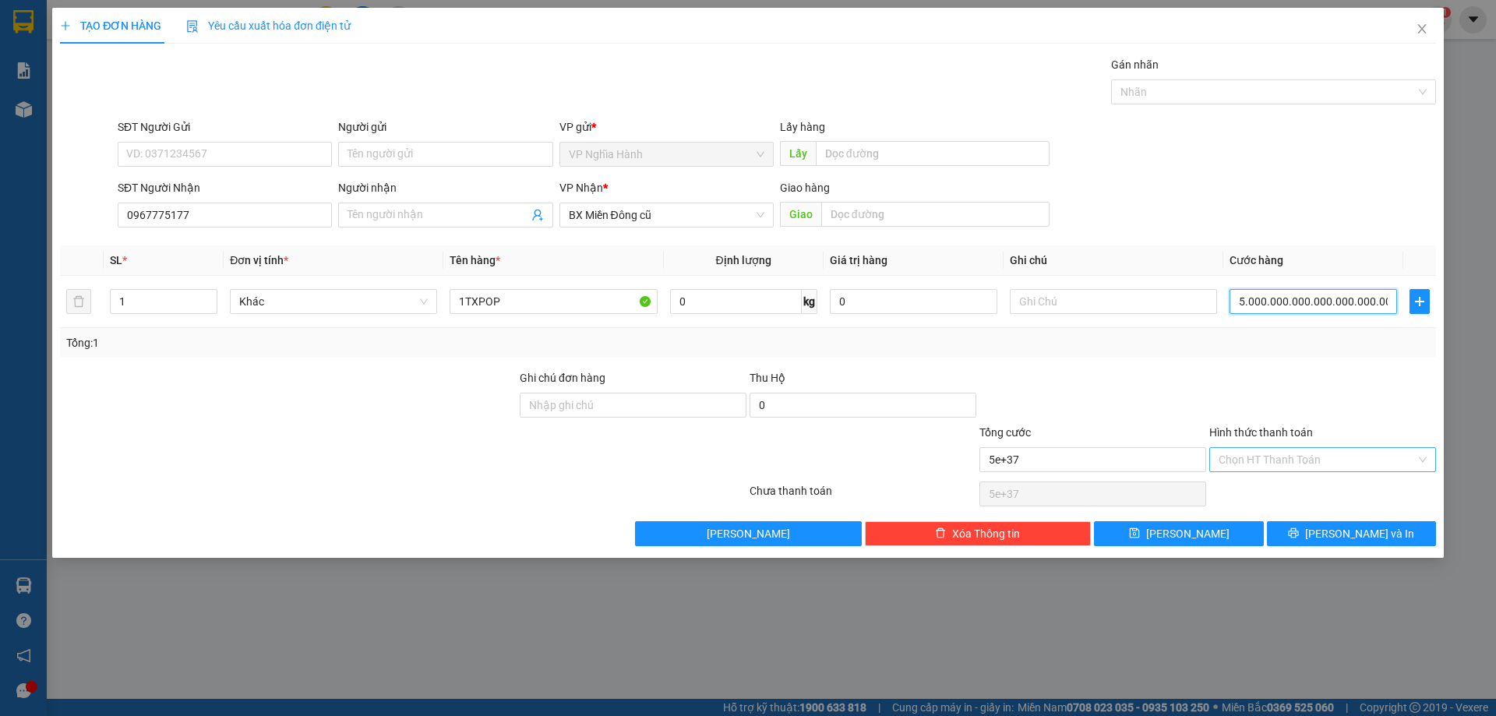
type input "5e+36"
type input "500.000.000.000.000.000.000.000.000.000.000.000"
type input "5e+35"
type input "50.000.000.000.000.000.000.000.000.000.000.000"
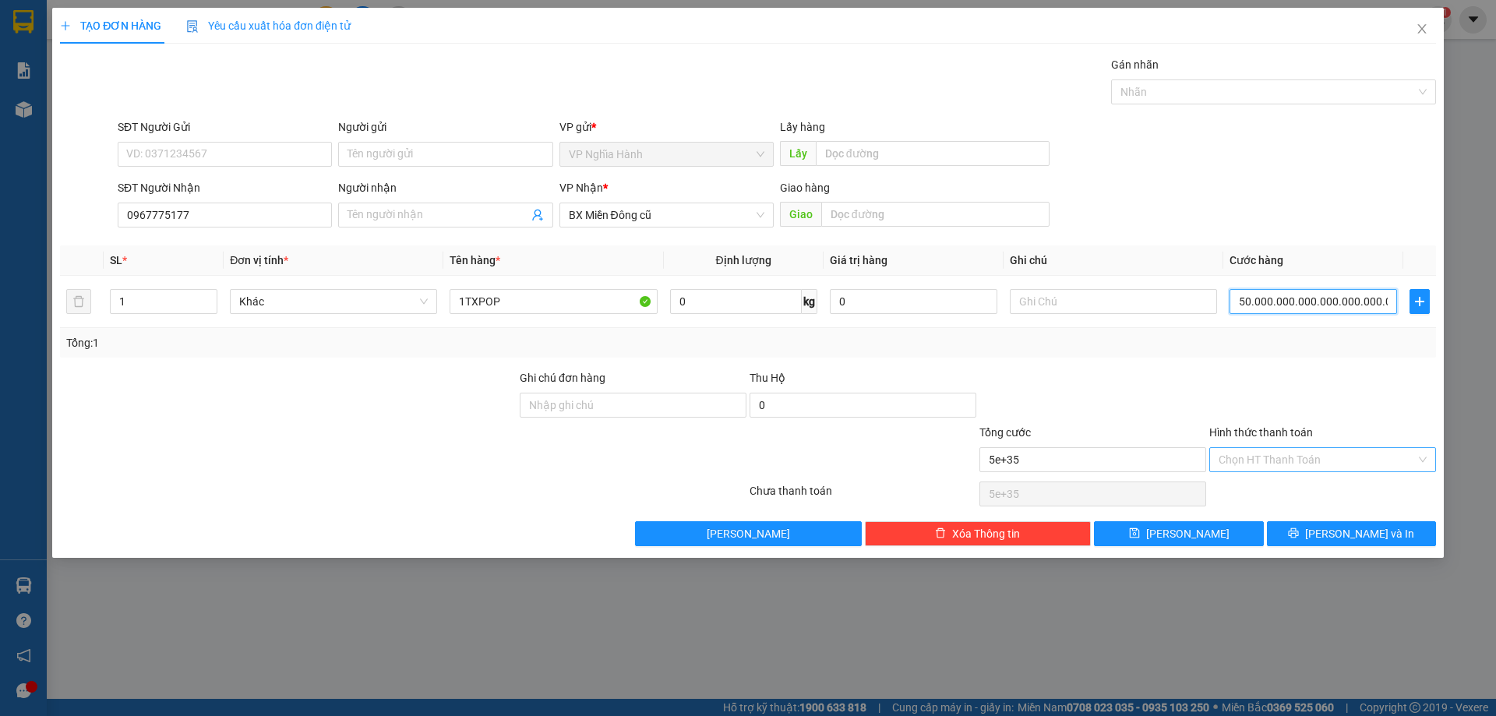
type input "5e+34"
type input "5.000.000.000.000.000.000.000.000.000.000.000"
type input "5e+33"
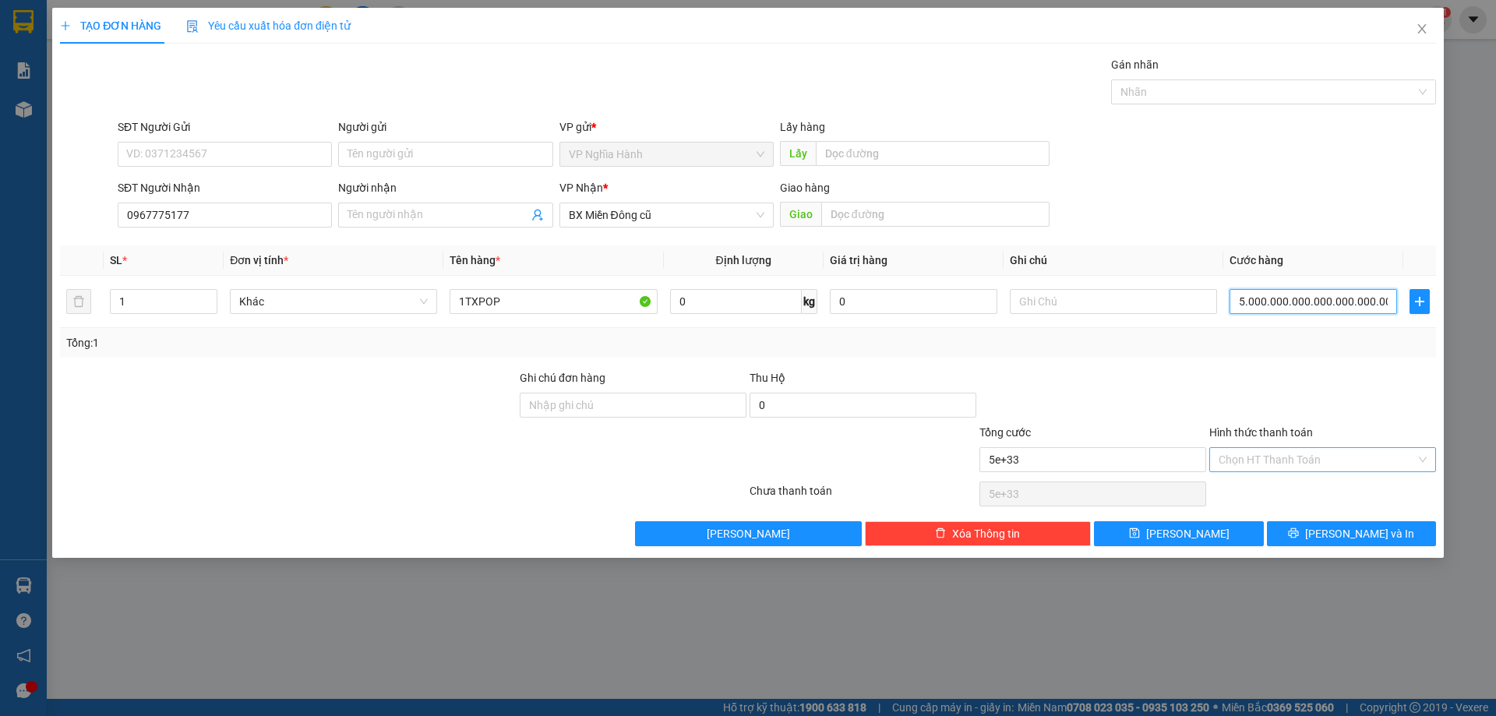
type input "500.000.000.000.000.000.000.000.000.000.000"
type input "5e+32"
type input "50.000.000.000.000.000.000.000.000.000.000"
type input "5e+31"
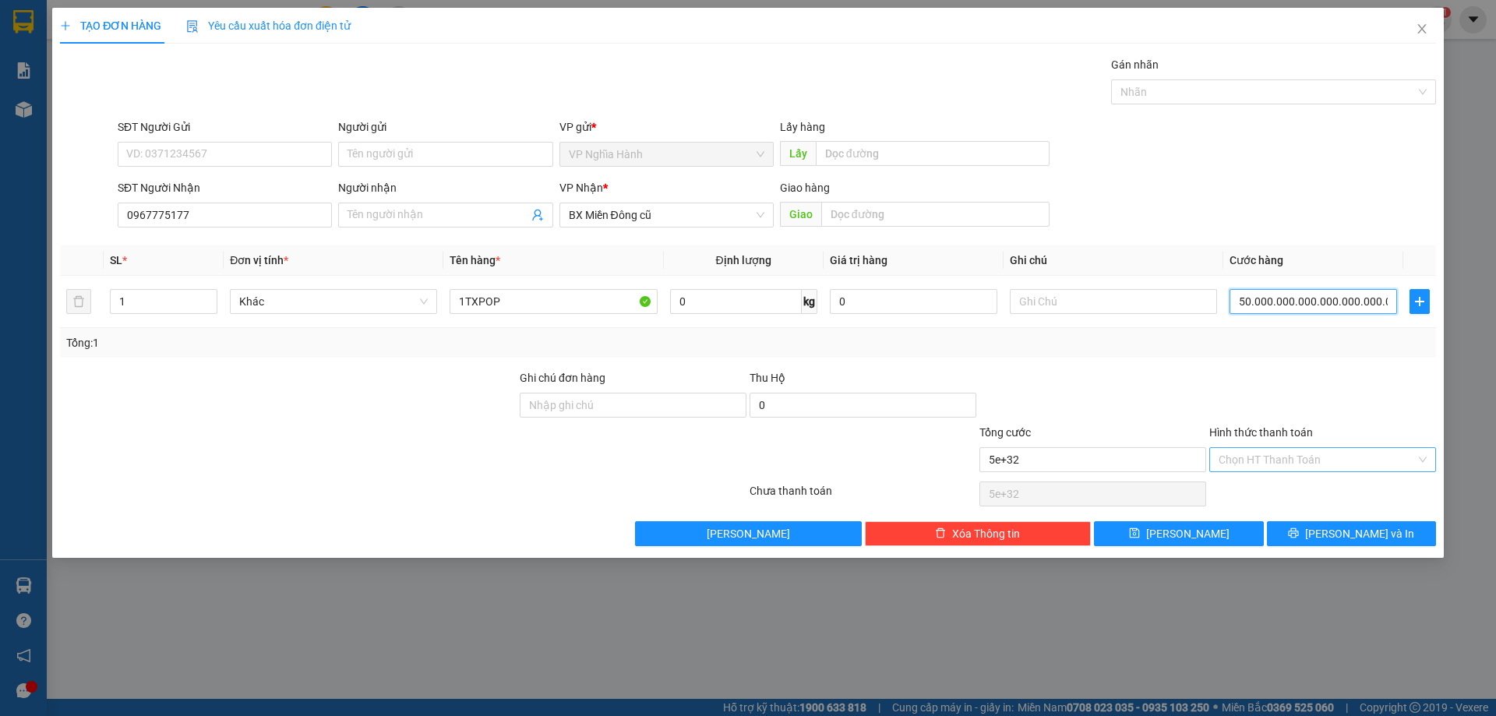
type input "5e+31"
type input "5.000.000.000.000.000.000.000.000.000.000"
type input "5e+30"
type input "500.000.000.000.000.000.000.000.000.000"
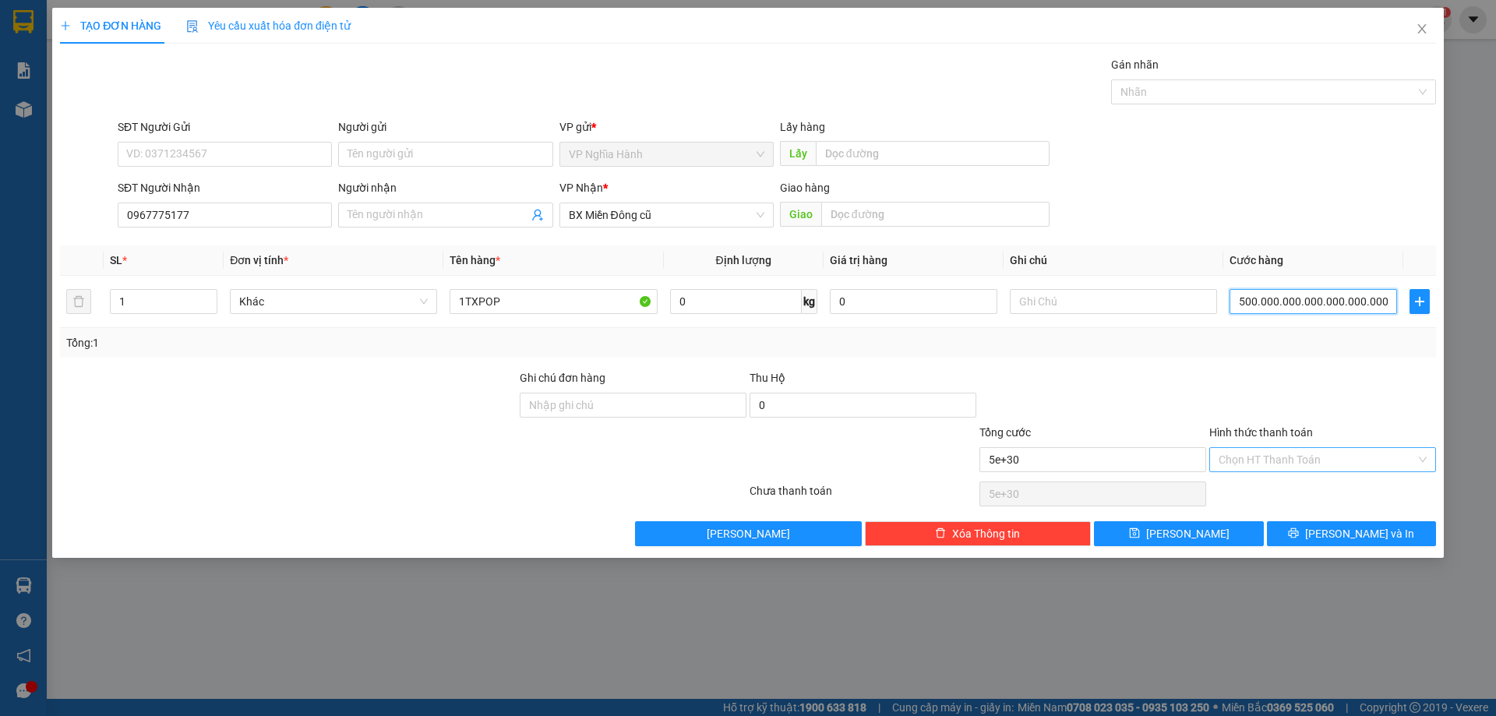
type input "5e+29"
type input "50.000.000.000.000.000.000.000.000.000"
type input "5e+28"
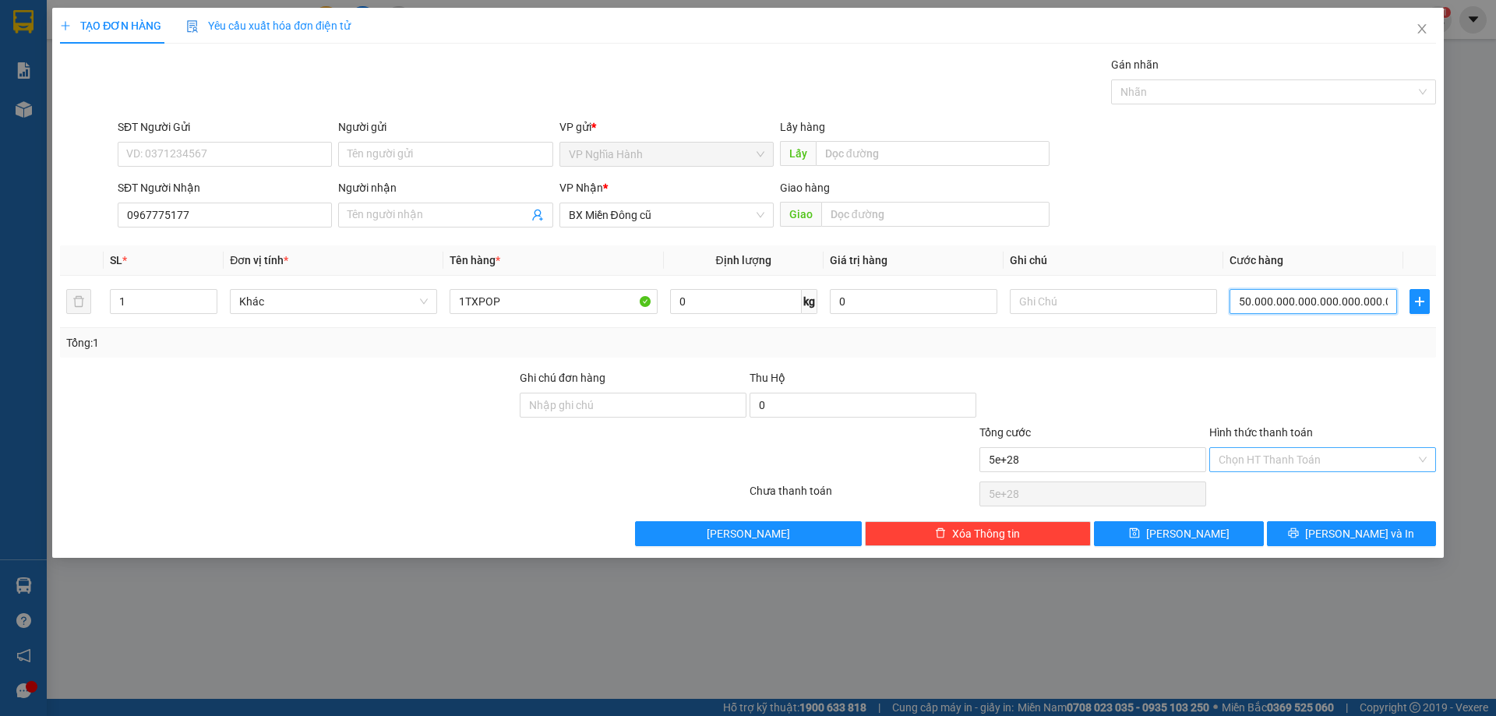
type input "5.000.000.000.000.000.000.000.000.000"
type input "5e+27"
type input "500.000.000.000.000.000.000.000.000"
type input "5e+26"
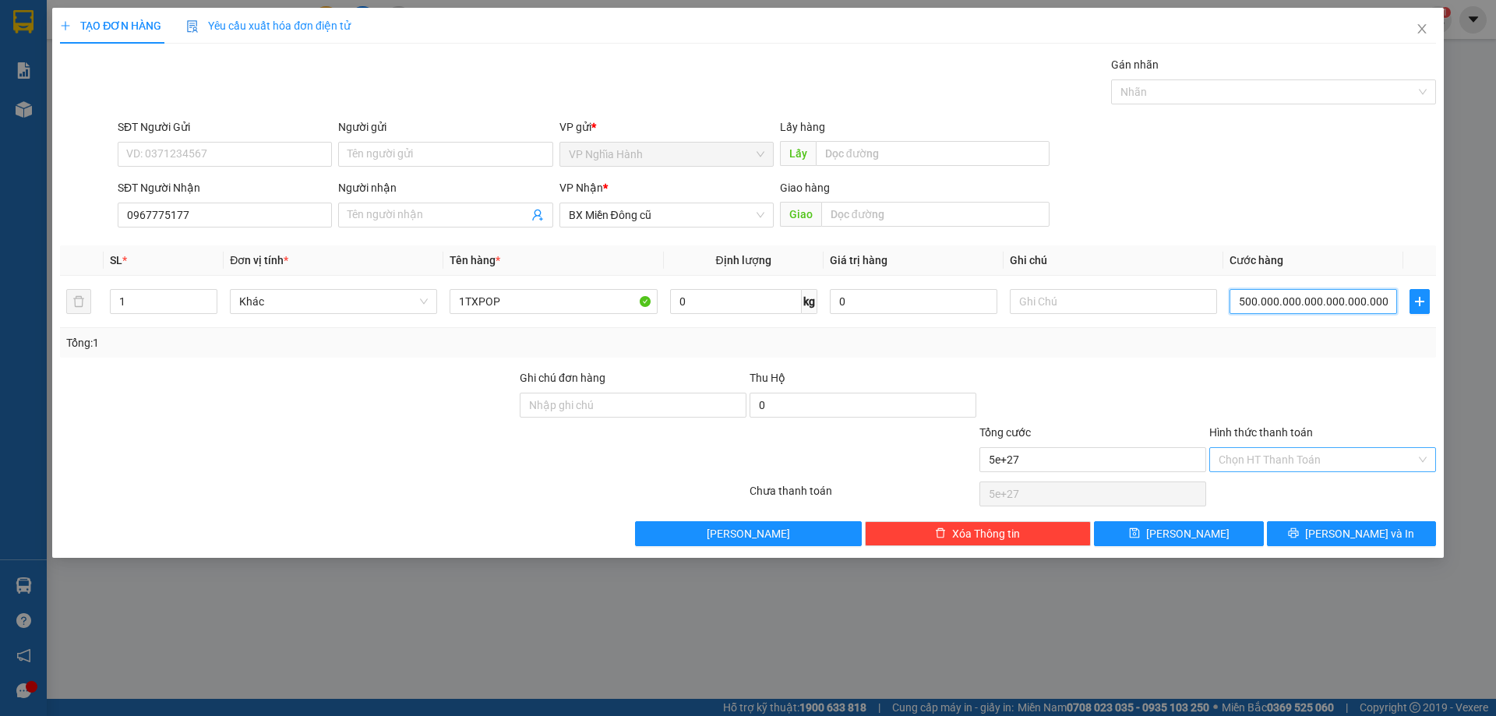
type input "5e+26"
type input "50.000.000.000.000.000.000.000.000"
type input "5e+25"
type input "5.000.000.000.000.000.000.000.000"
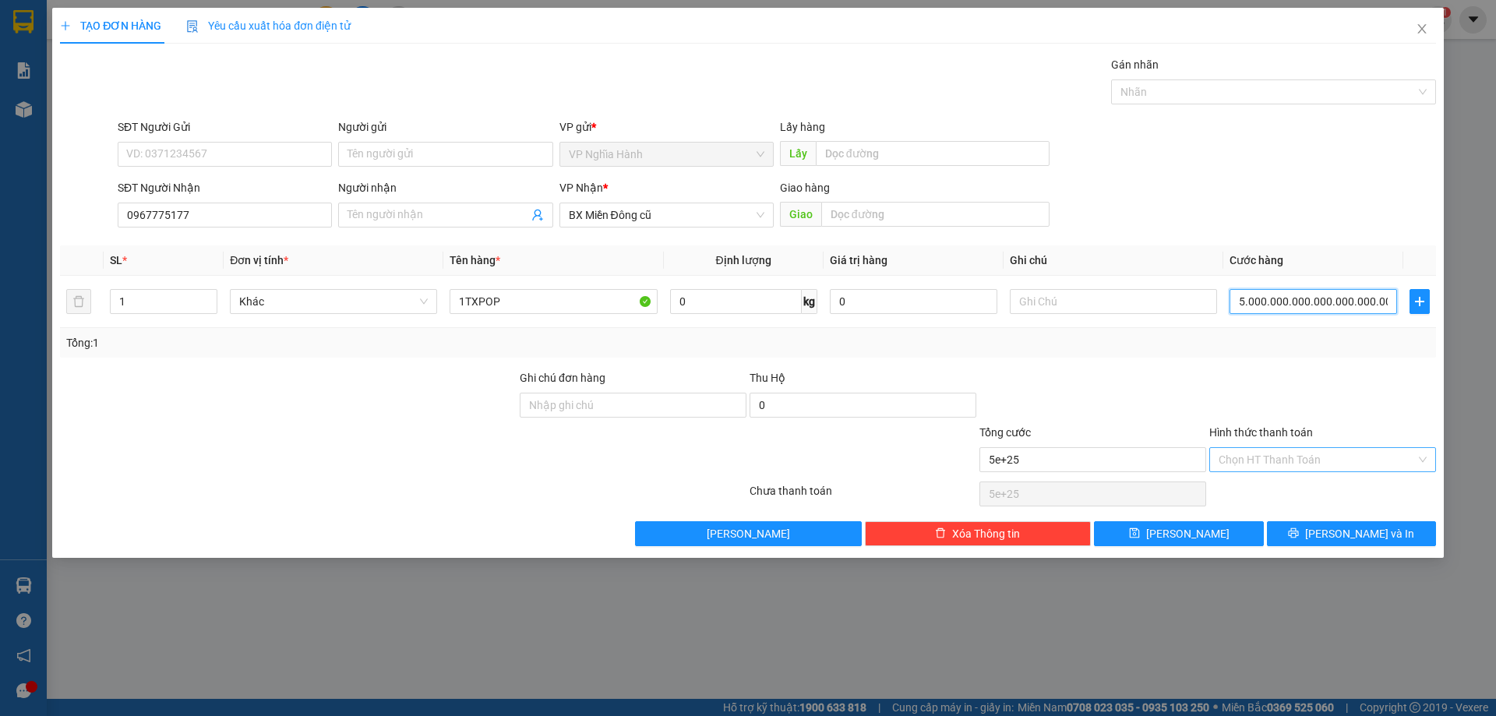
type input "5e+24"
type input "500.000.000.000.000.000.000.000"
type input "5e+23"
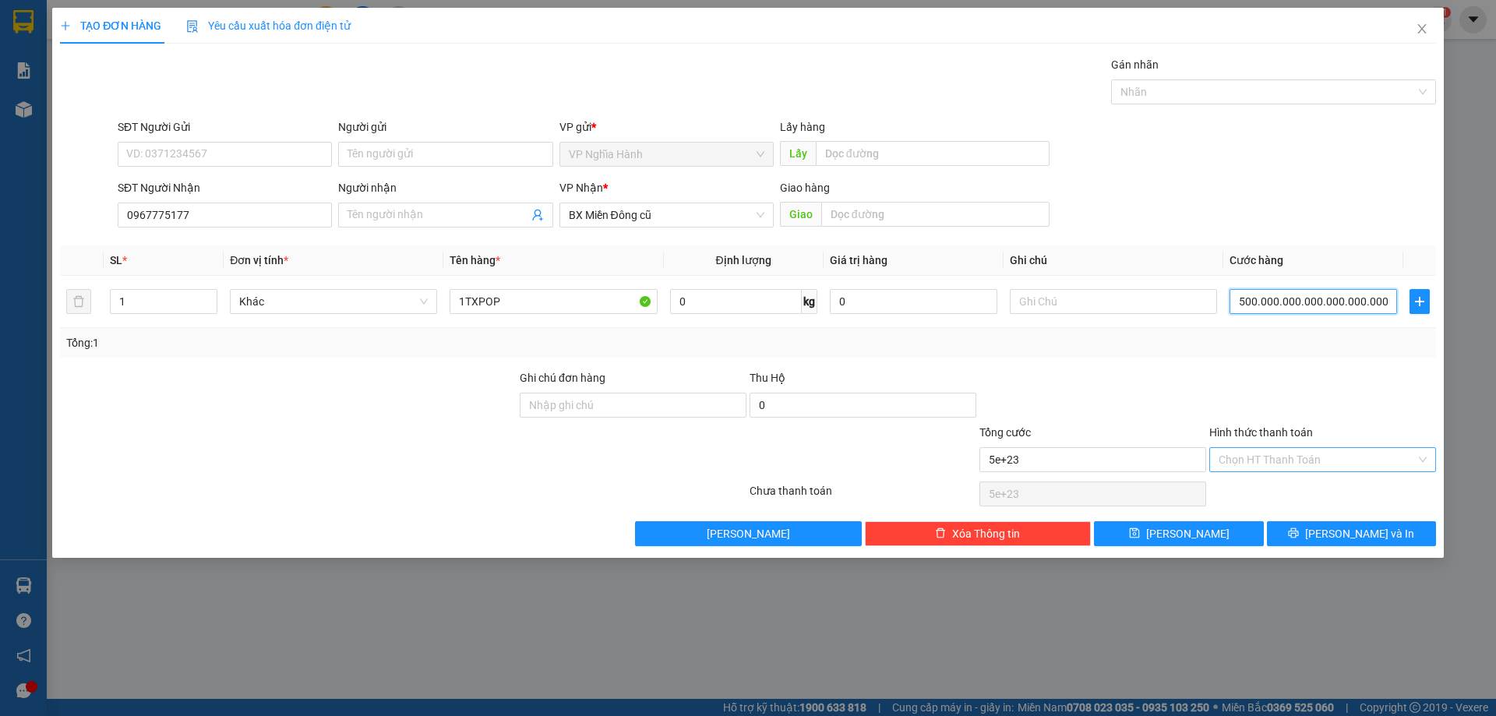
type input "50.000.000.000.000.000.000.000"
type input "5e+22"
type input "500.000.000.000.000.000.000"
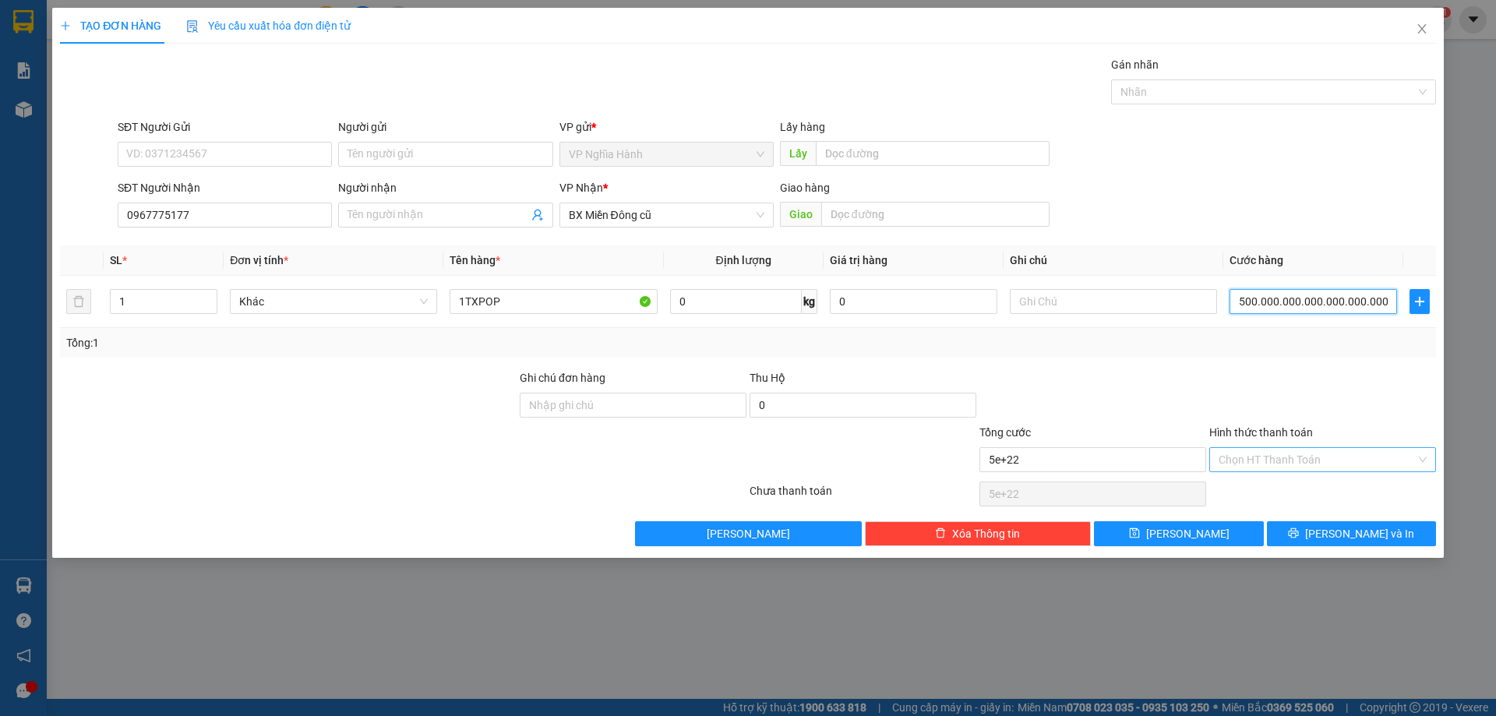
type input "500.000.000.000.000.000.000"
type input "5.000.000.000.000.000.000"
type input "50.000.000.000.000.000"
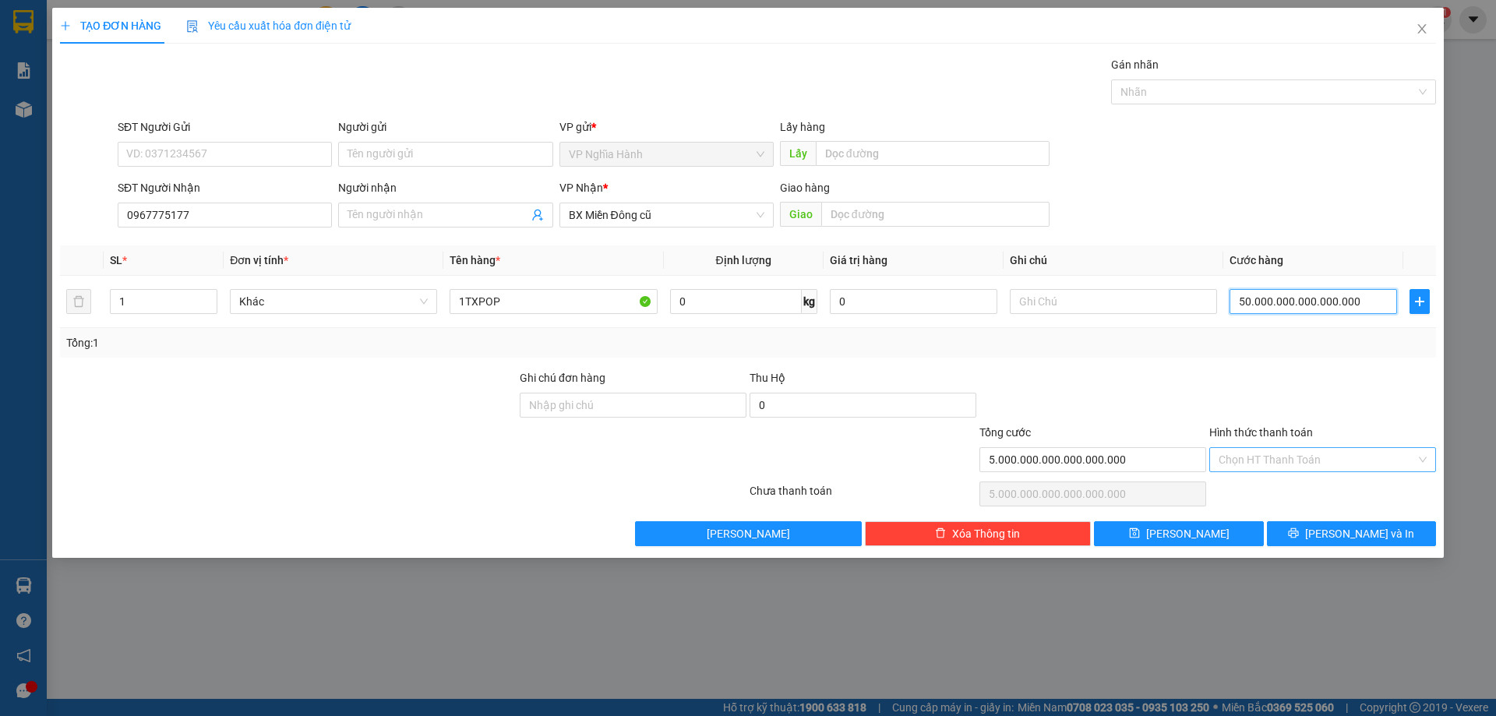
type input "50.000.000.000.000.000"
type input "5.000.000.000.000.000"
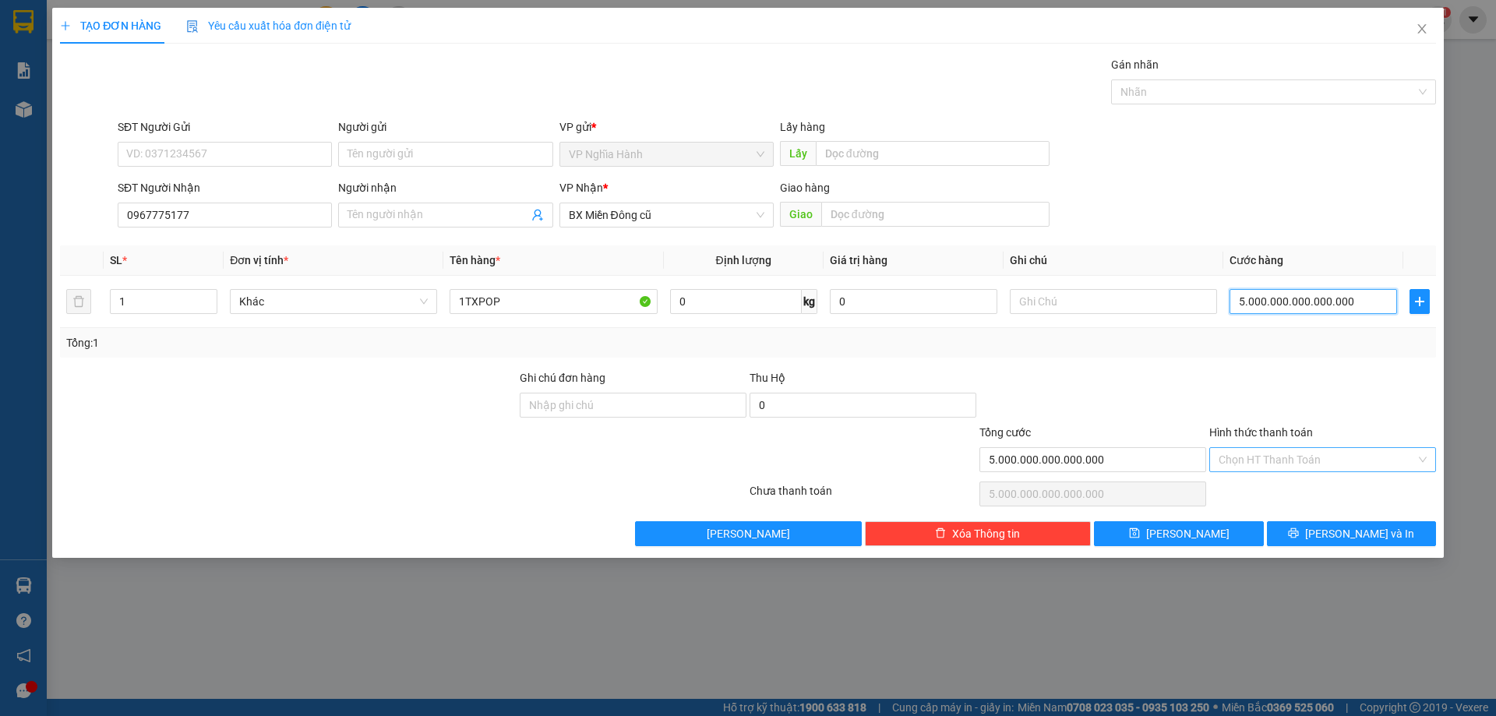
type input "500.000.000.000.000"
type input "50.000.000.000.000"
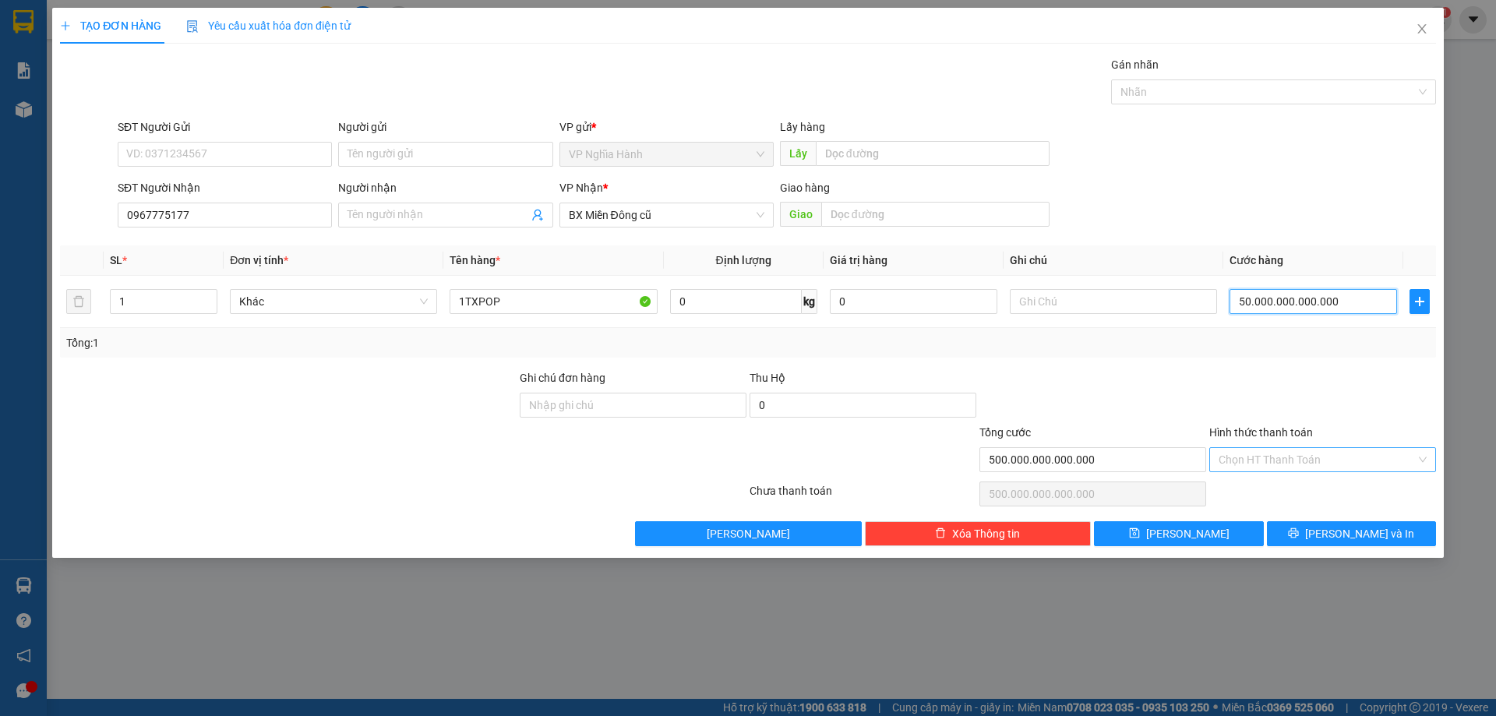
type input "50.000.000.000.000"
type input "5.000.000.000.000"
type input "500.000.000.000"
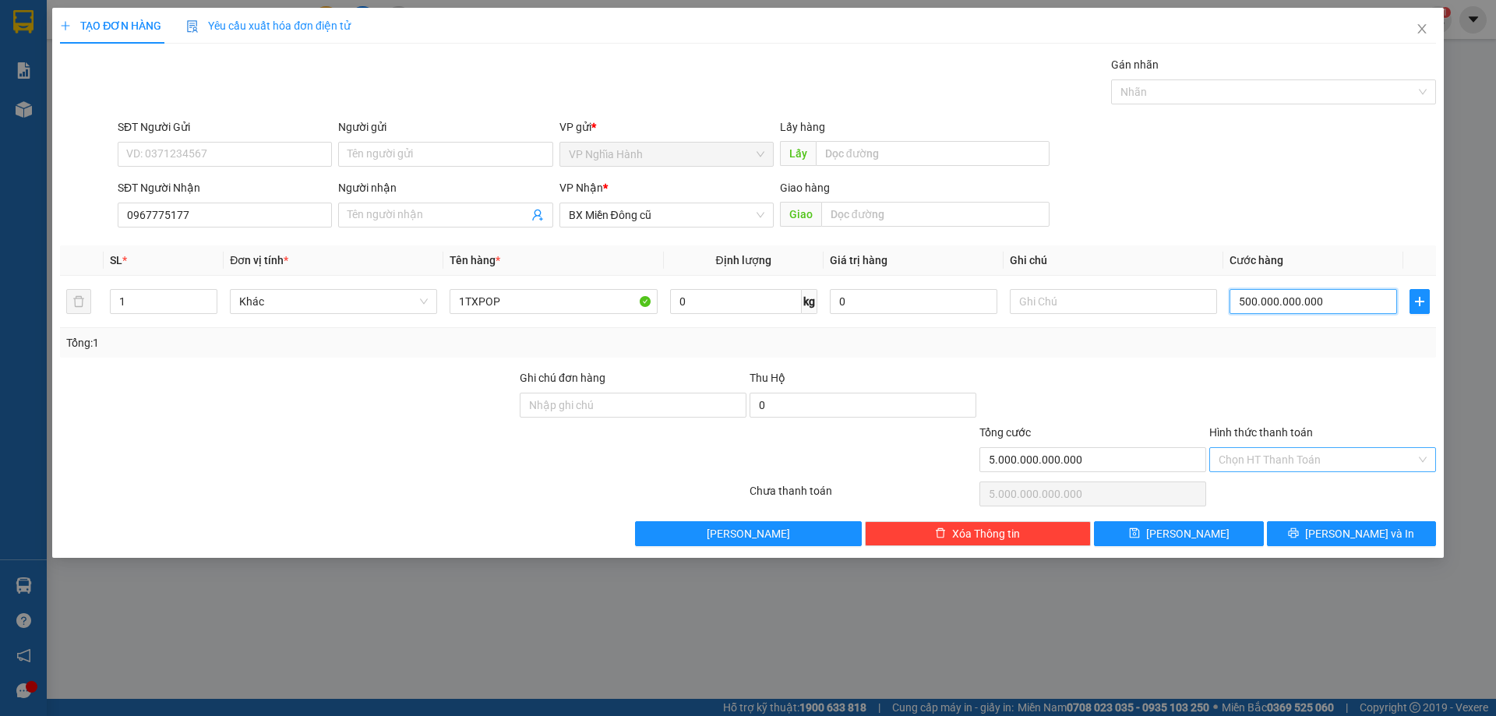
type input "500.000.000.000"
click at [1342, 457] on input "Hình thức thanh toán" at bounding box center [1317, 459] width 197 height 23
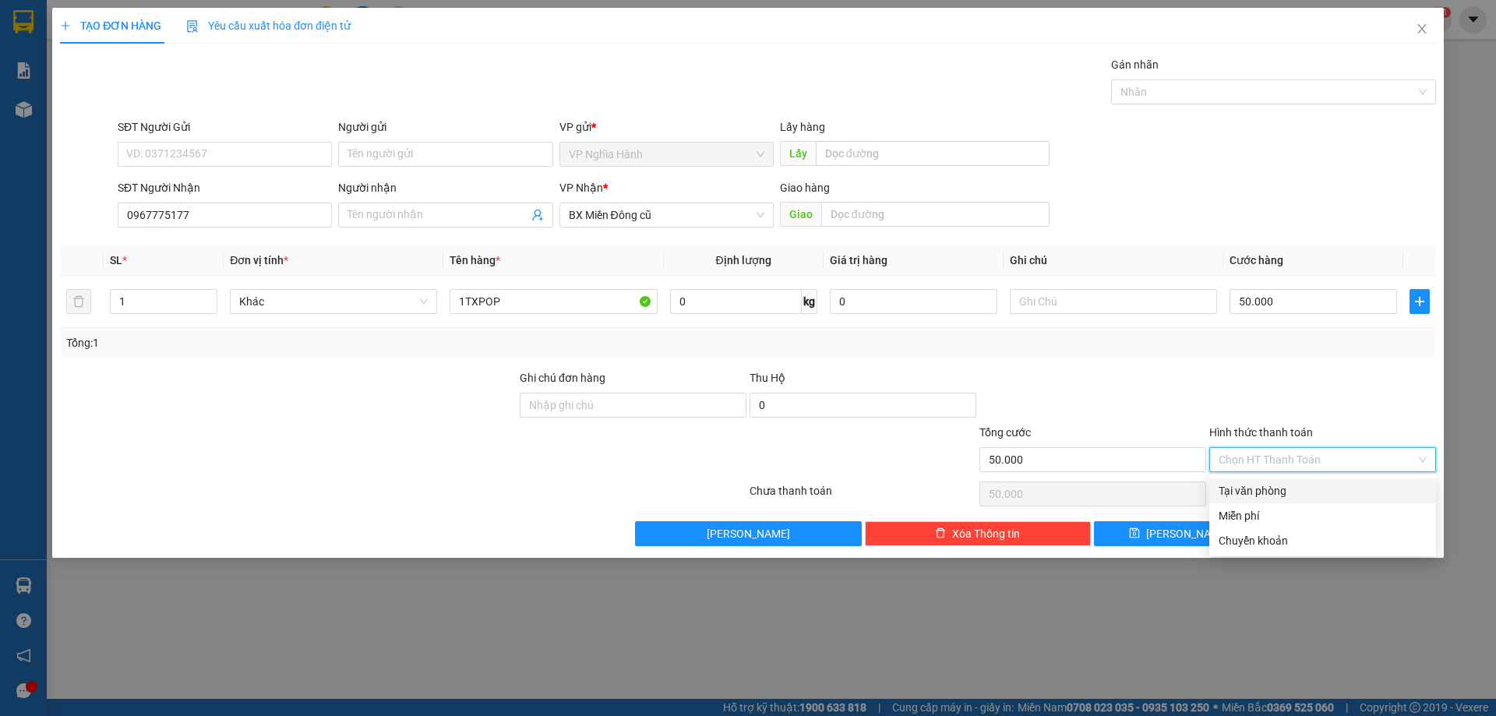
click at [1325, 483] on div "Tại văn phòng" at bounding box center [1323, 490] width 208 height 17
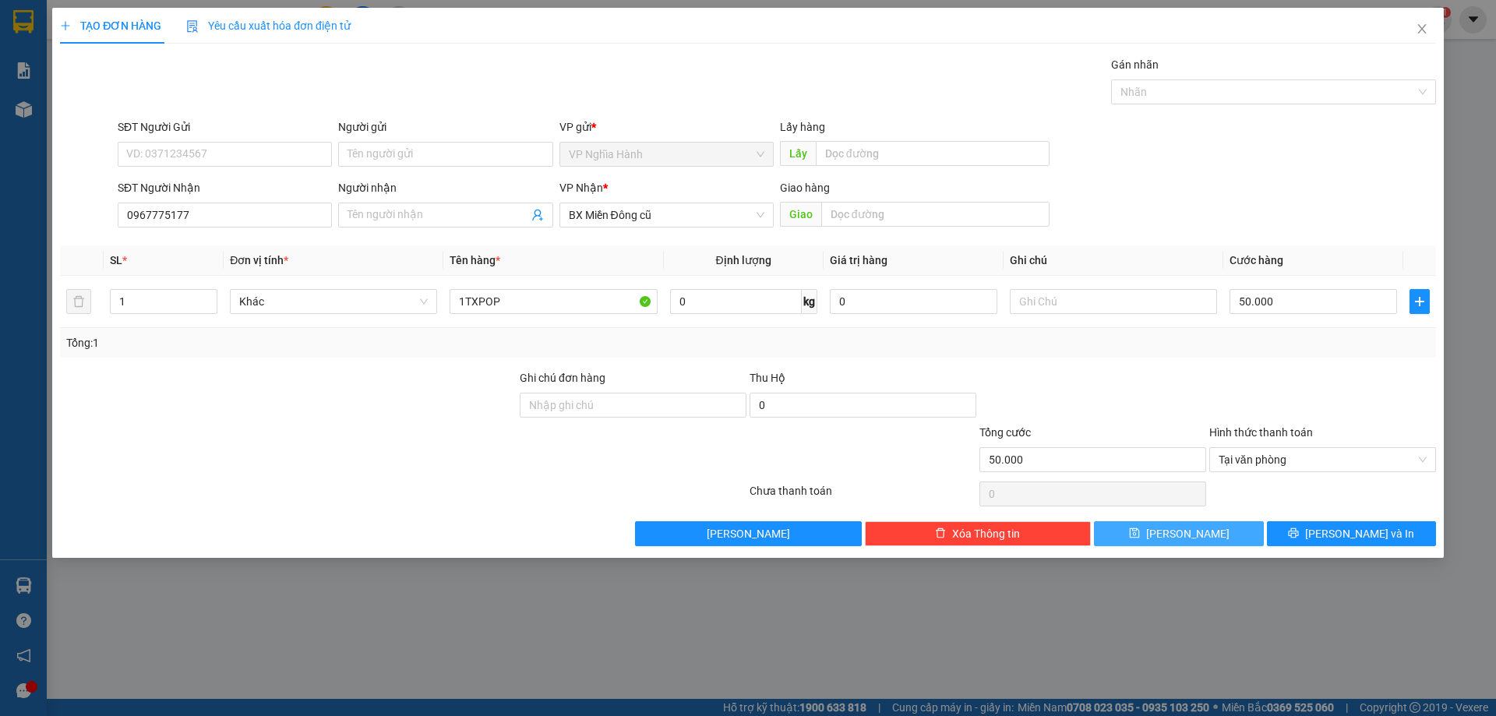
click at [1244, 532] on button "[PERSON_NAME]" at bounding box center [1178, 533] width 169 height 25
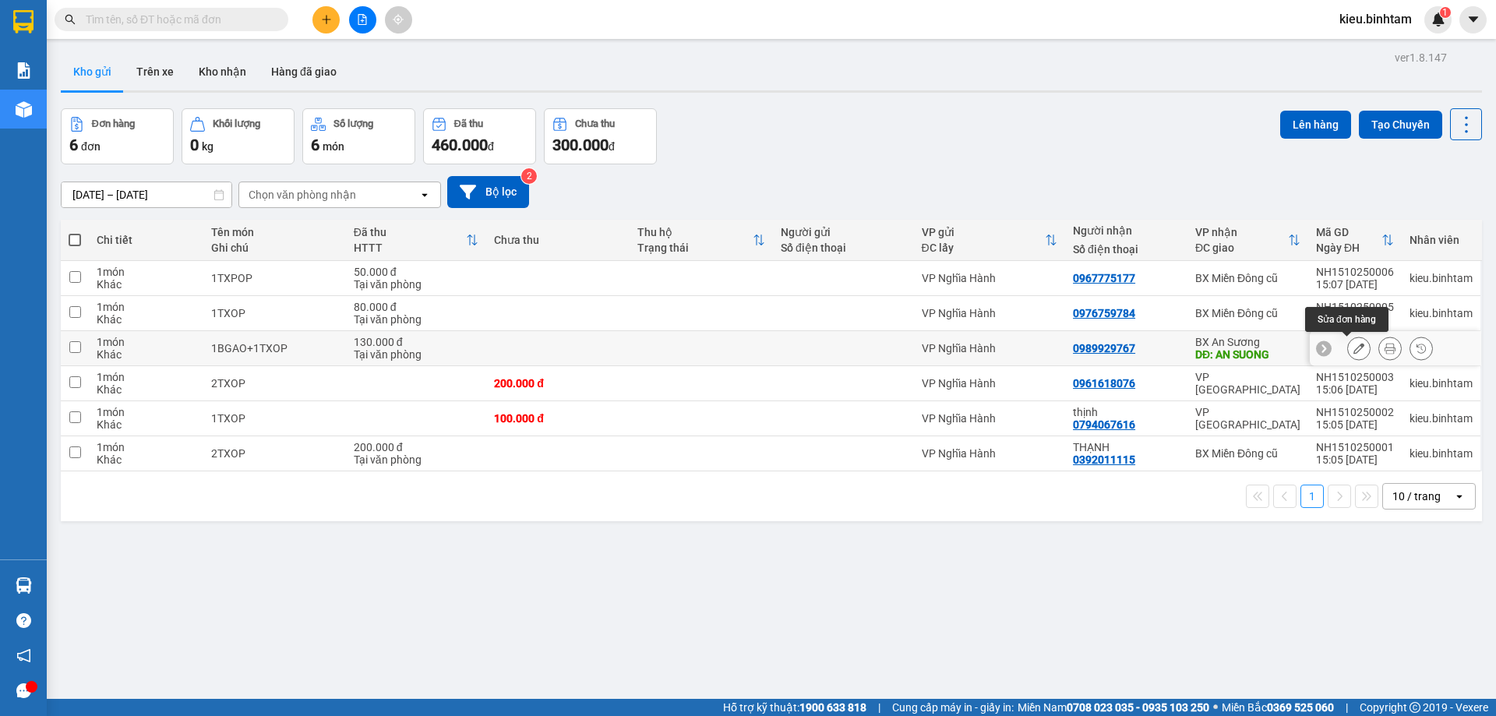
click at [1354, 349] on icon at bounding box center [1359, 348] width 11 height 11
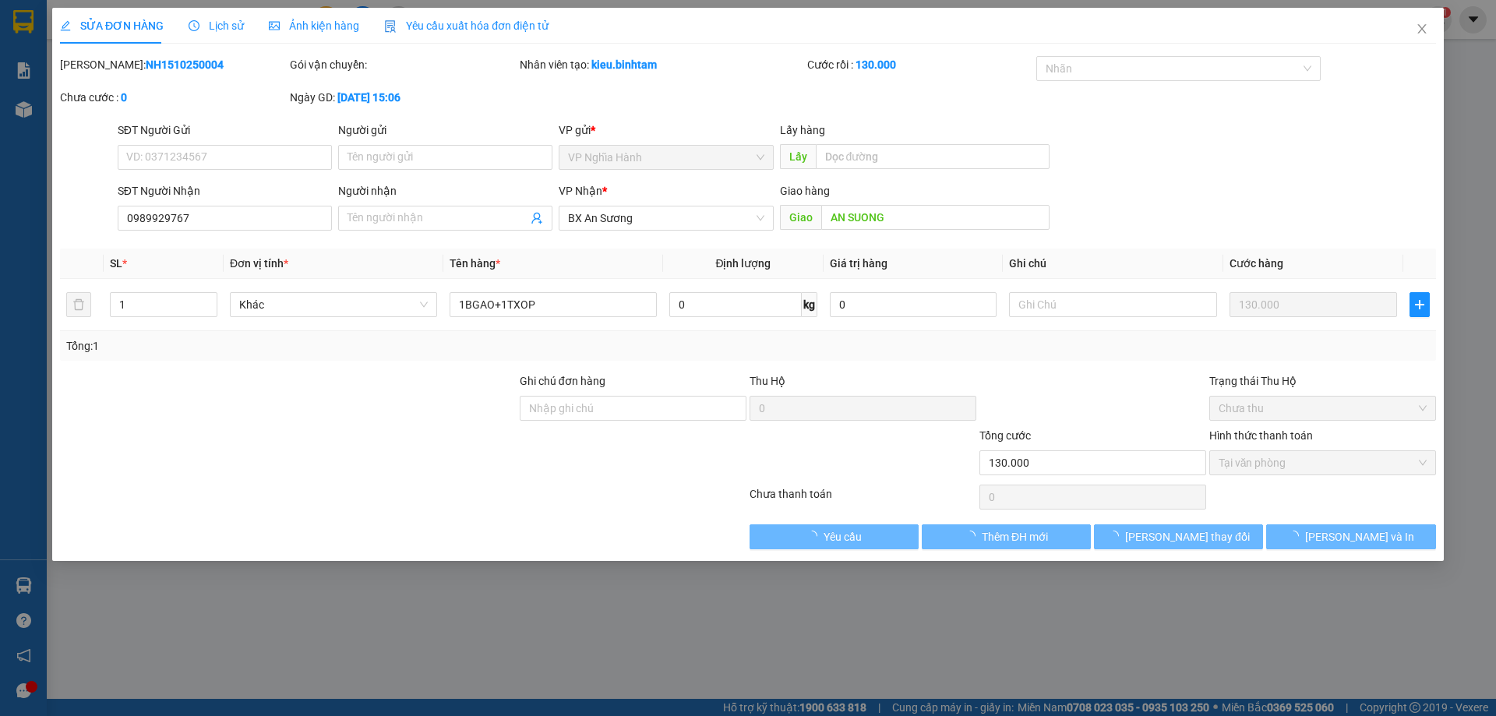
type input "0989929767"
type input "AN SUONG"
type input "130.000"
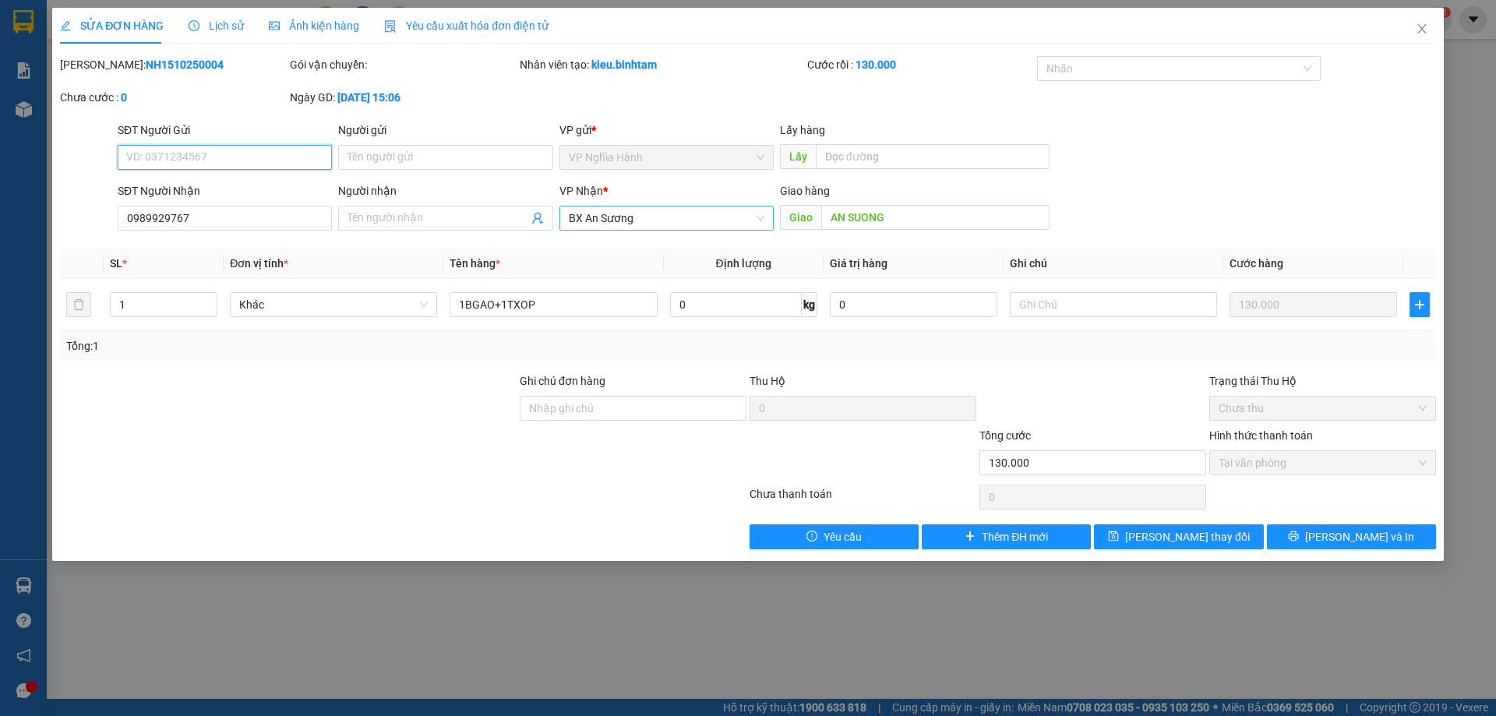
click at [671, 217] on span "BX An Sương" at bounding box center [667, 217] width 196 height 23
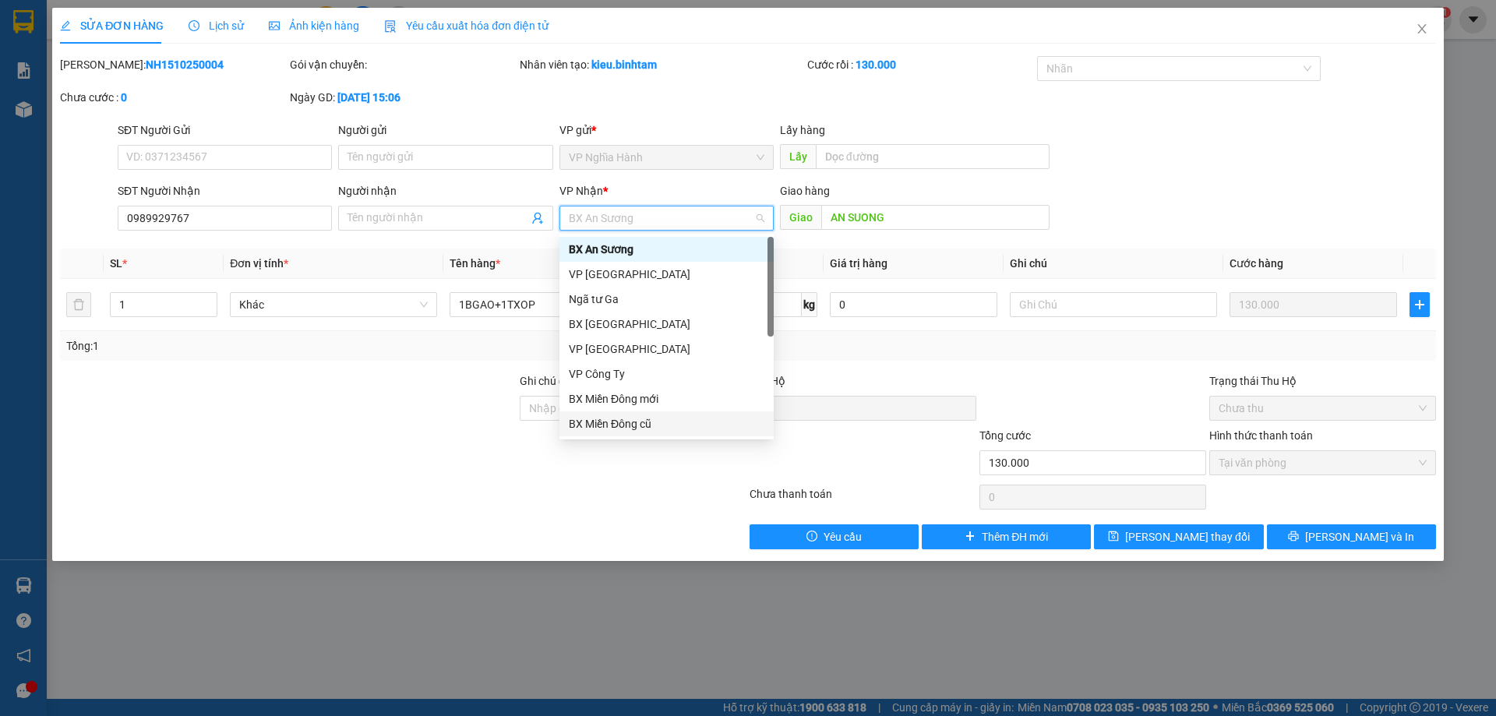
click at [651, 422] on div "BX Miền Đông cũ" at bounding box center [667, 423] width 196 height 17
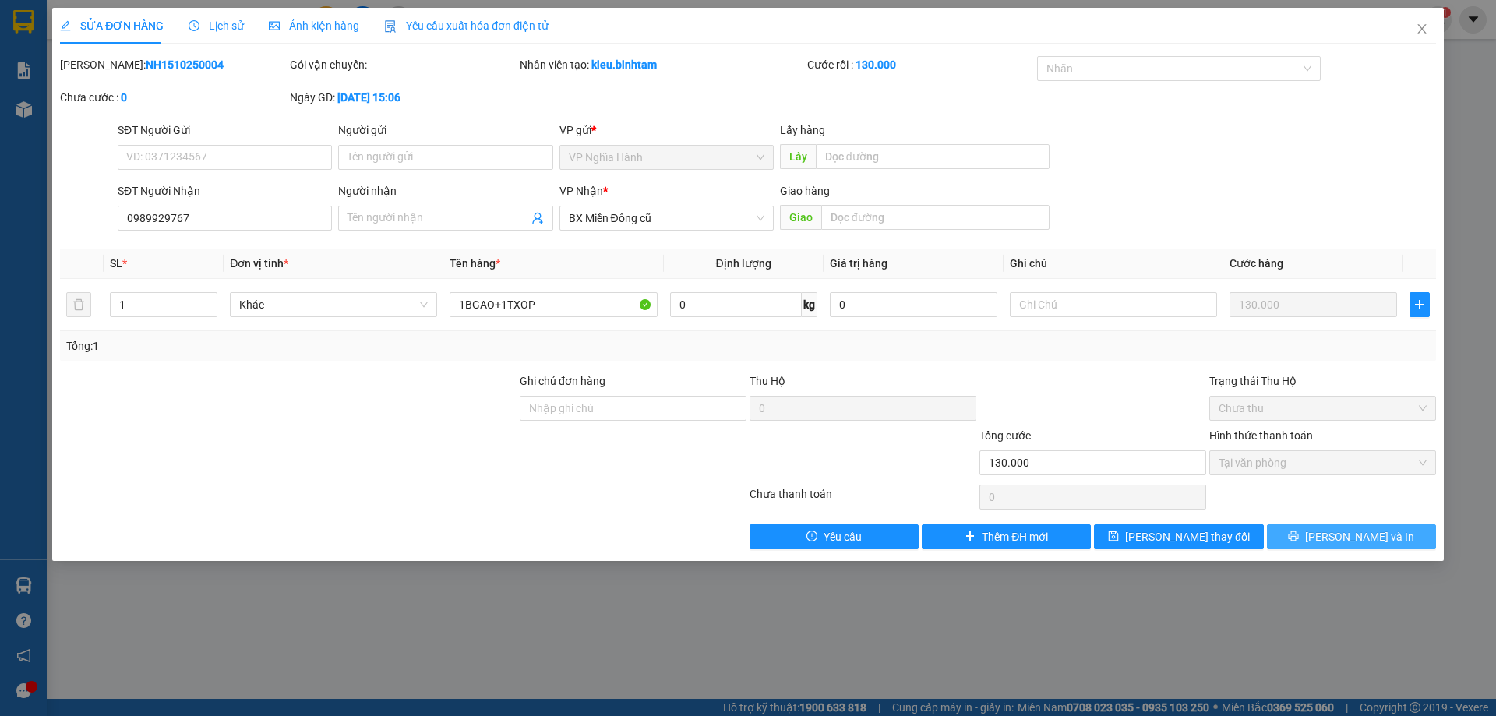
click at [1339, 540] on span "[PERSON_NAME] và In" at bounding box center [1359, 536] width 109 height 17
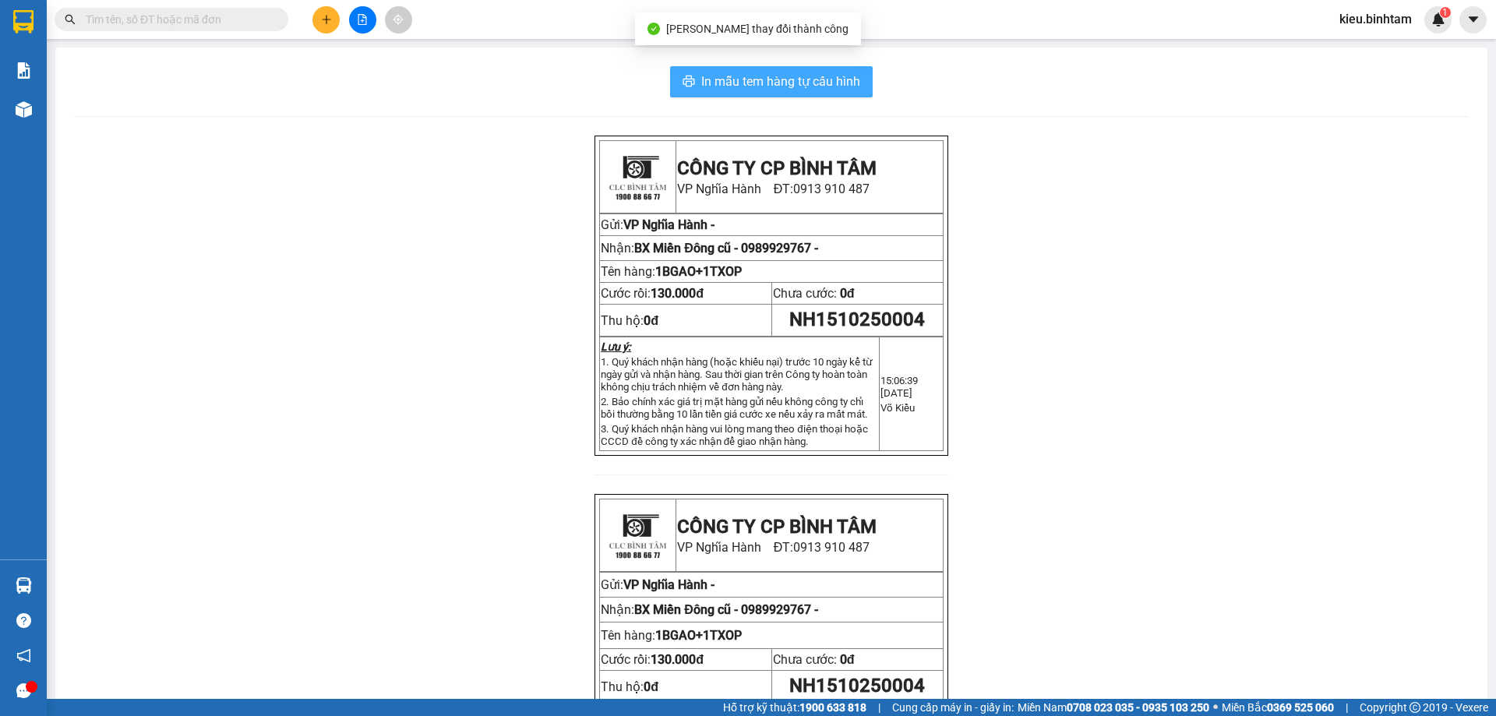
click at [793, 79] on span "In mẫu tem hàng tự cấu hình" at bounding box center [780, 81] width 159 height 19
